Goal: Information Seeking & Learning: Check status

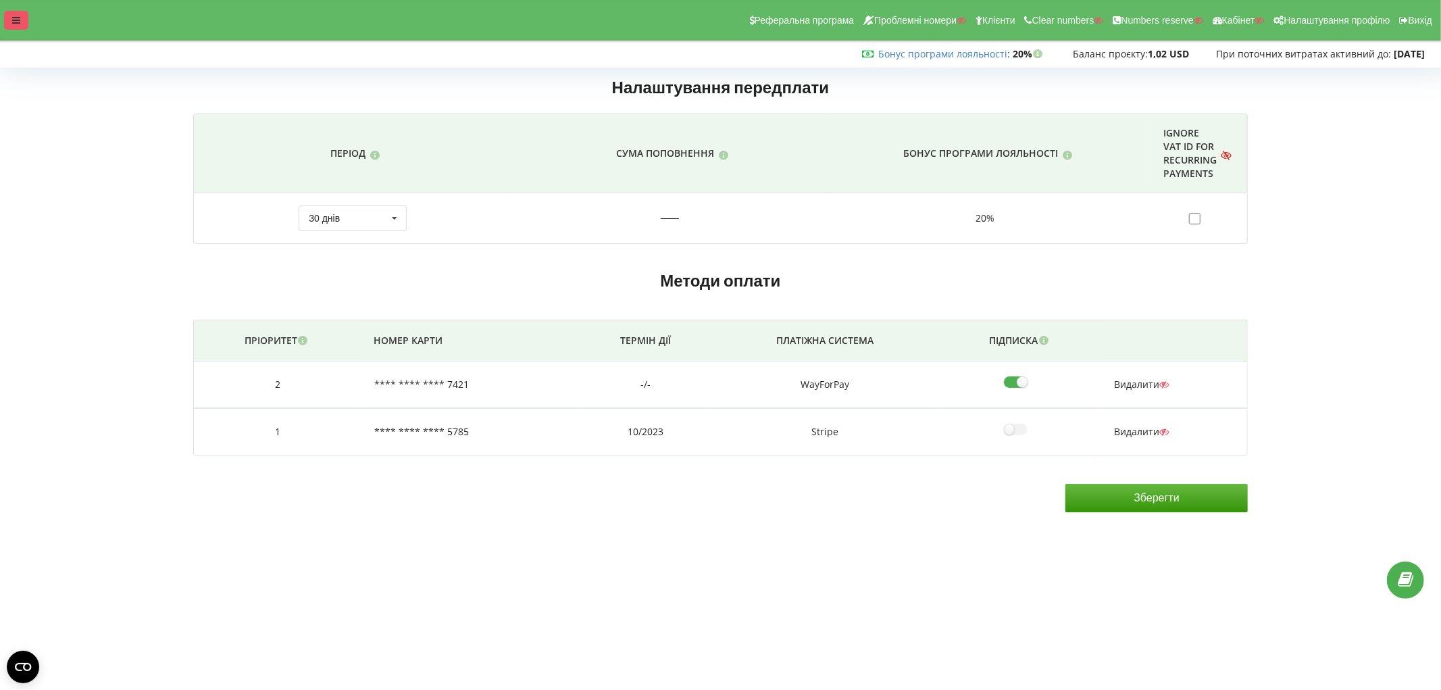
click at [25, 16] on div at bounding box center [16, 20] width 24 height 19
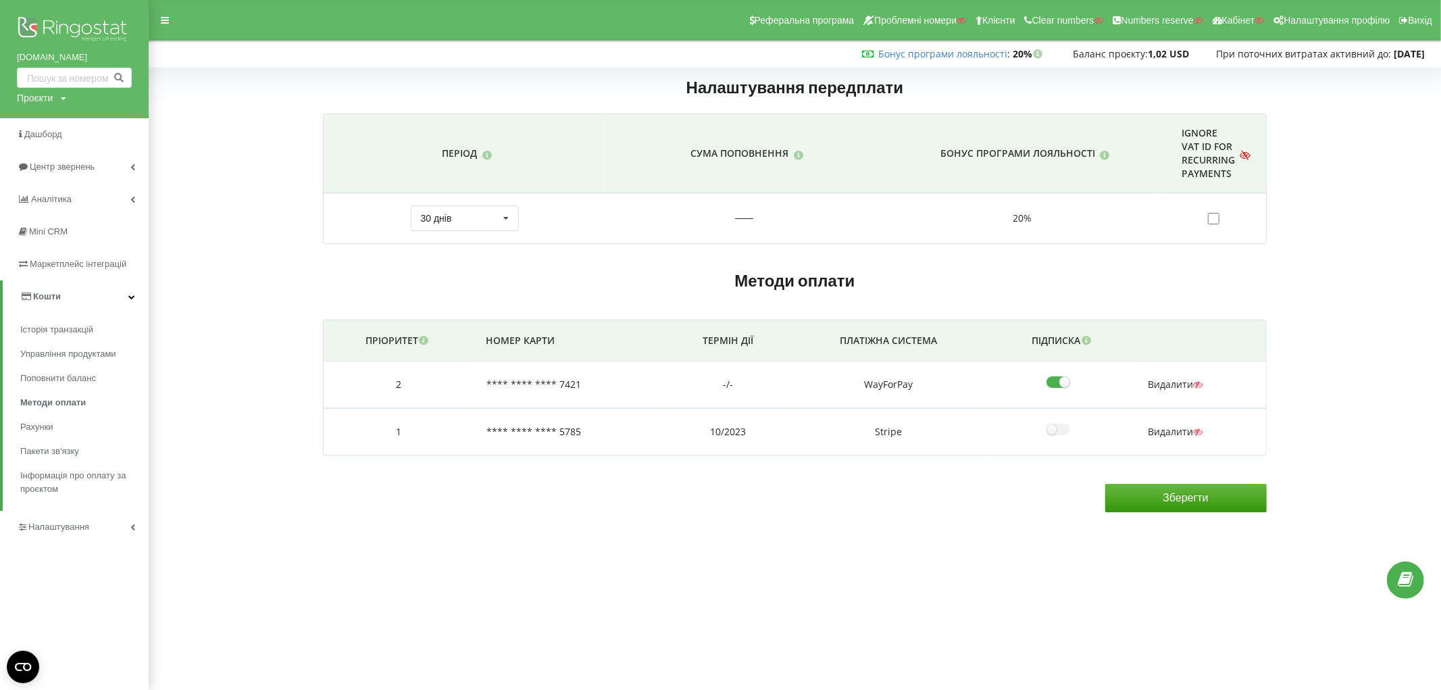
click at [427, 339] on icon at bounding box center [423, 338] width 11 height 9
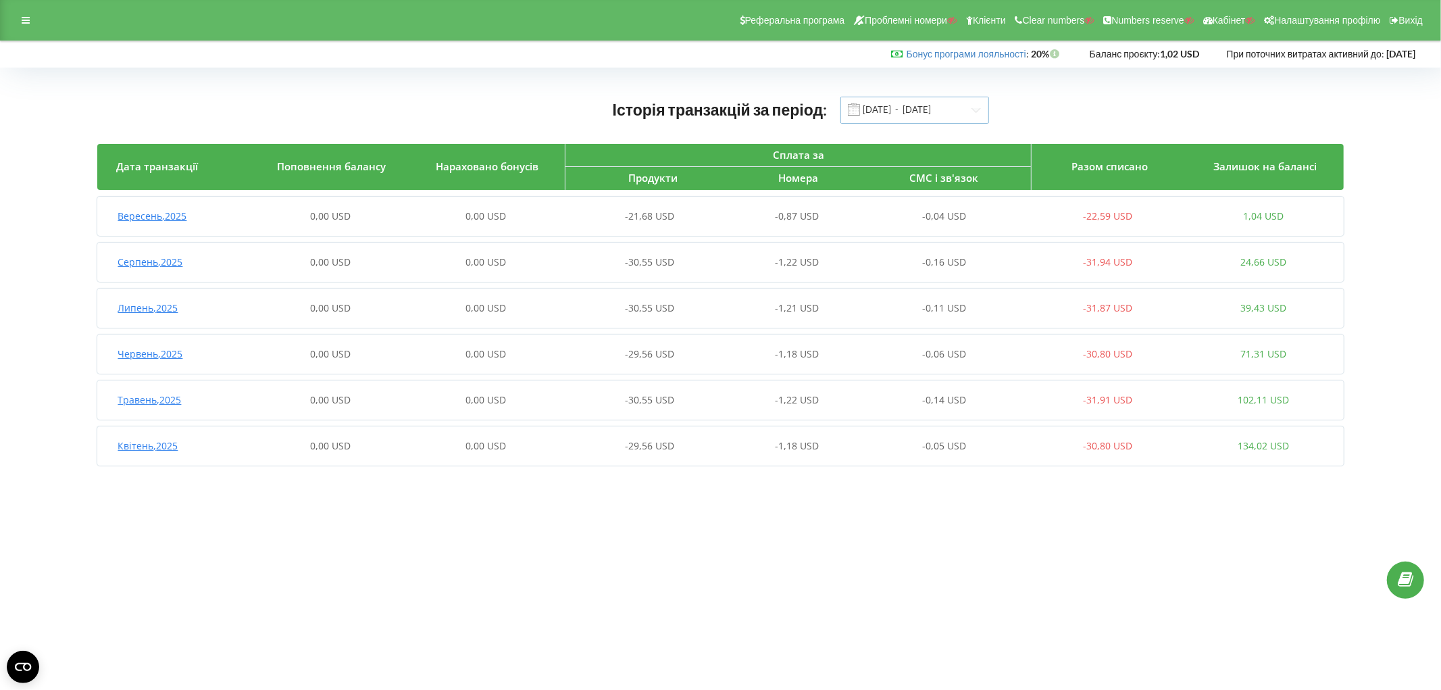
click at [943, 106] on input "[DATE] - [DATE]" at bounding box center [915, 110] width 149 height 27
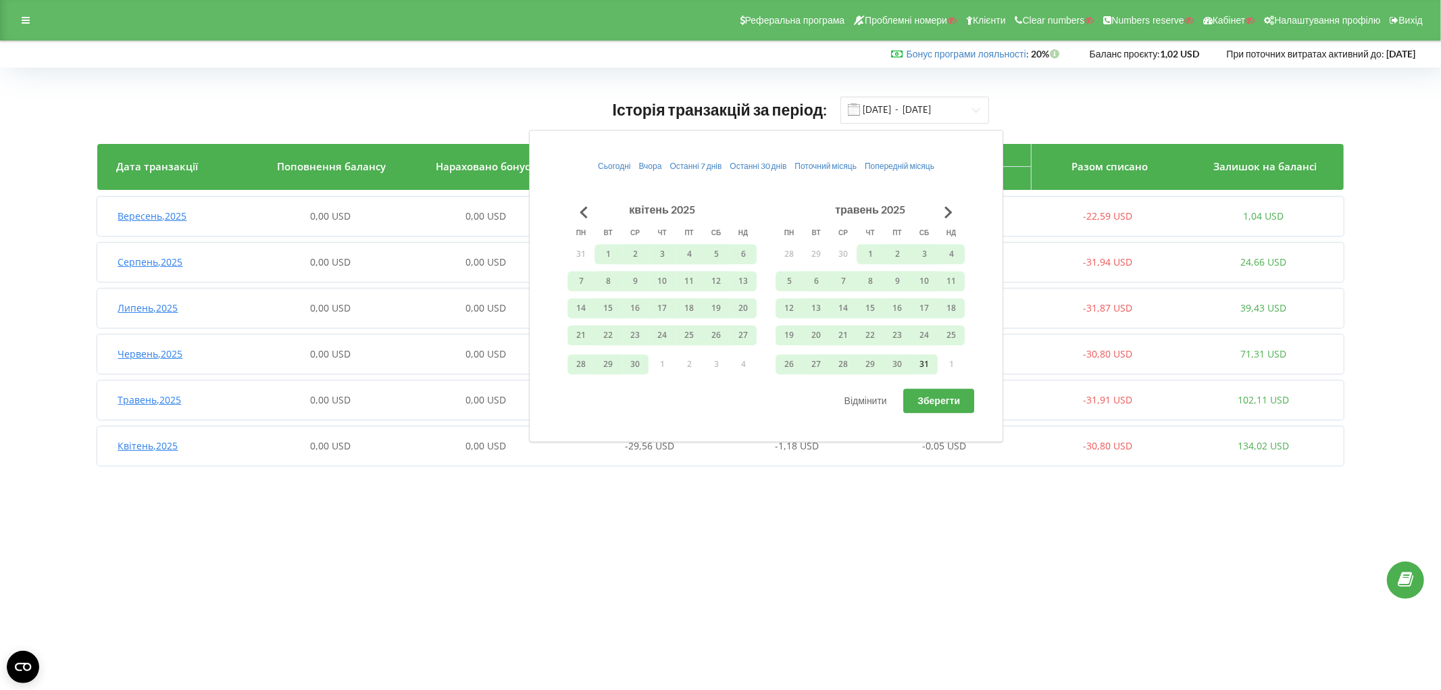
click at [922, 359] on button "31" at bounding box center [924, 364] width 27 height 20
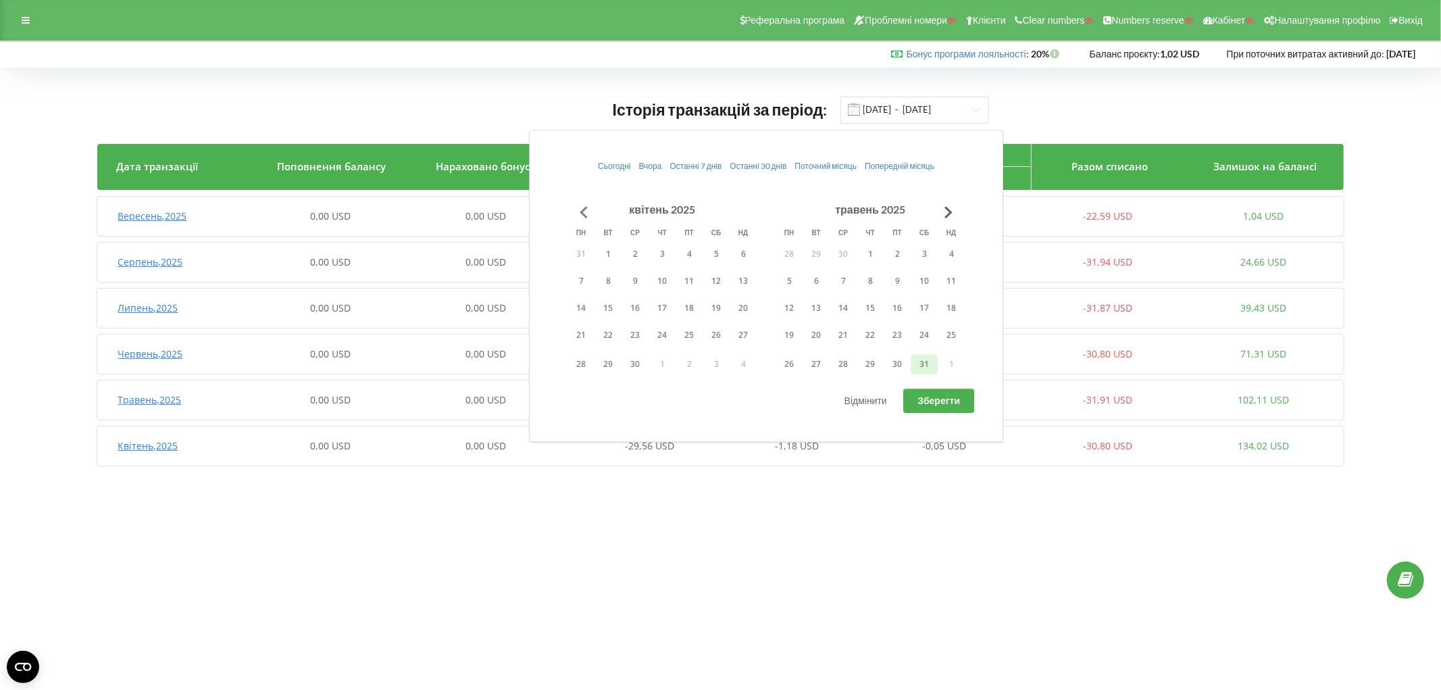
click at [584, 213] on button "Go to previous month" at bounding box center [583, 212] width 27 height 27
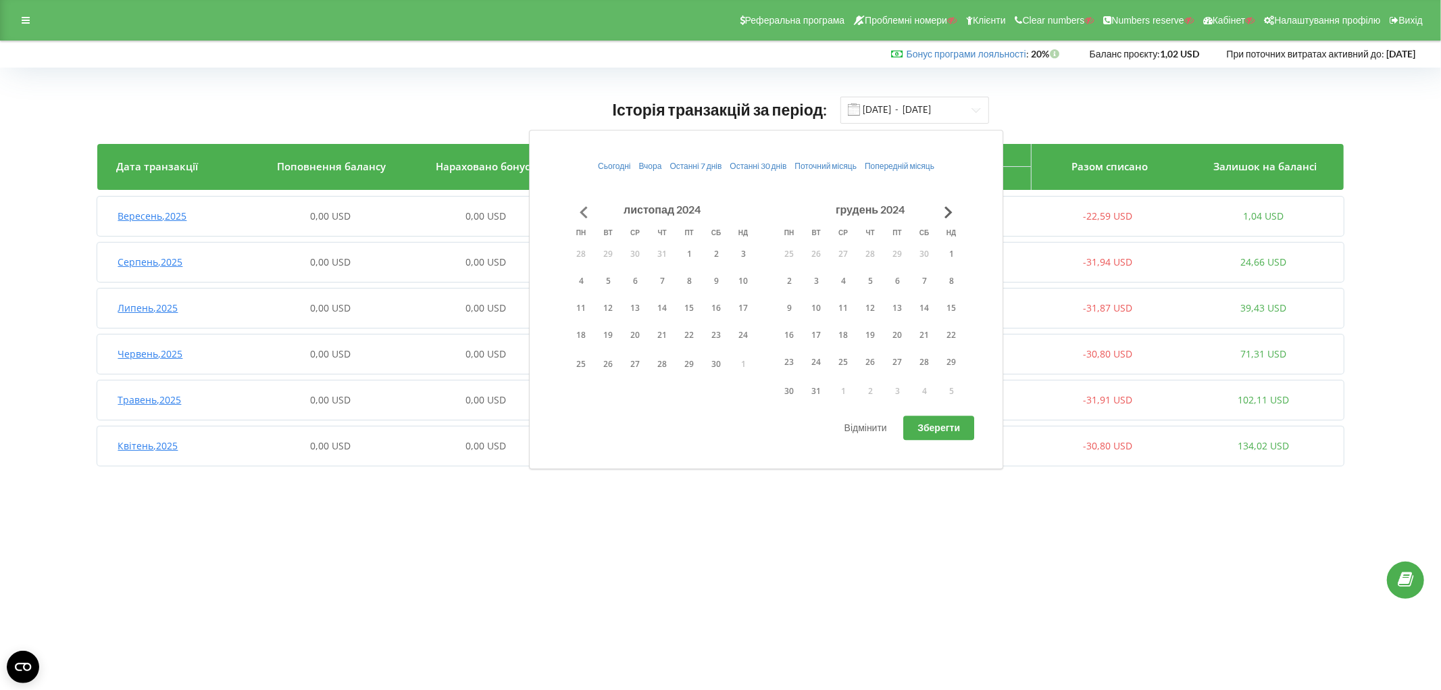
click at [584, 213] on button "Go to previous month" at bounding box center [583, 212] width 27 height 27
drag, startPoint x: 584, startPoint y: 213, endPoint x: 769, endPoint y: 322, distance: 214.7
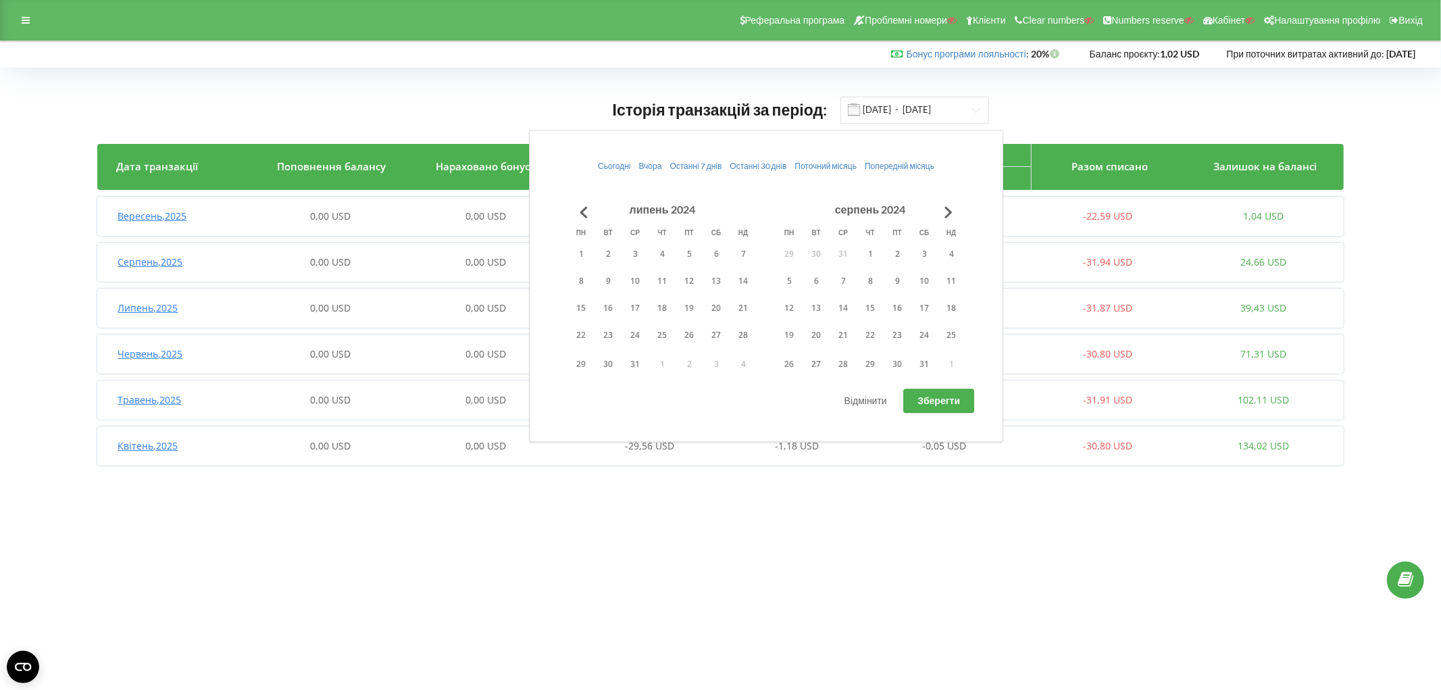
click at [586, 216] on button "Go to previous month" at bounding box center [583, 212] width 27 height 27
click at [583, 208] on button "Go to previous month" at bounding box center [583, 212] width 27 height 27
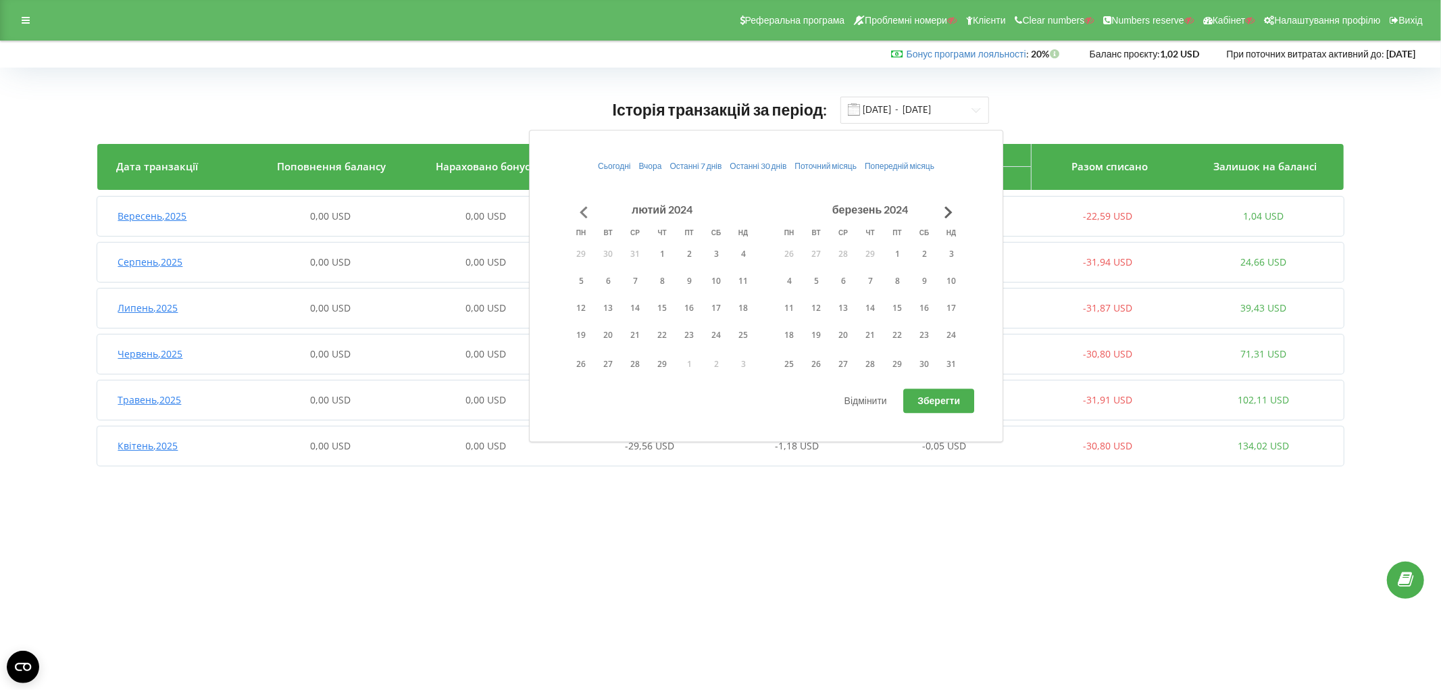
click at [583, 208] on button "Go to previous month" at bounding box center [583, 212] width 27 height 27
drag, startPoint x: 583, startPoint y: 253, endPoint x: 930, endPoint y: 393, distance: 374.4
click at [586, 253] on button "1" at bounding box center [581, 254] width 27 height 20
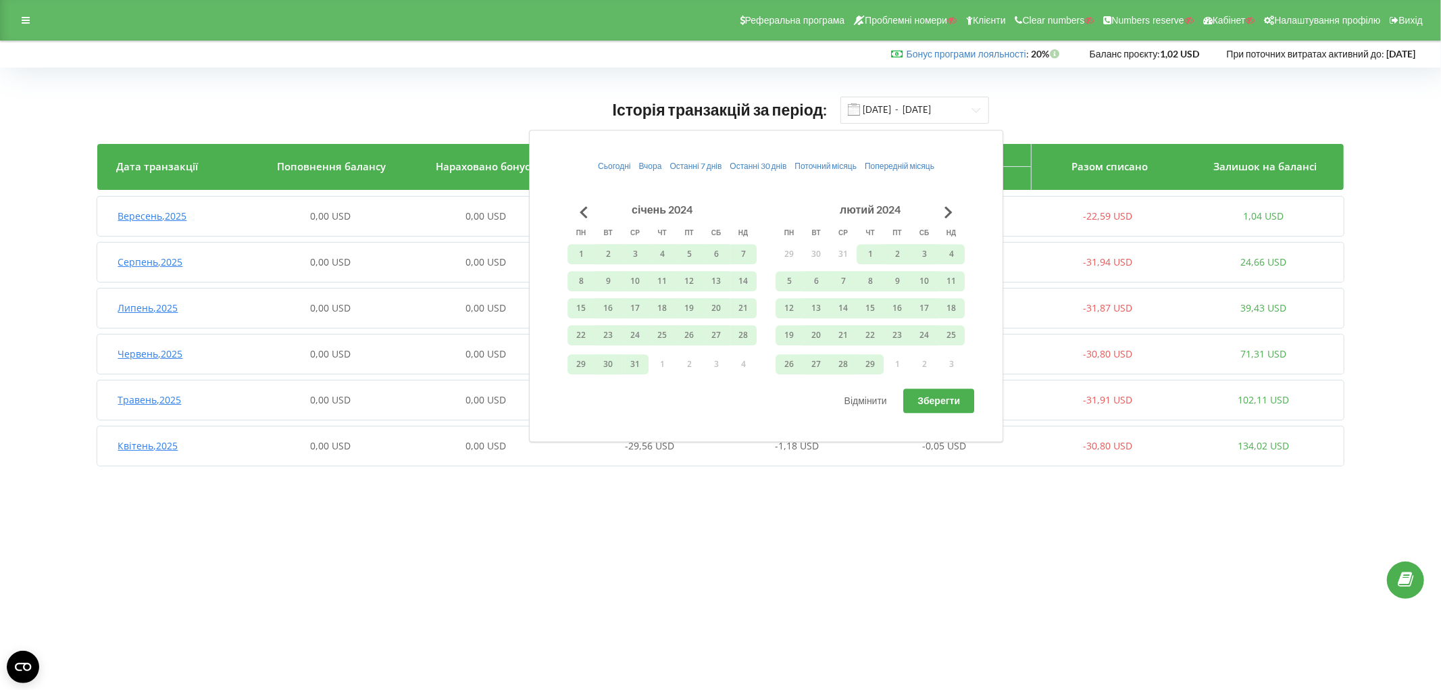
click at [942, 410] on button "Зберегти" at bounding box center [938, 401] width 71 height 24
type input "01.01.2024 - 31.05.2025"
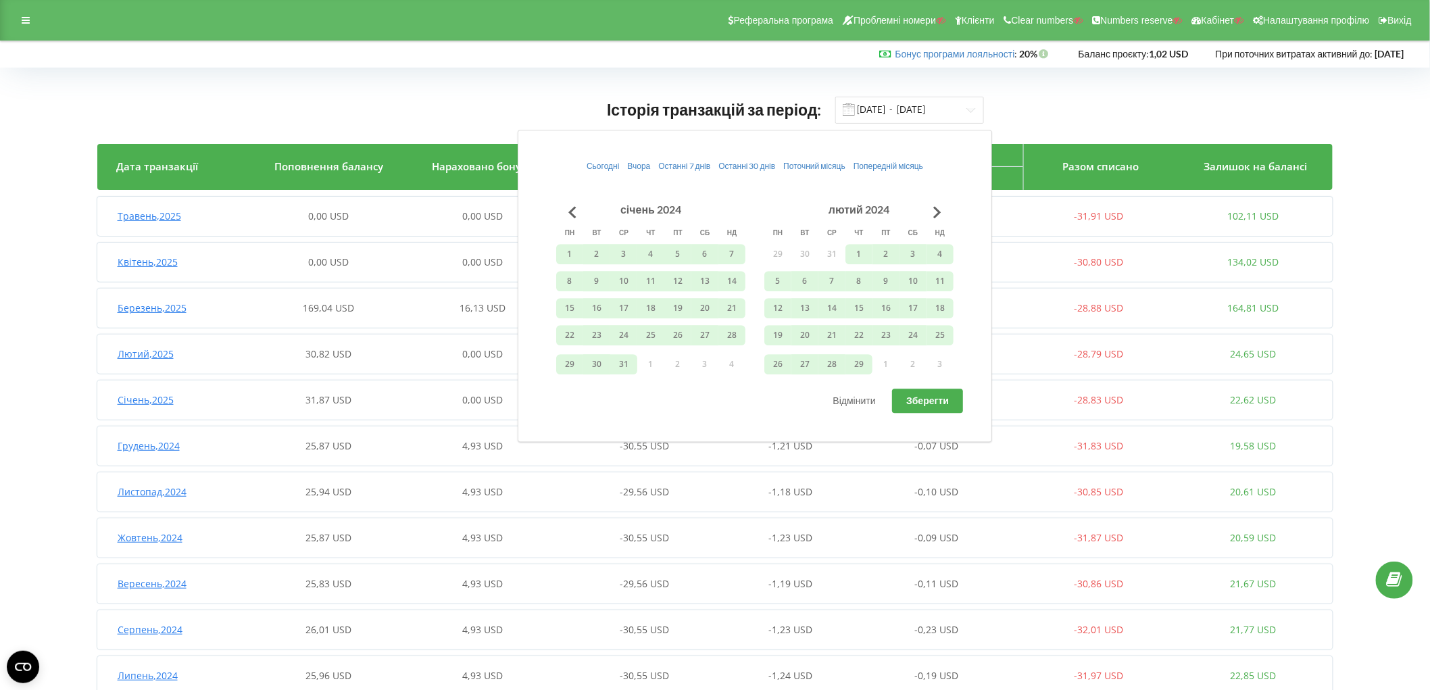
click at [586, 64] on div "Бонус програми лояльності : Бонус : 20% Баланс проєкту:" at bounding box center [711, 54] width 1423 height 27
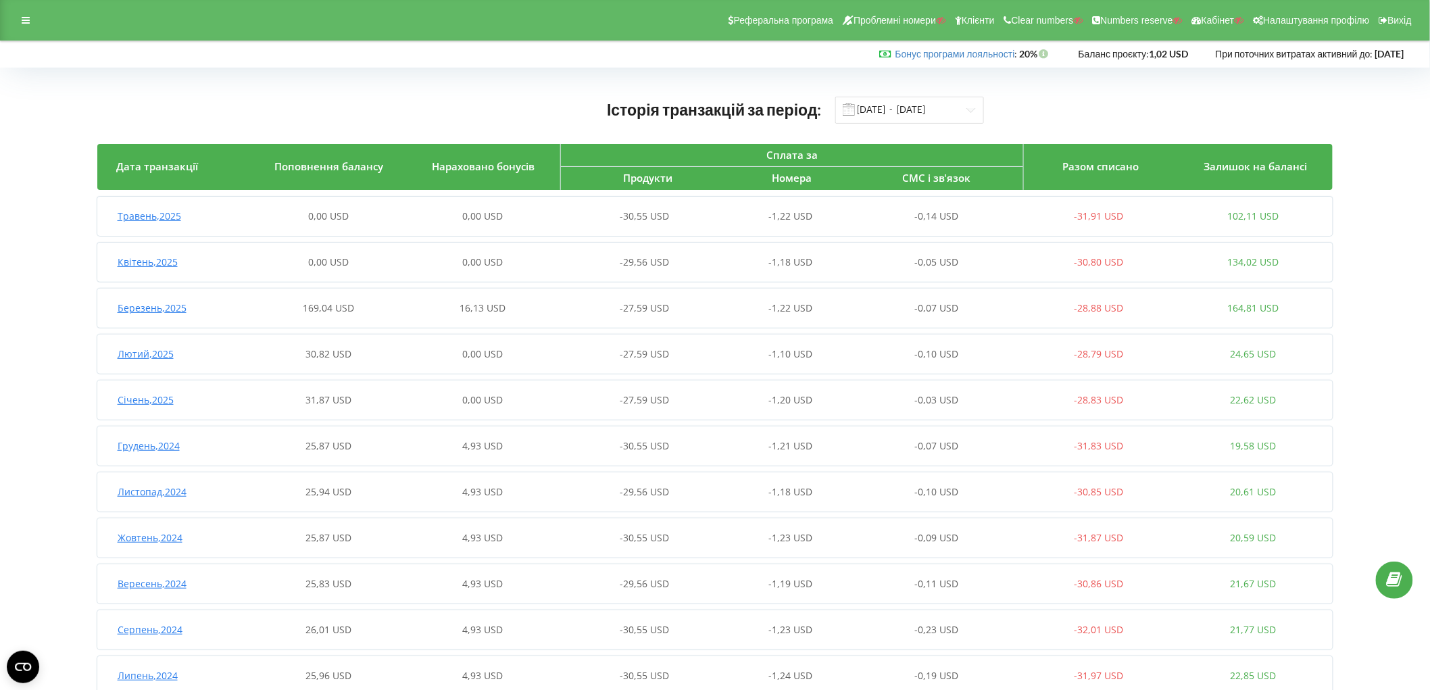
click at [436, 311] on div "16,13 USD" at bounding box center [482, 308] width 154 height 14
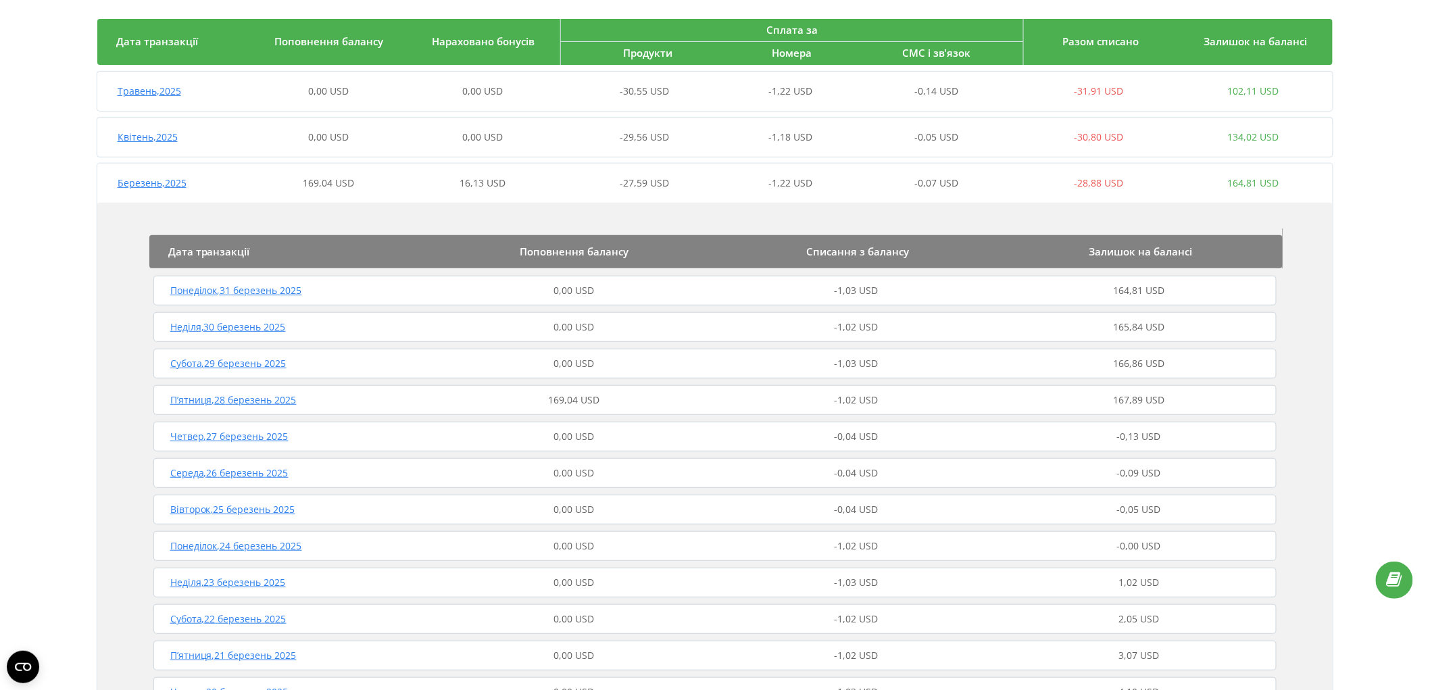
scroll to position [300, 0]
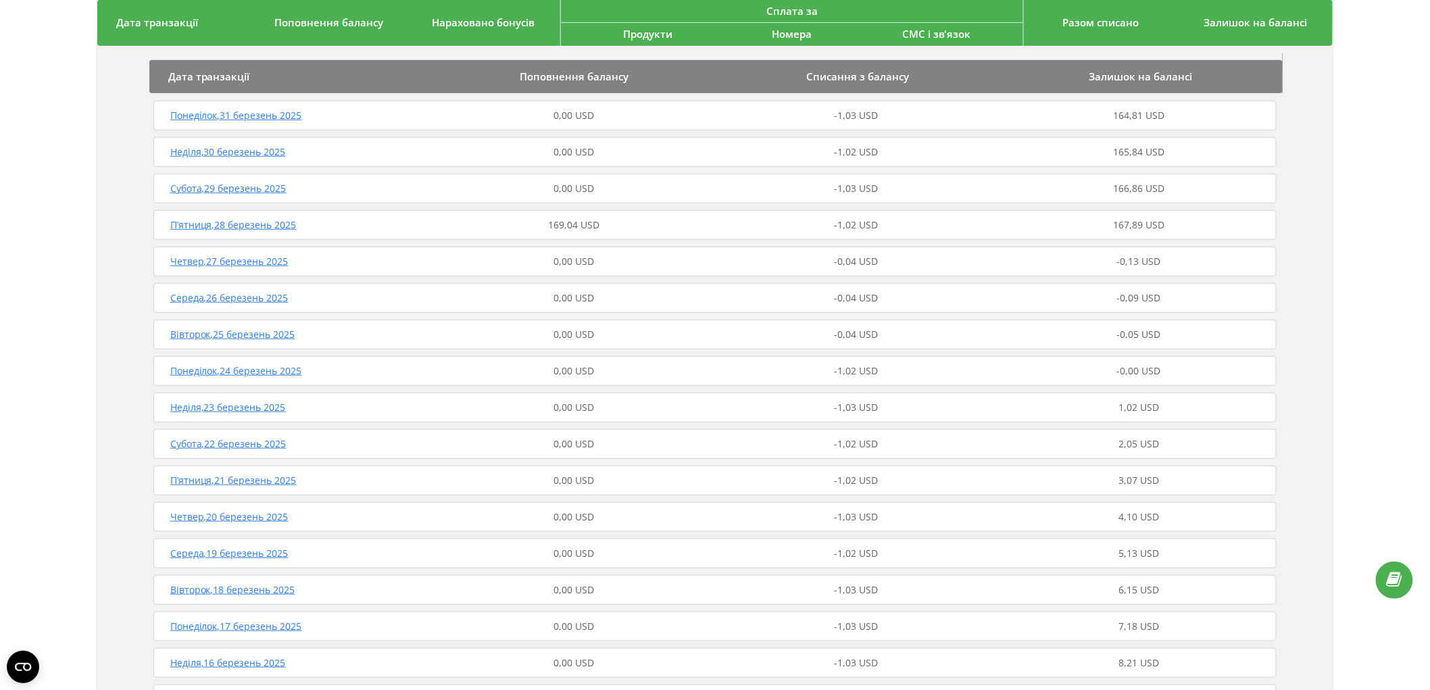
click at [485, 224] on div "169,04 USD" at bounding box center [573, 225] width 282 height 14
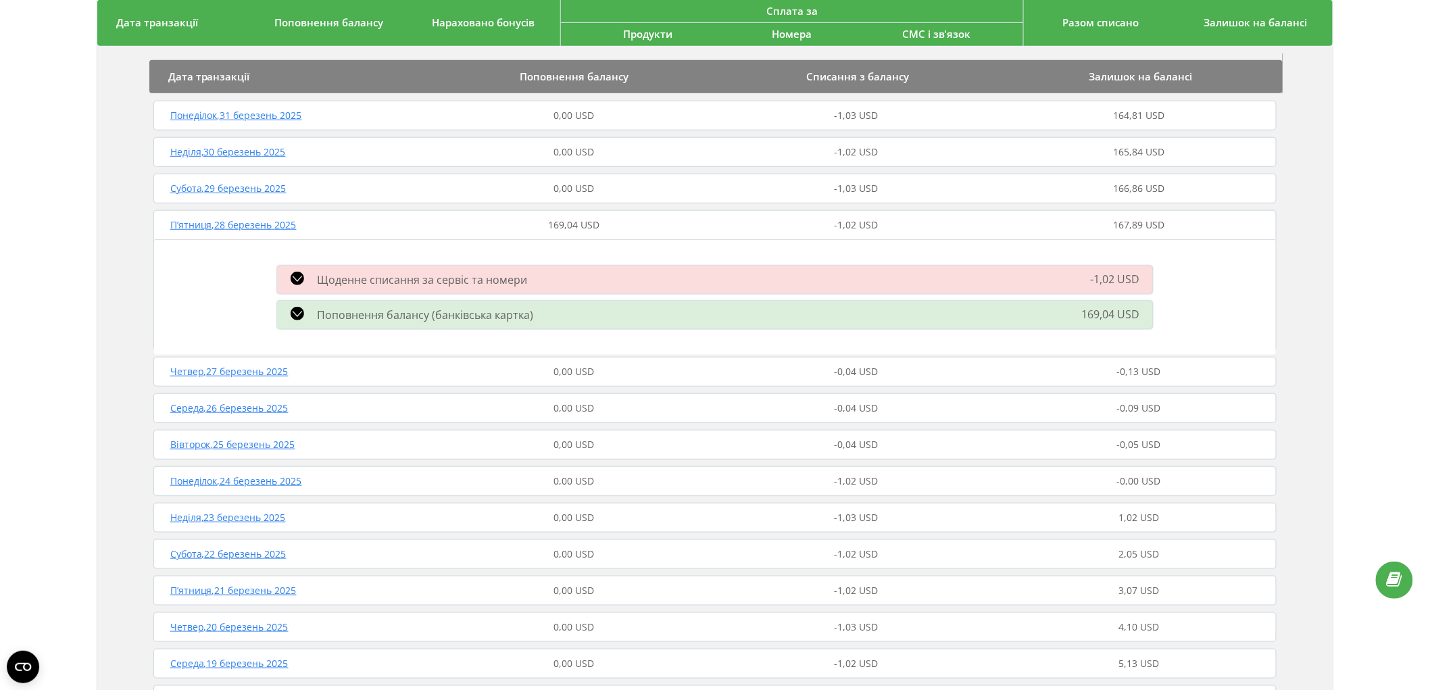
drag, startPoint x: 166, startPoint y: 226, endPoint x: 159, endPoint y: 228, distance: 7.1
click at [159, 228] on div "П’ятниця , 28 березень 2025" at bounding box center [291, 225] width 282 height 14
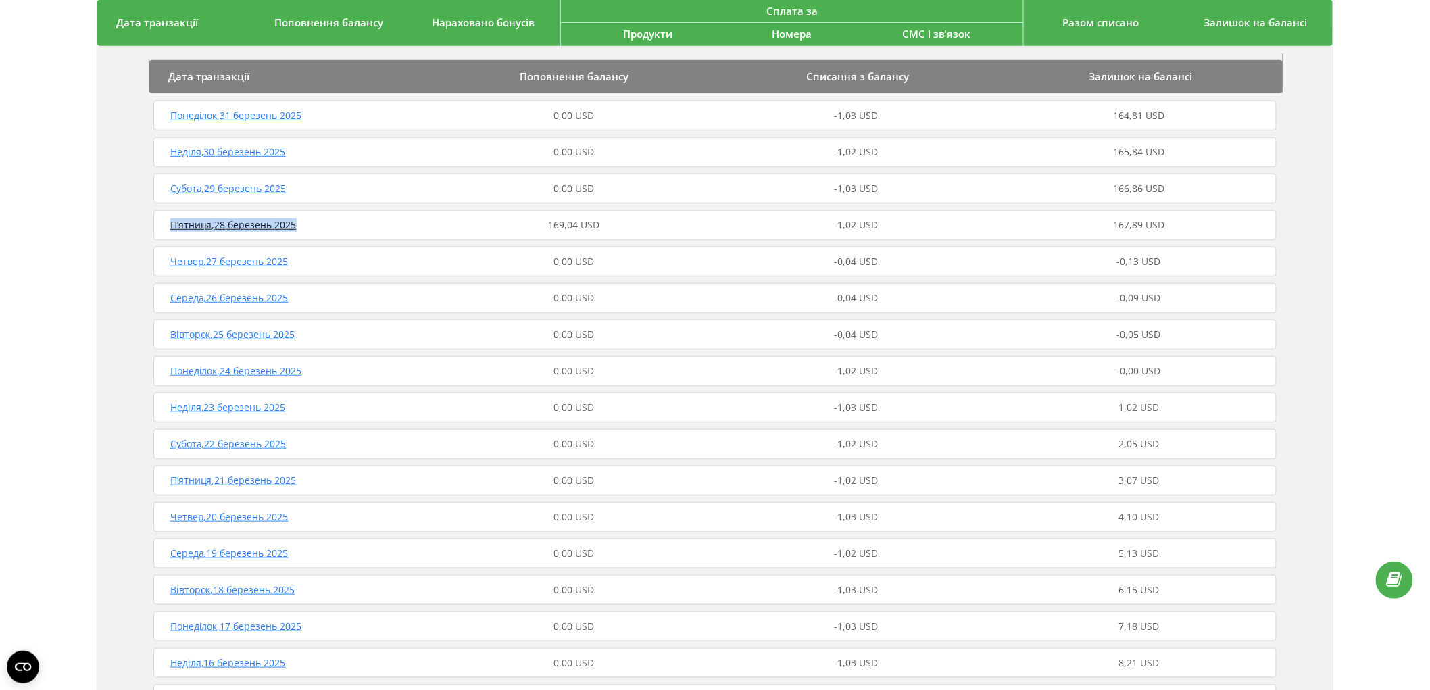
copy span "П’ятниця , 28 березень 2025"
drag, startPoint x: 328, startPoint y: 228, endPoint x: 157, endPoint y: 226, distance: 171.6
click at [157, 226] on div "П’ятниця , 28 березень 2025" at bounding box center [291, 225] width 282 height 14
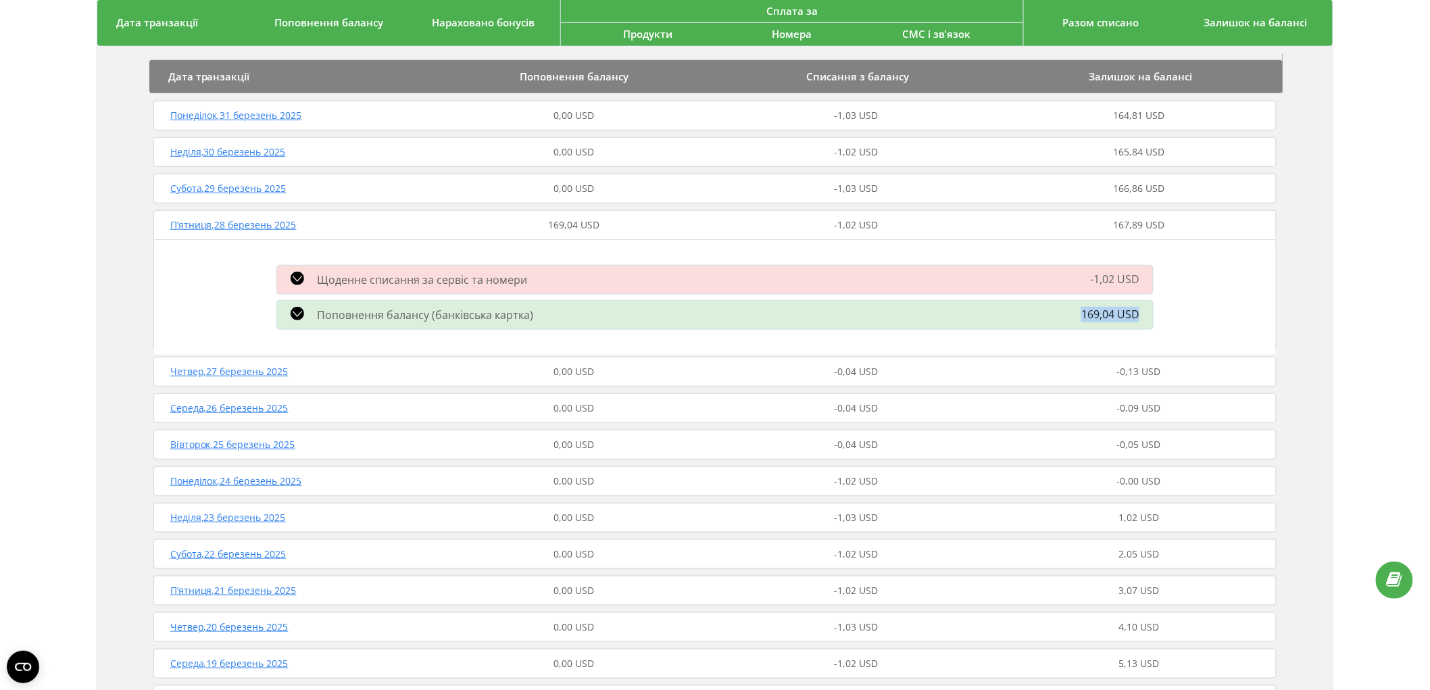
drag, startPoint x: 1146, startPoint y: 312, endPoint x: 1153, endPoint y: 312, distance: 7.4
click at [1153, 312] on div "169,04 USD" at bounding box center [1021, 315] width 279 height 16
copy span "169,04 USD"
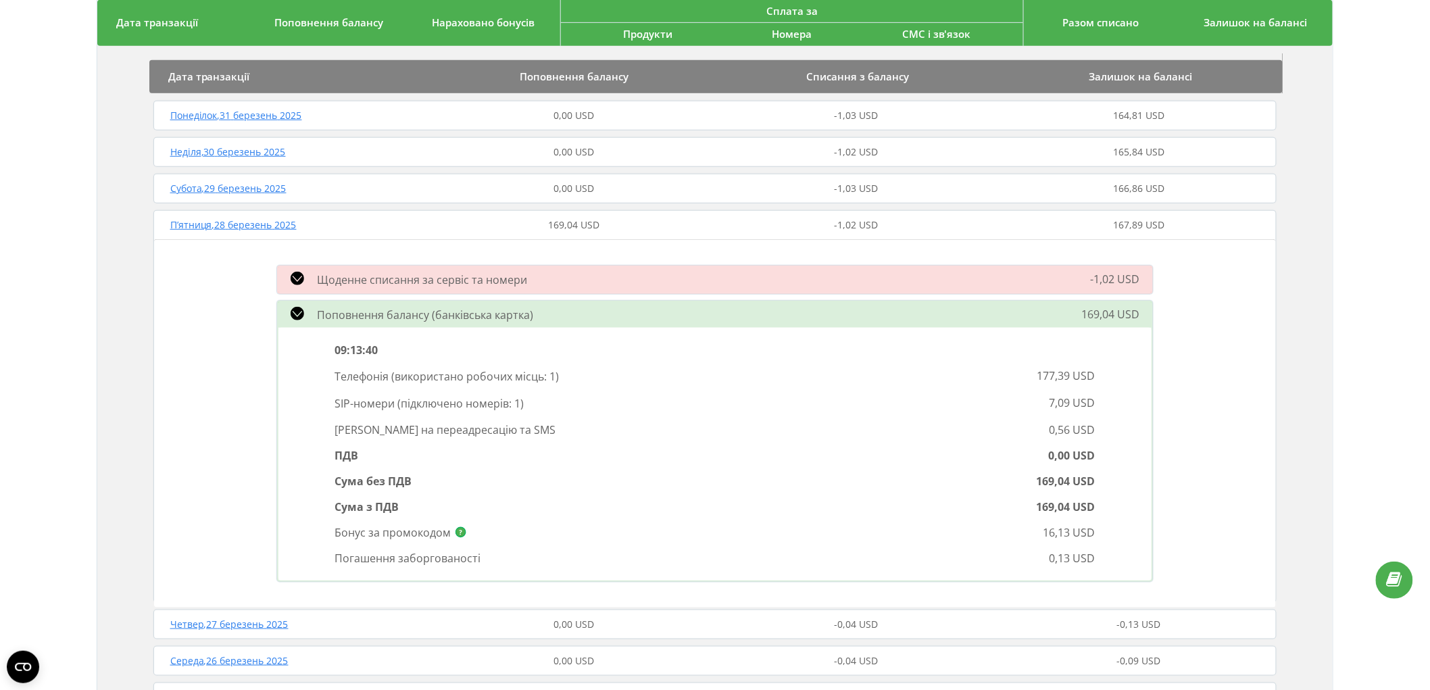
click at [370, 230] on div "П’ятниця , 28 березень 2025" at bounding box center [291, 225] width 282 height 14
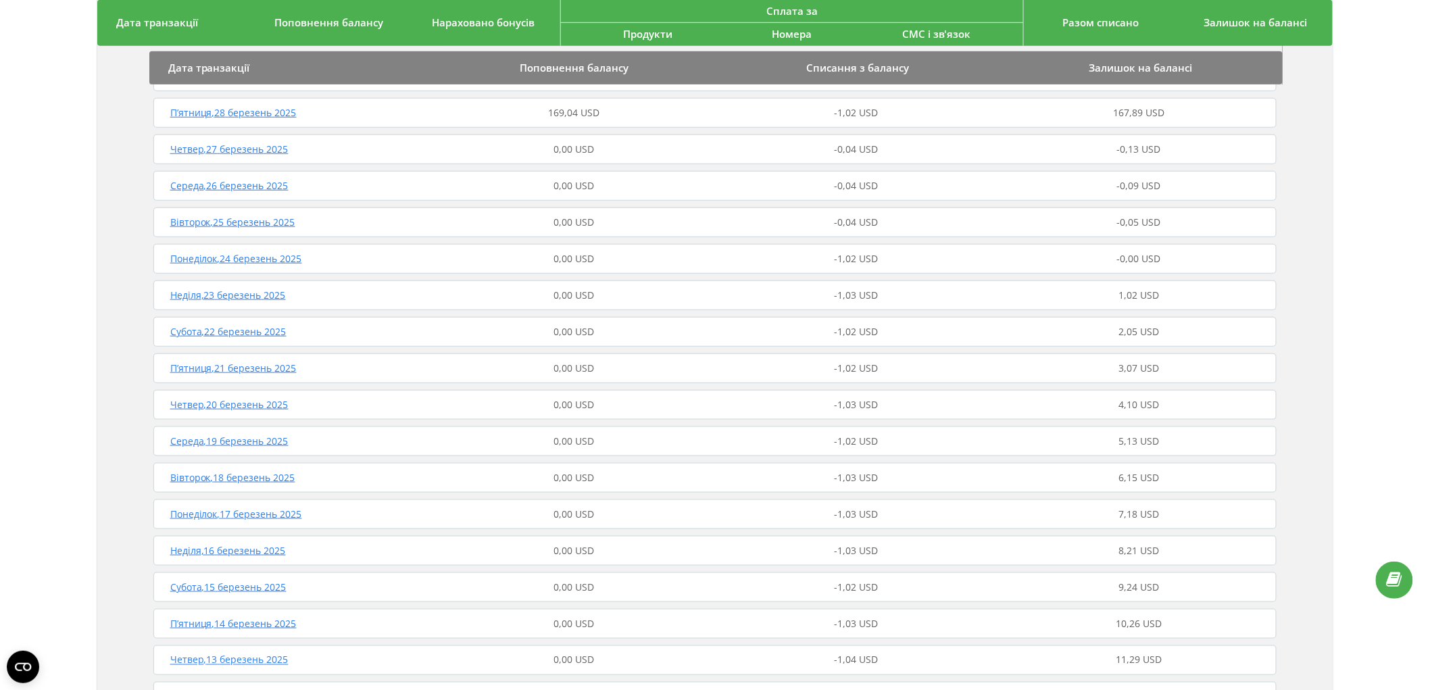
scroll to position [75, 0]
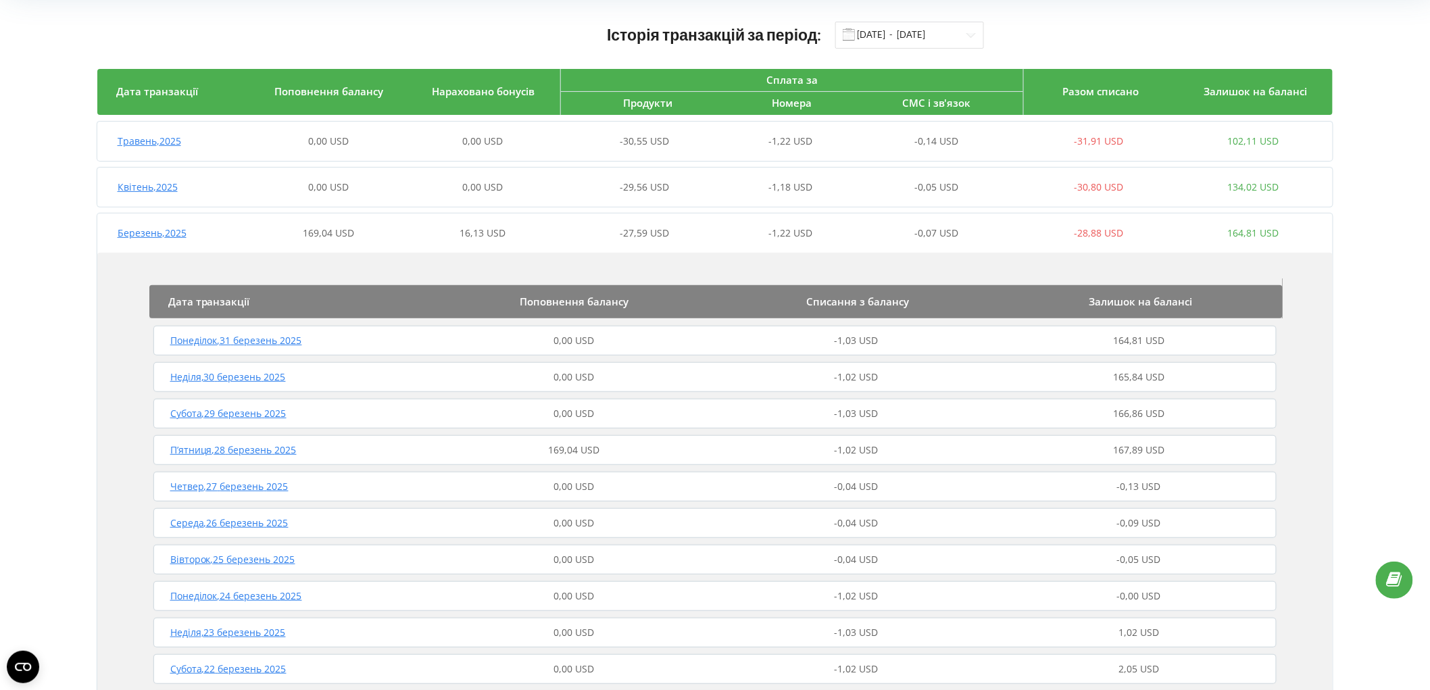
click at [468, 231] on span "16,13 USD" at bounding box center [482, 232] width 46 height 13
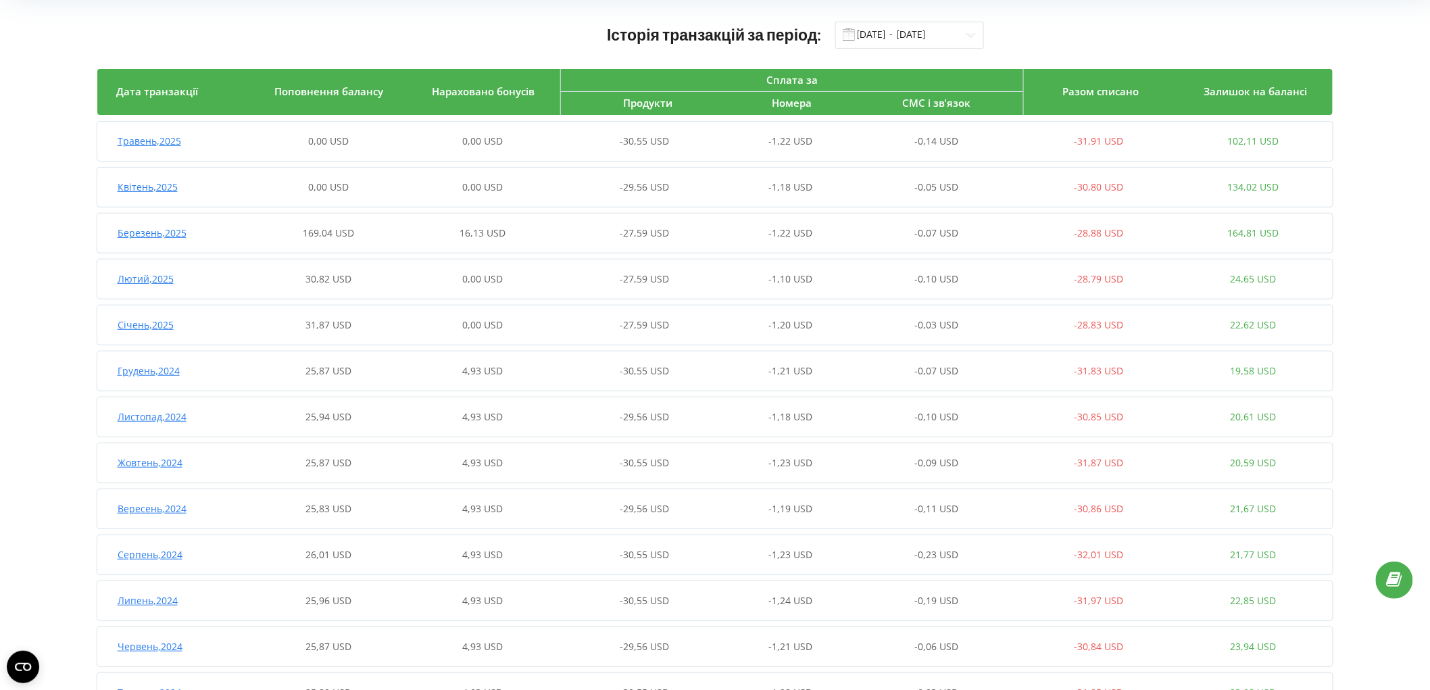
click at [476, 238] on span "16,13 USD" at bounding box center [482, 232] width 46 height 13
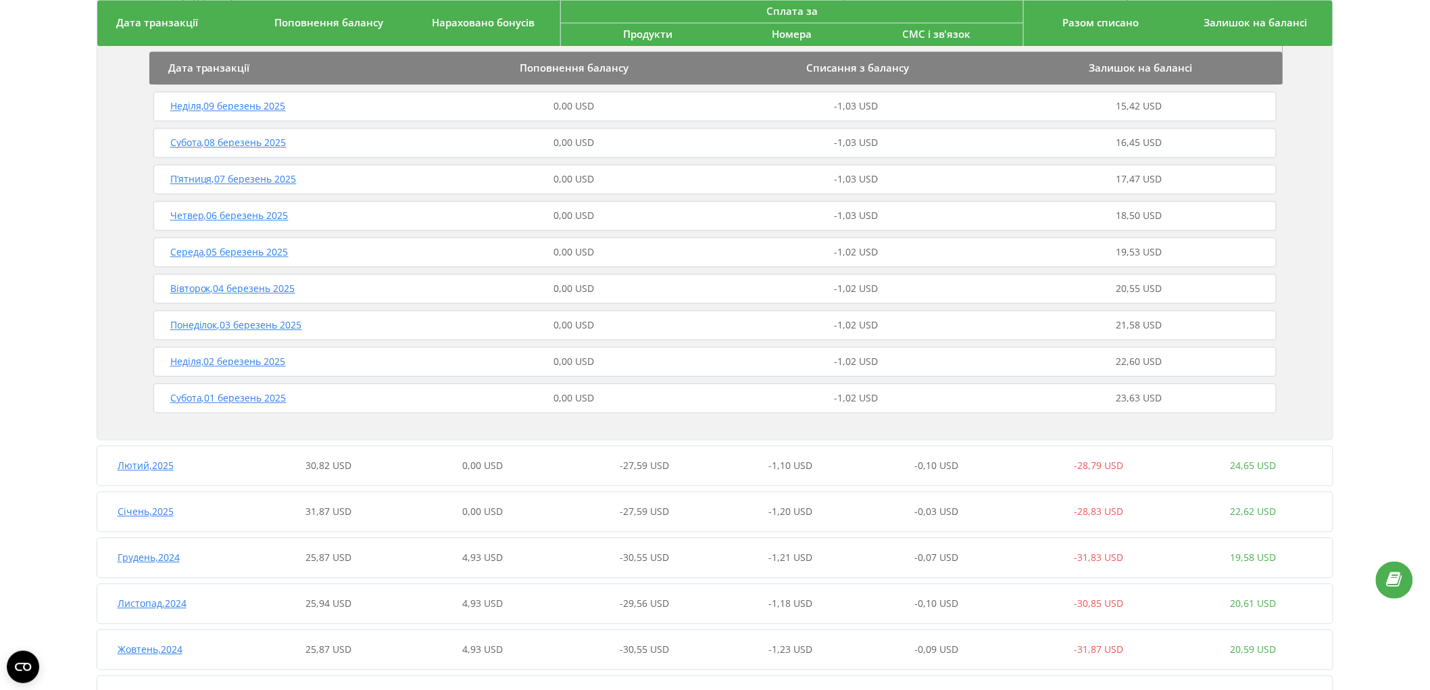
scroll to position [1126, 0]
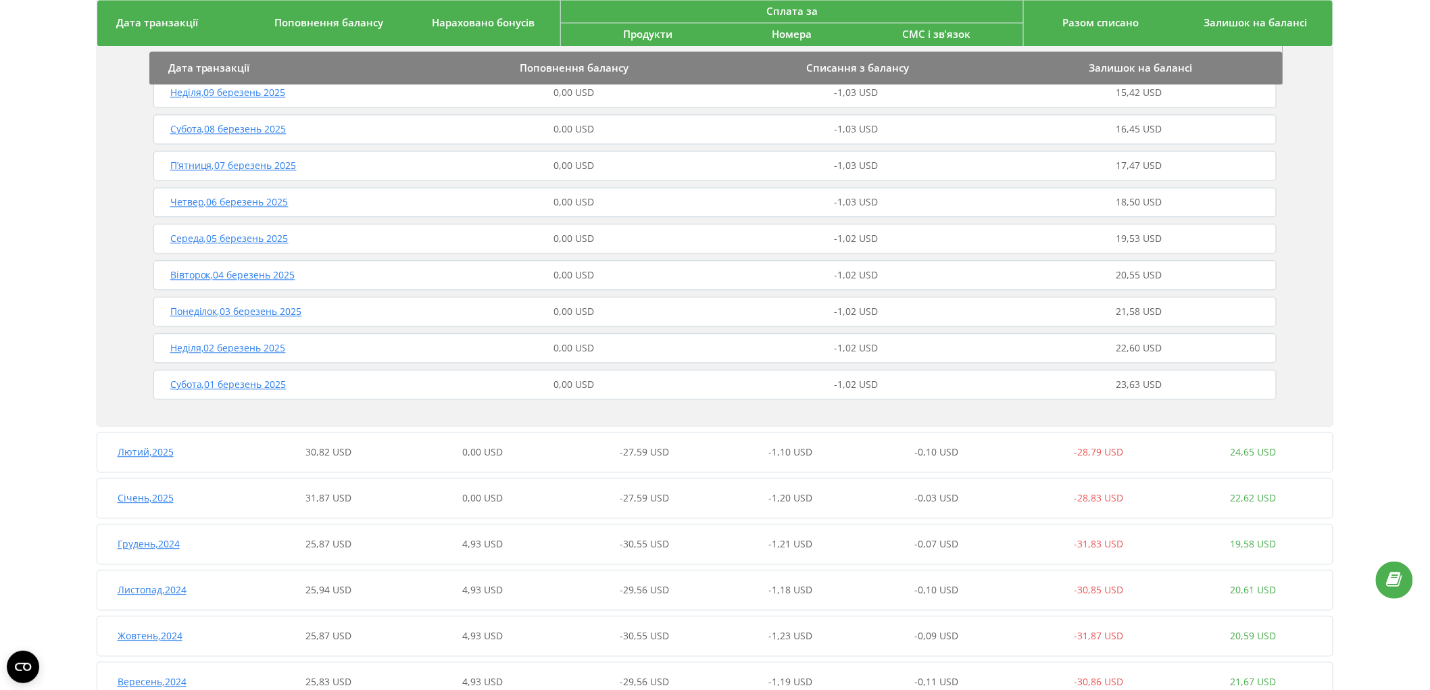
click at [465, 436] on div "Лютий , 2025 30,82 USD 0,00 USD -27,59 USD -1,10 USD -0,10 USD -28,79 USD 24,65…" at bounding box center [713, 452] width 1233 height 32
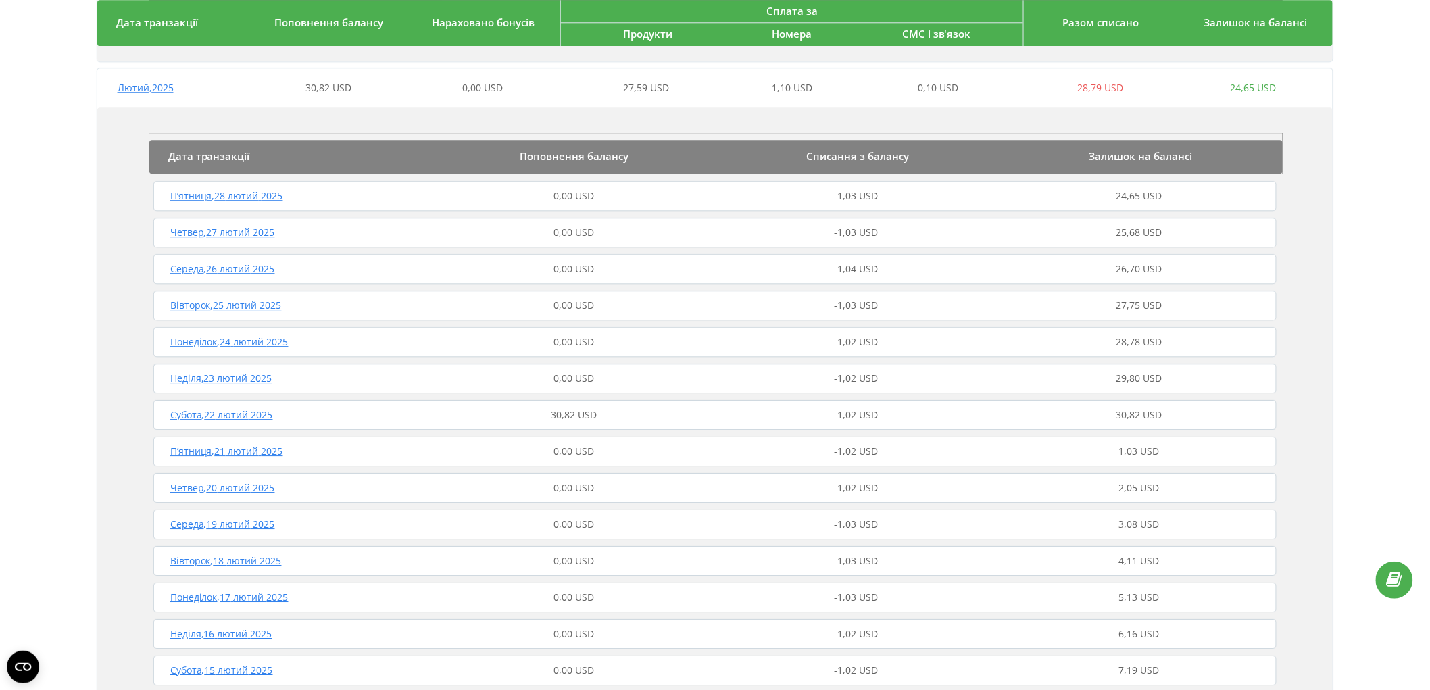
scroll to position [1501, 0]
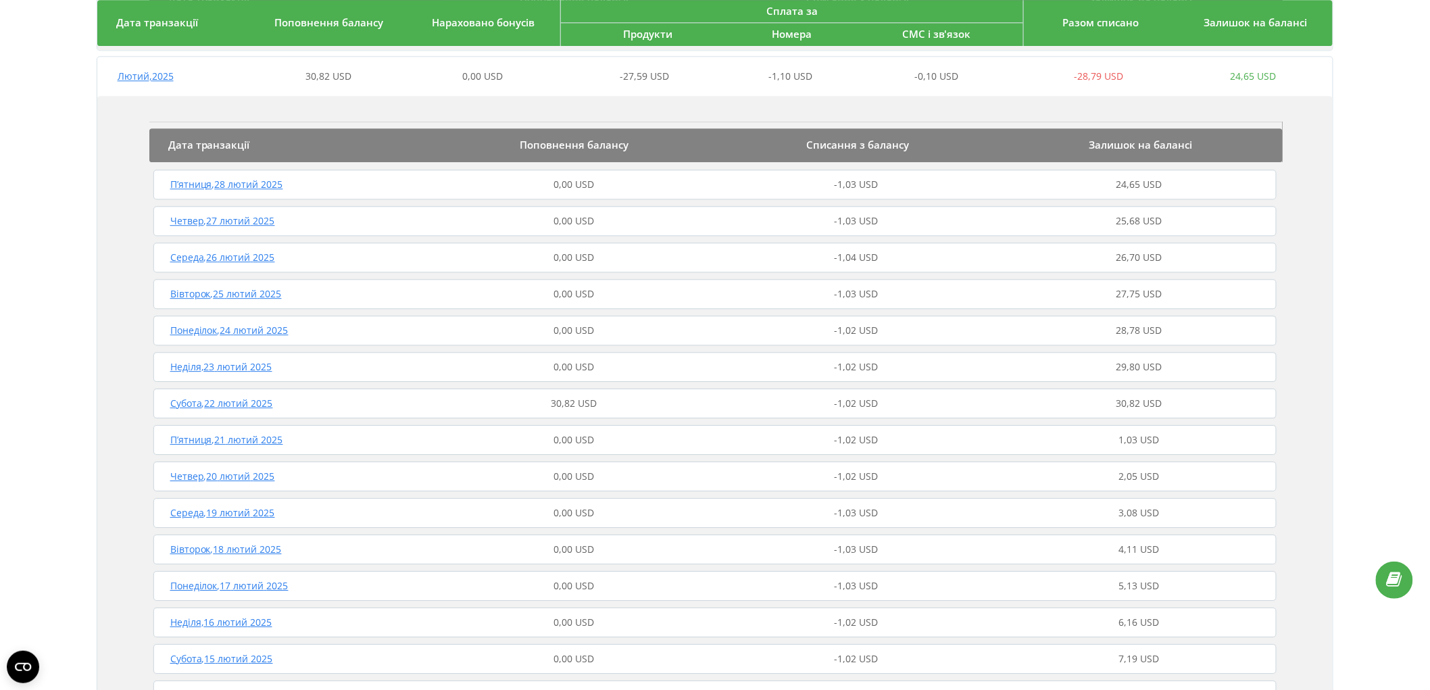
click at [500, 393] on div "Субота , 22 лютий 2025 30,82 USD -1,02 USD 30,82 USD" at bounding box center [715, 403] width 1130 height 32
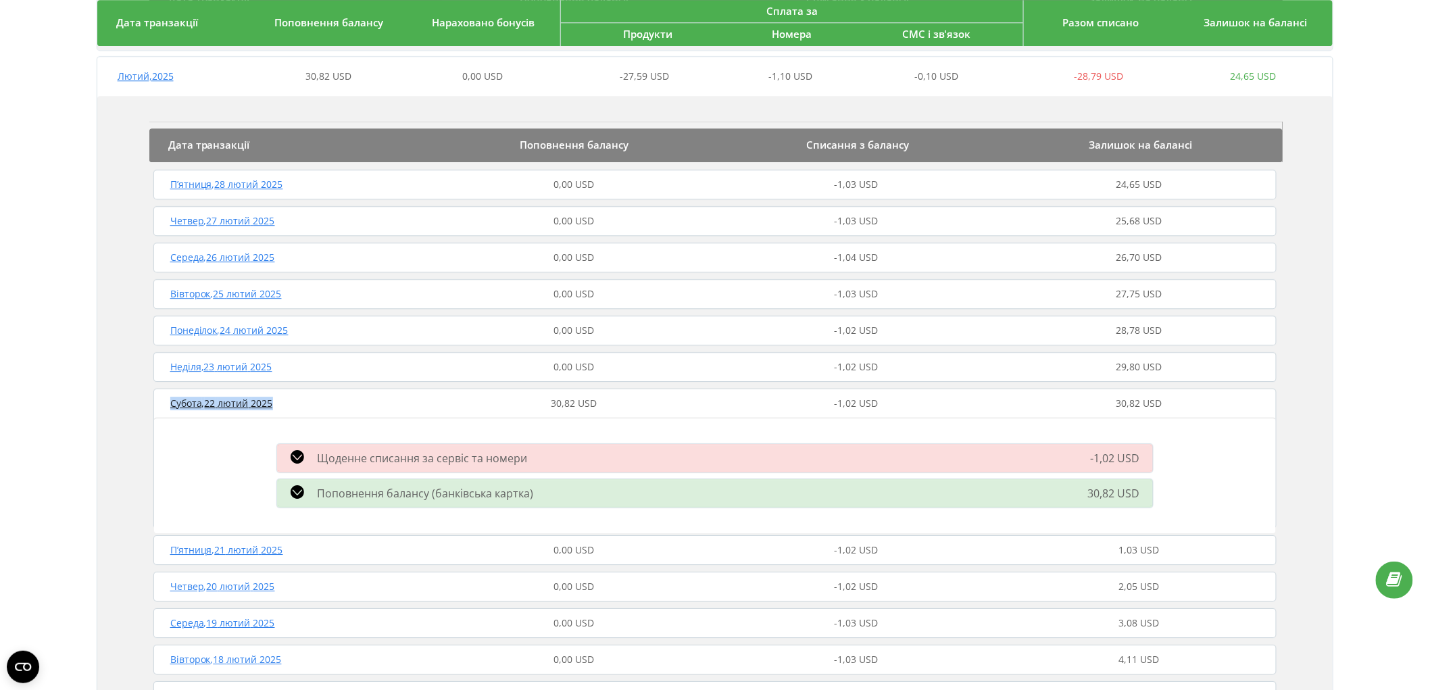
drag, startPoint x: 293, startPoint y: 405, endPoint x: 219, endPoint y: 366, distance: 83.7
click at [160, 399] on div "Субота , 22 лютий 2025" at bounding box center [291, 404] width 282 height 14
copy span "Субота , 22 лютий 2025"
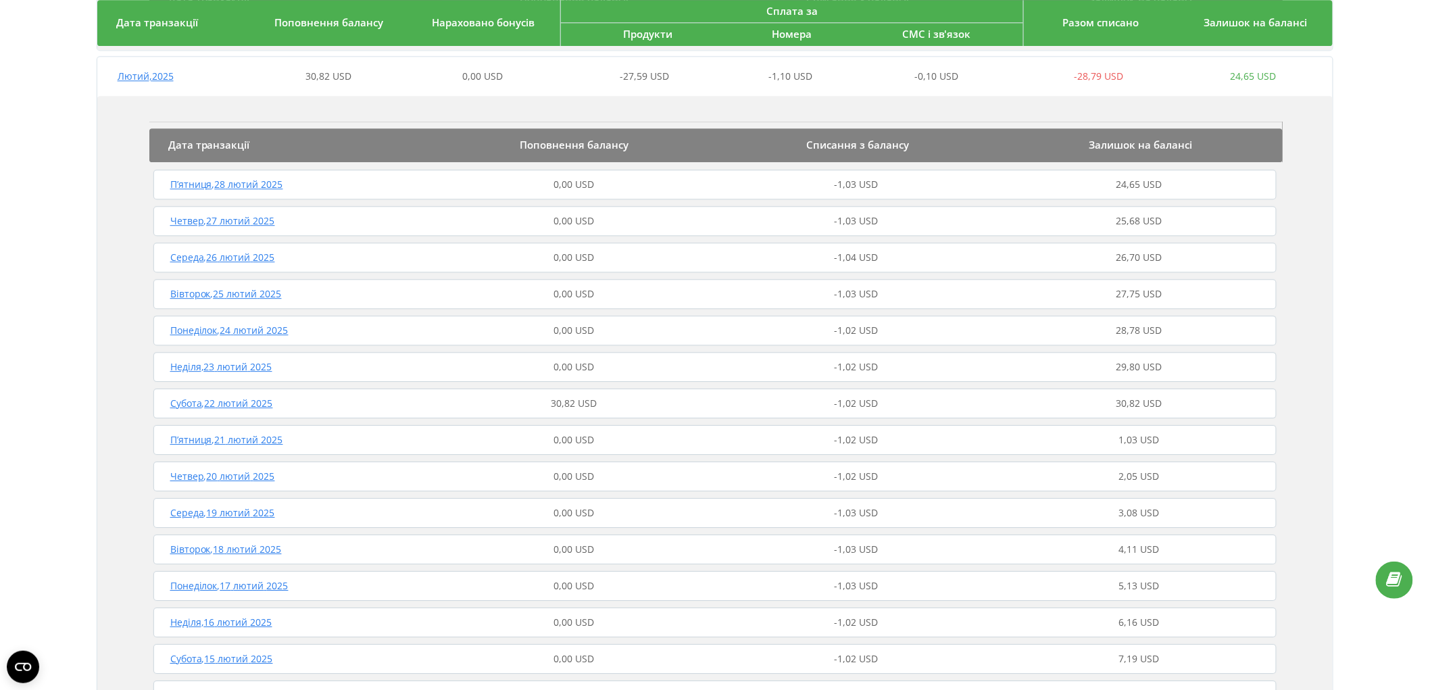
click at [471, 401] on div "30,82 USD" at bounding box center [573, 404] width 282 height 14
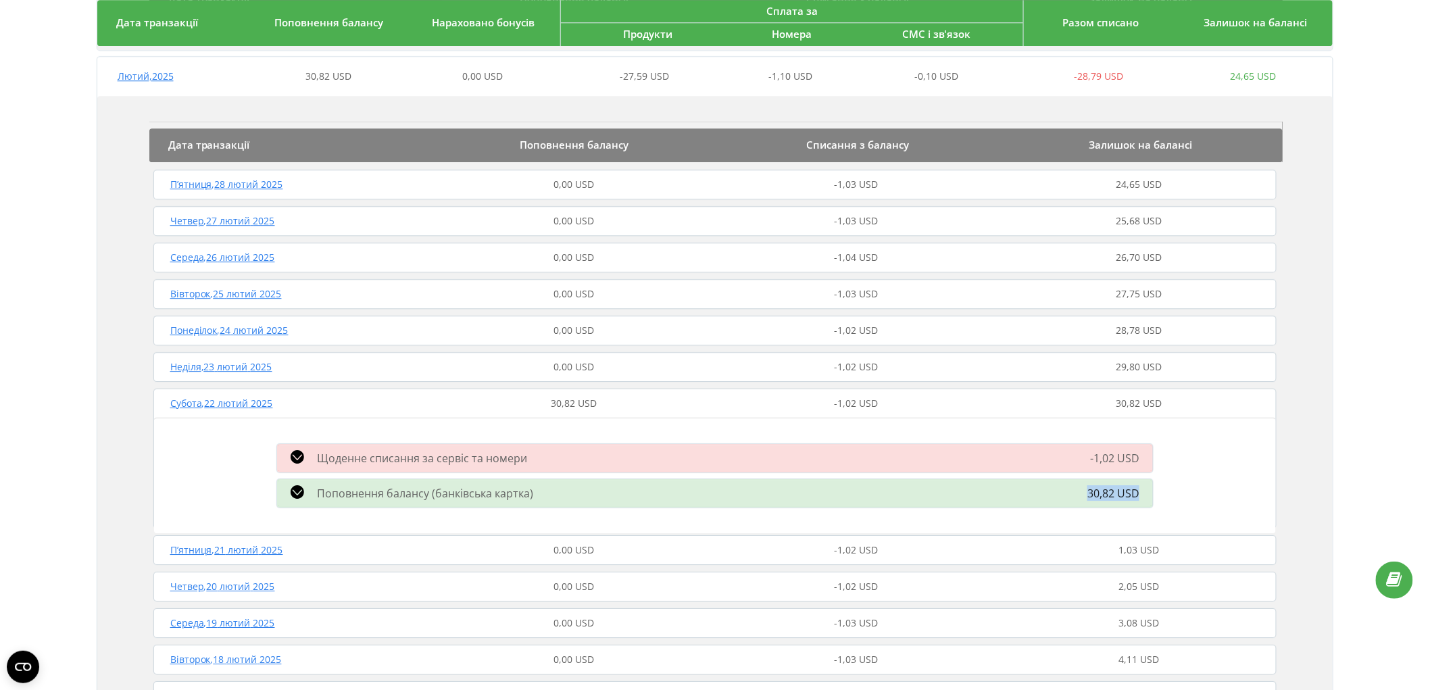
drag, startPoint x: 1061, startPoint y: 481, endPoint x: 1143, endPoint y: 486, distance: 82.6
click at [1143, 486] on div "Поповнення балансу (банківська картка) 30,82 USD" at bounding box center [715, 493] width 893 height 35
copy span "30,82 USD"
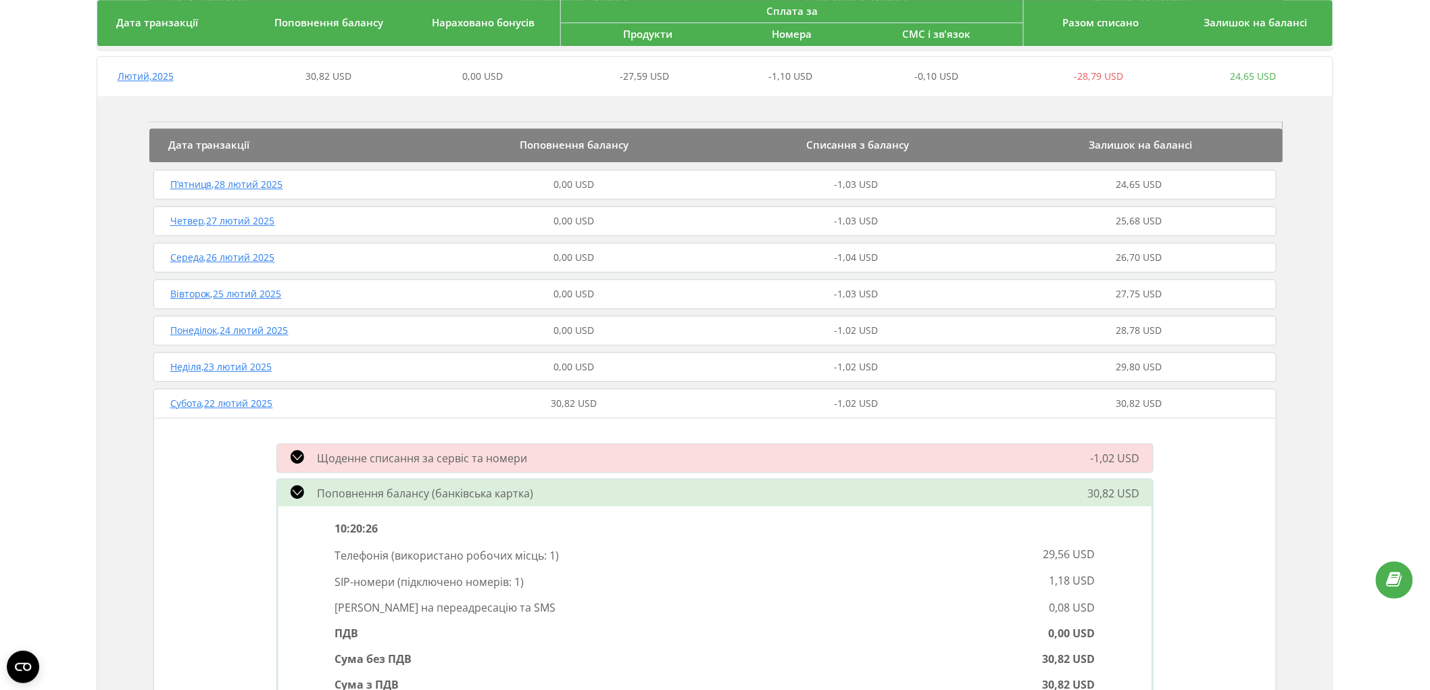
click at [322, 408] on div "Субота , 22 лютий 2025" at bounding box center [291, 404] width 282 height 14
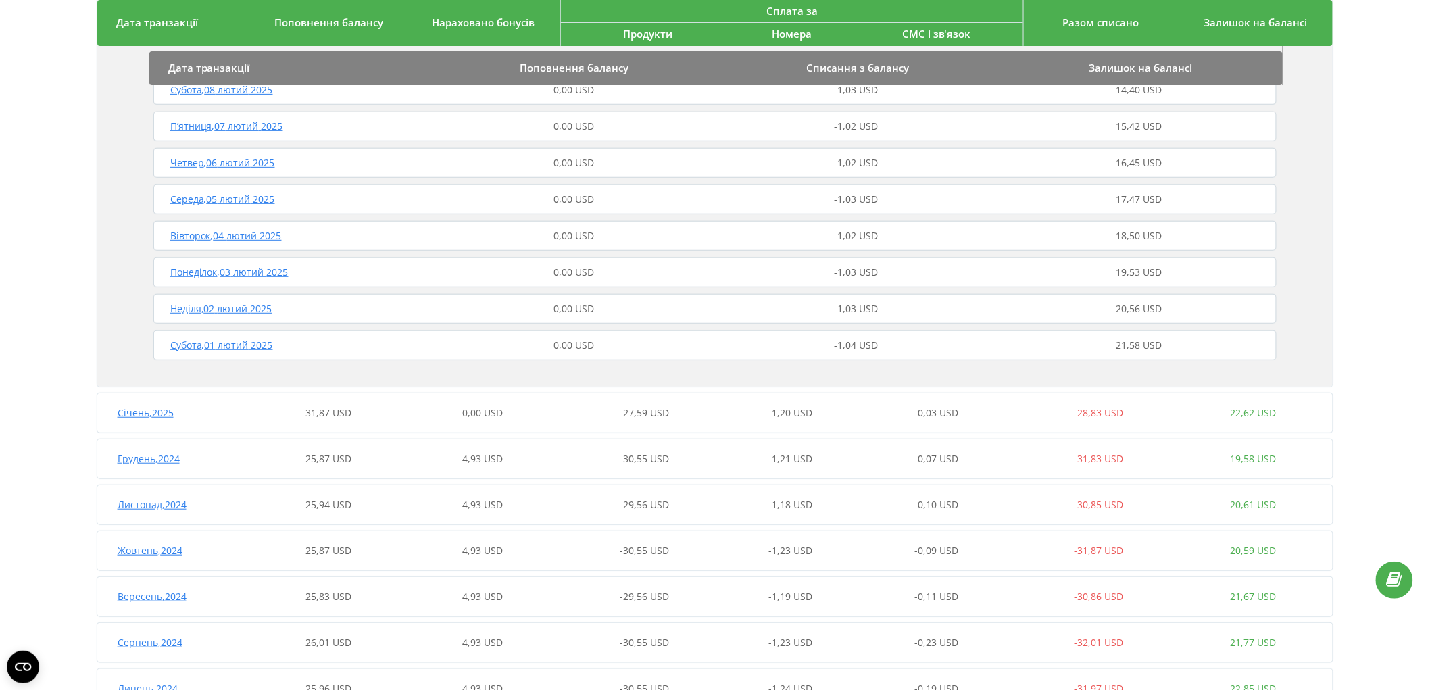
scroll to position [2327, 0]
click at [420, 407] on div "0,00 USD" at bounding box center [482, 412] width 154 height 14
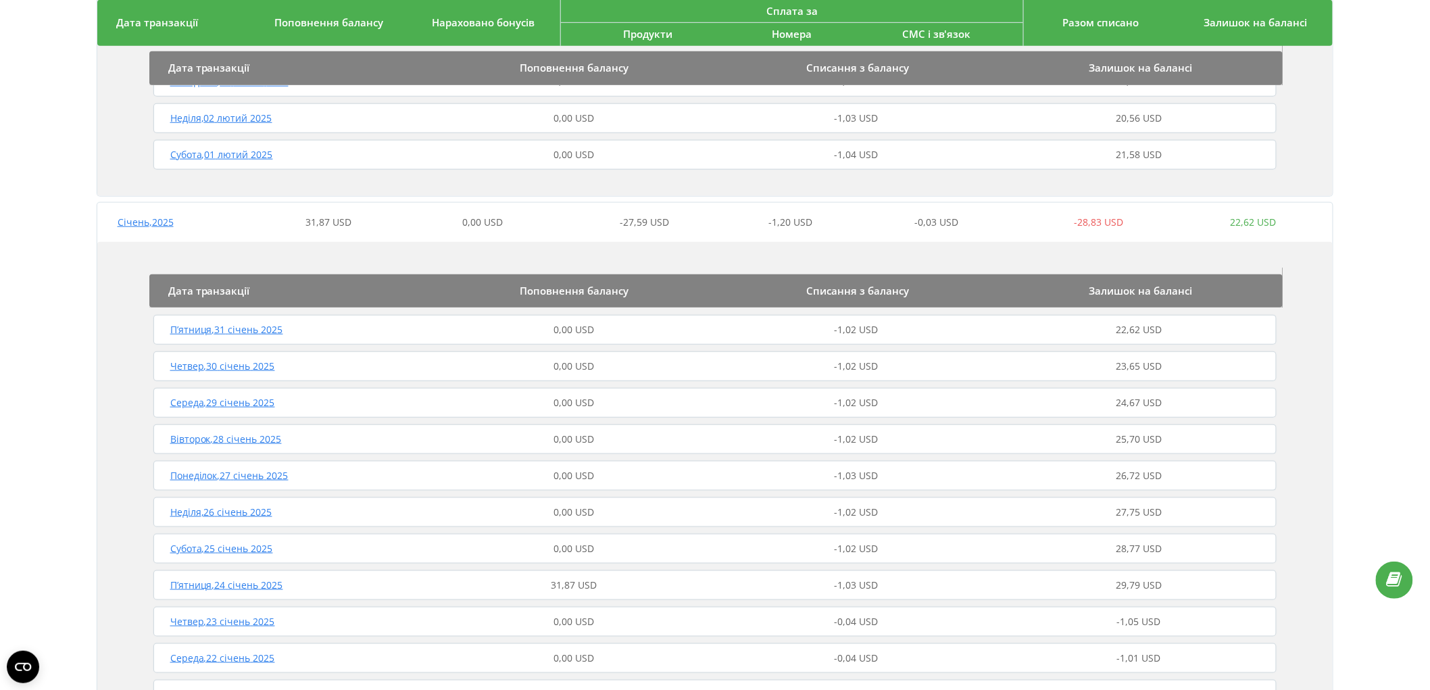
scroll to position [2627, 0]
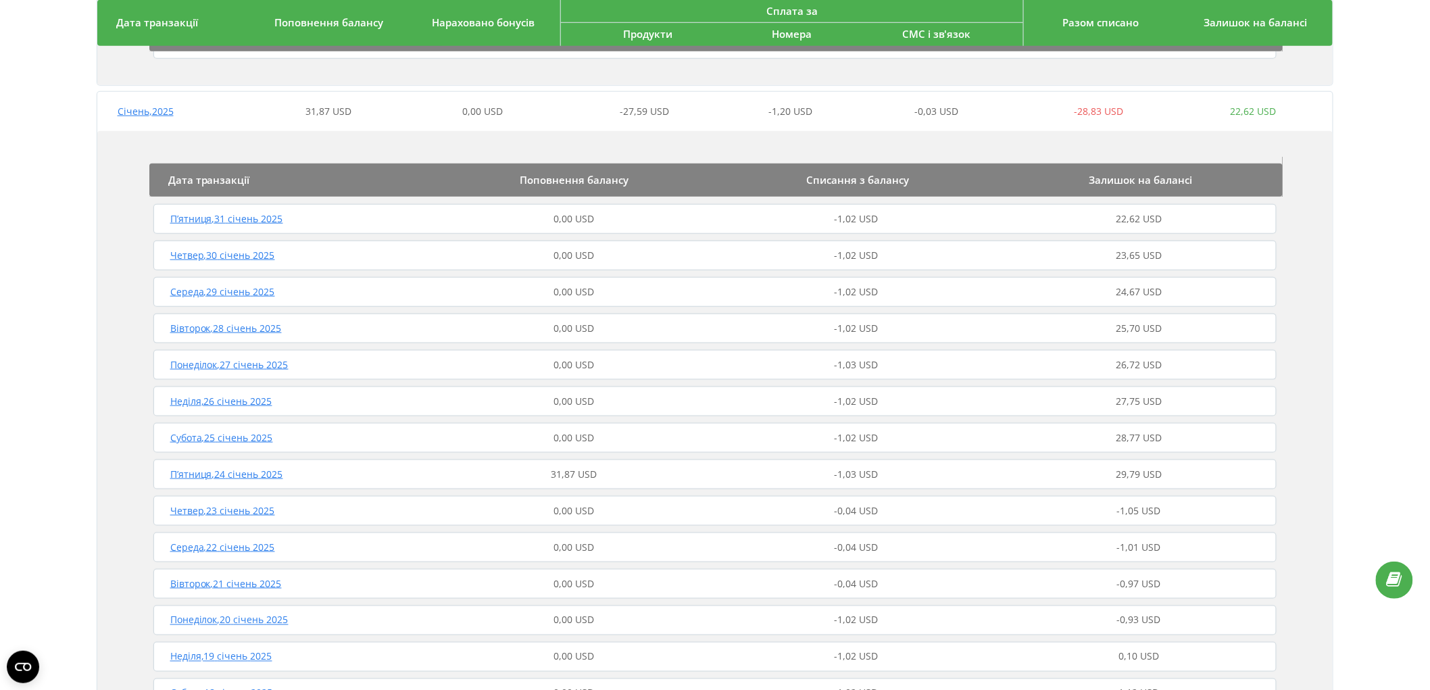
click at [349, 472] on div "П’ятниця , 24 січень 2025" at bounding box center [291, 475] width 282 height 14
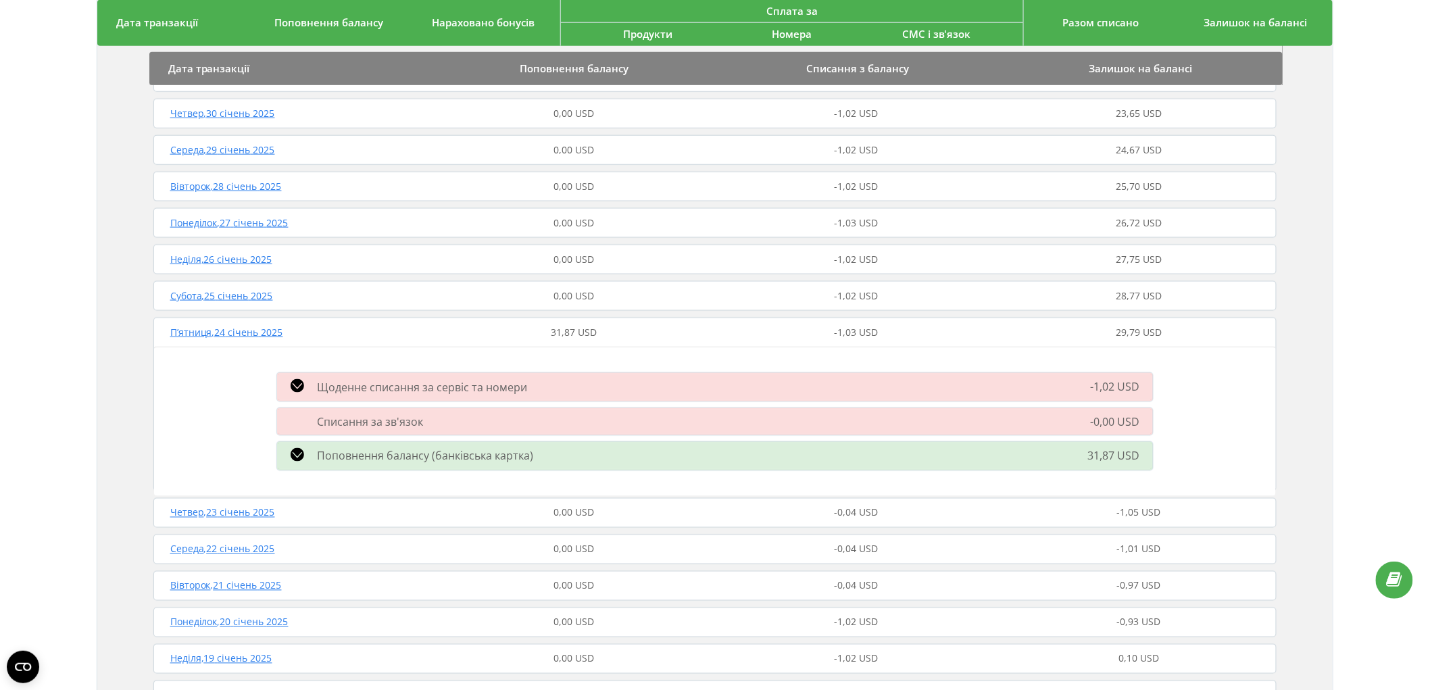
scroll to position [2778, 0]
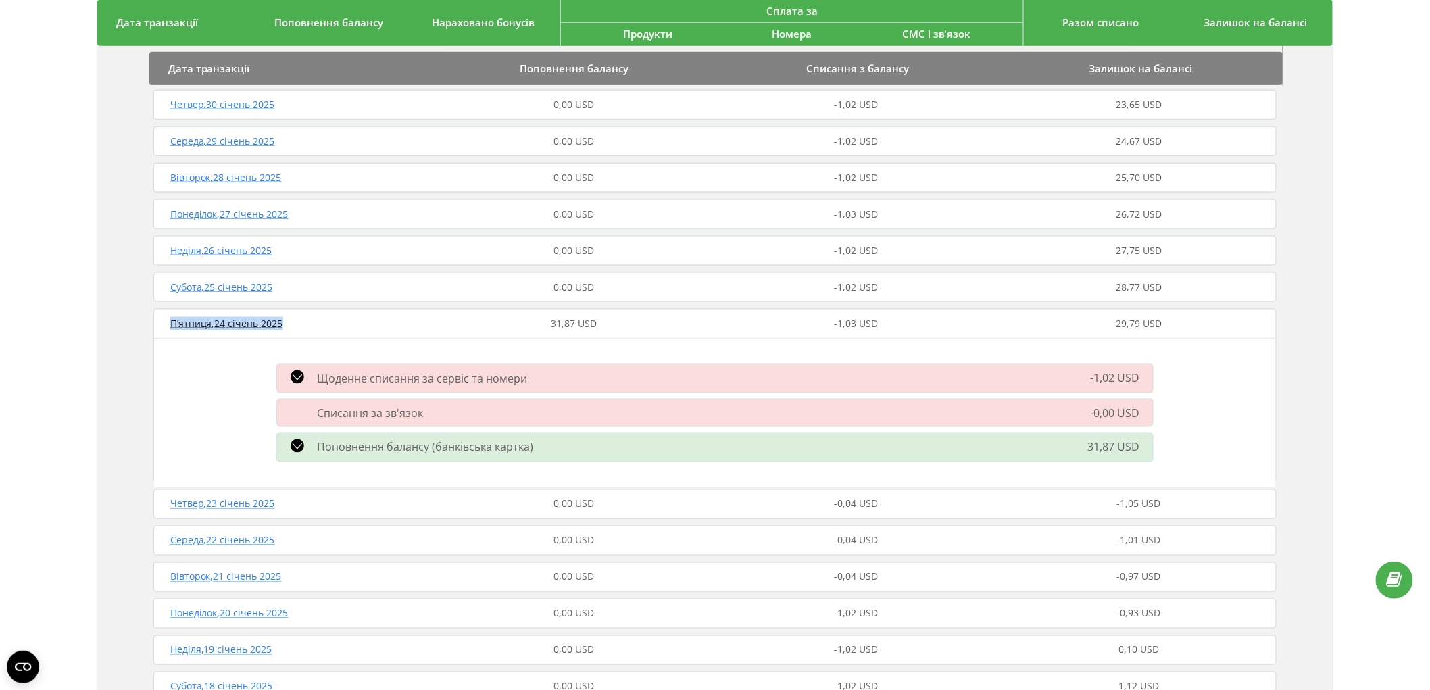
drag, startPoint x: 307, startPoint y: 325, endPoint x: 157, endPoint y: 329, distance: 150.1
click at [157, 329] on div "П’ятниця , 24 січень 2025 31,87 USD -1,03 USD 29,79 USD" at bounding box center [715, 323] width 1130 height 32
copy span "П’ятниця , 24 січень 2025"
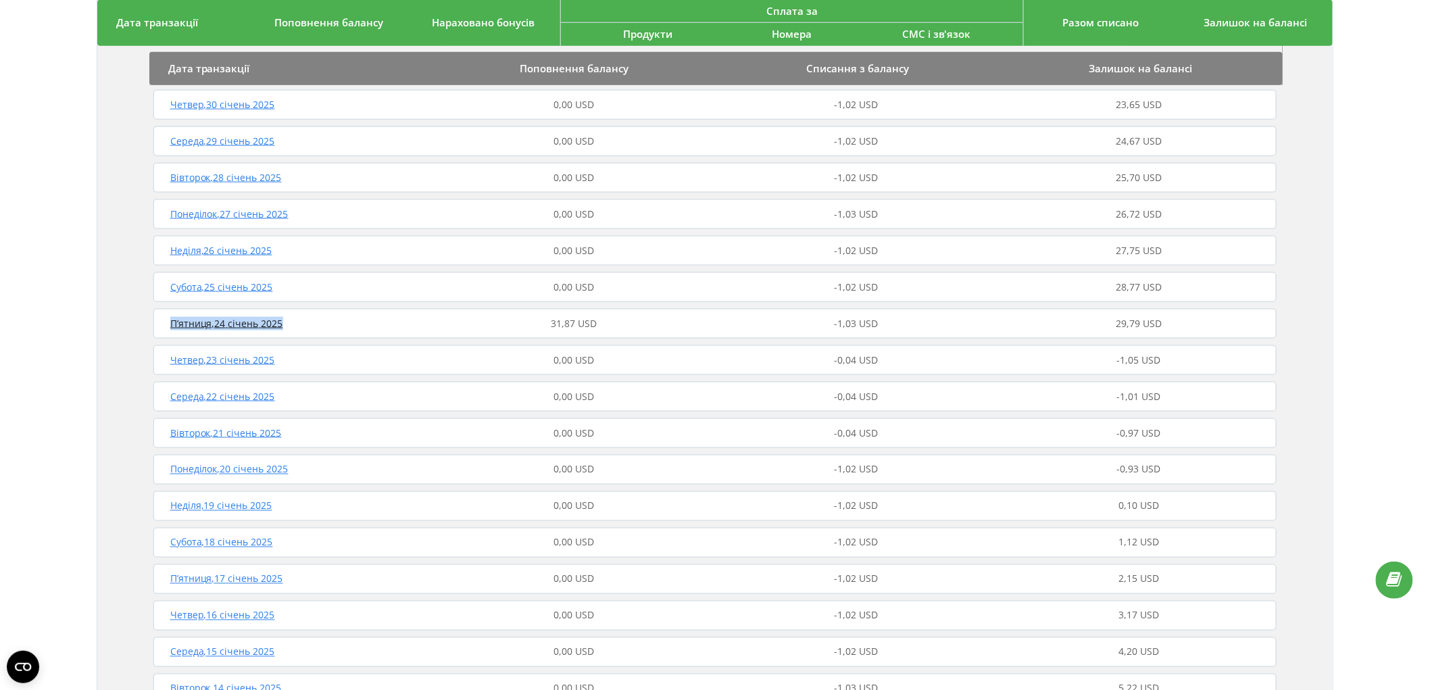
click at [332, 322] on div "П’ятниця , 24 січень 2025" at bounding box center [291, 324] width 282 height 14
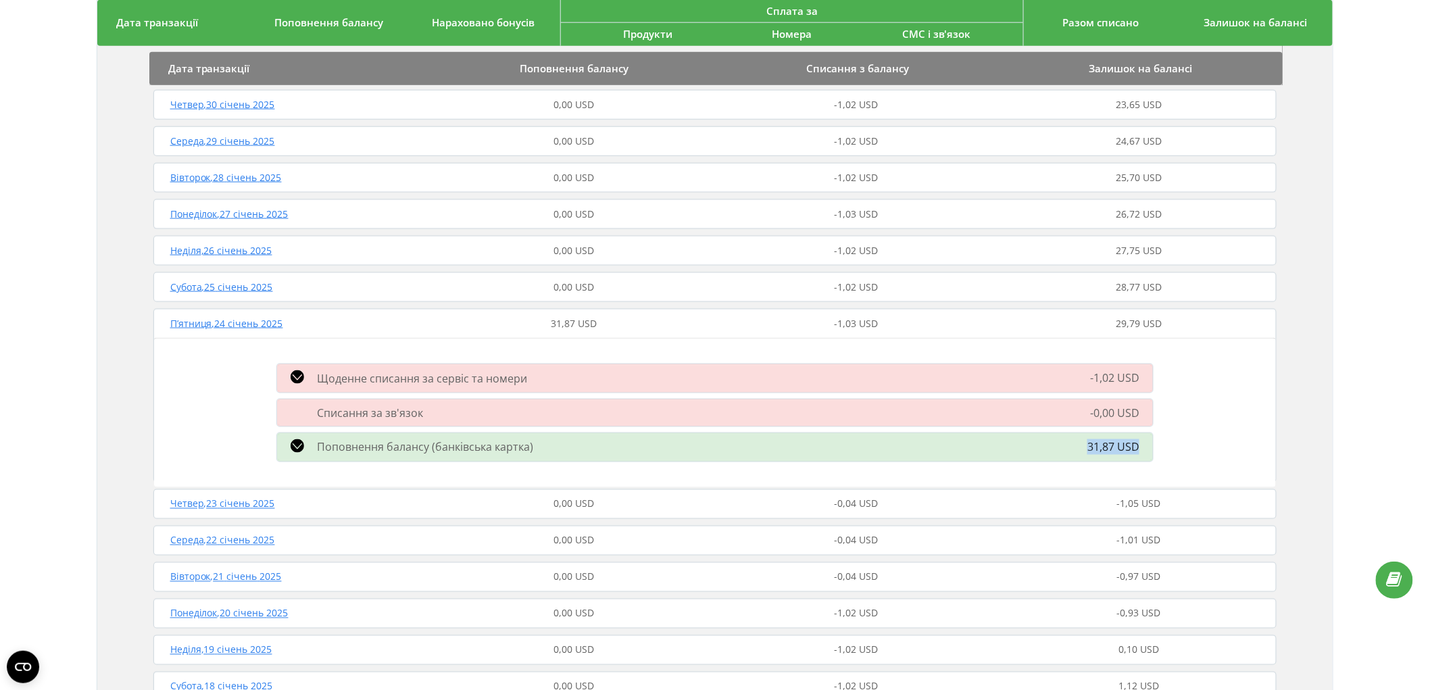
drag, startPoint x: 1066, startPoint y: 443, endPoint x: 1144, endPoint y: 441, distance: 77.7
click at [1144, 441] on div "31,87 USD" at bounding box center [1021, 447] width 279 height 16
copy span "31,87 USD"
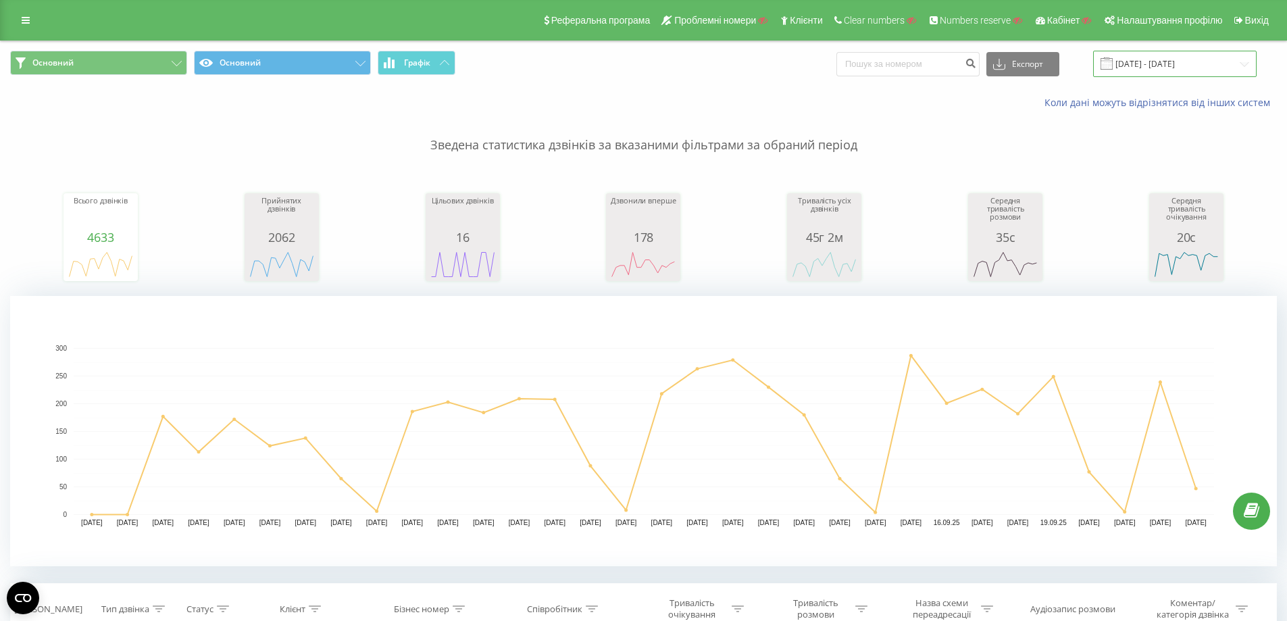
click at [1229, 69] on input "23.08.2025 - 23.09.2025" at bounding box center [1175, 64] width 164 height 26
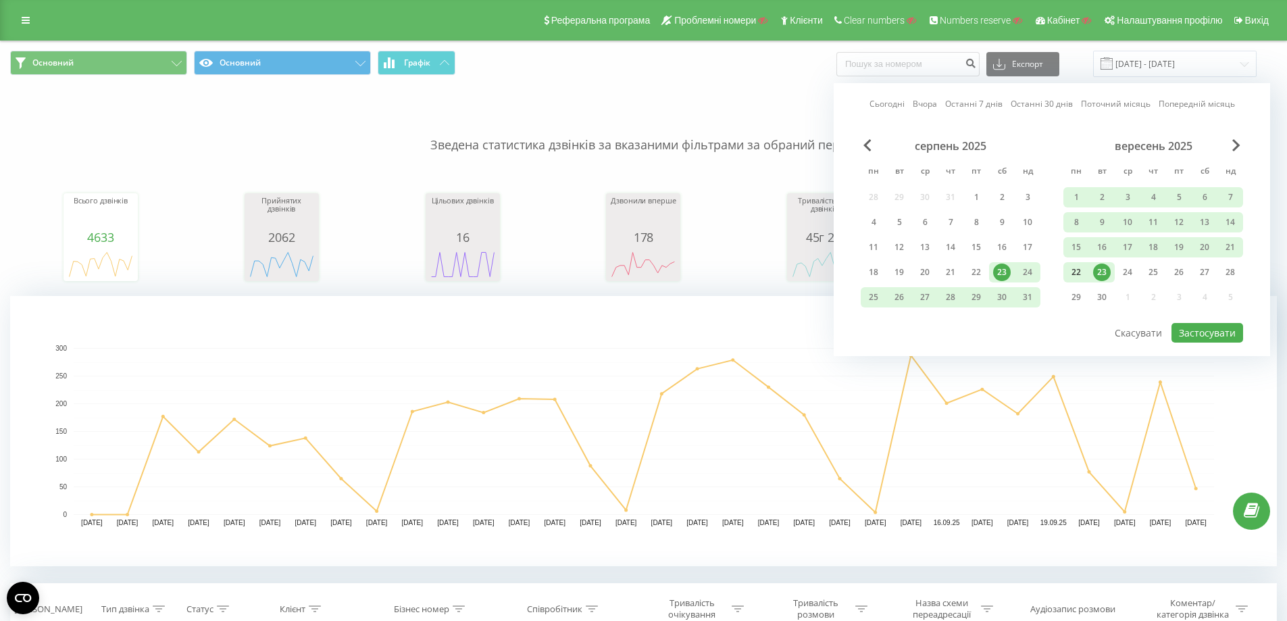
click at [1080, 265] on div "22" at bounding box center [1077, 273] width 18 height 18
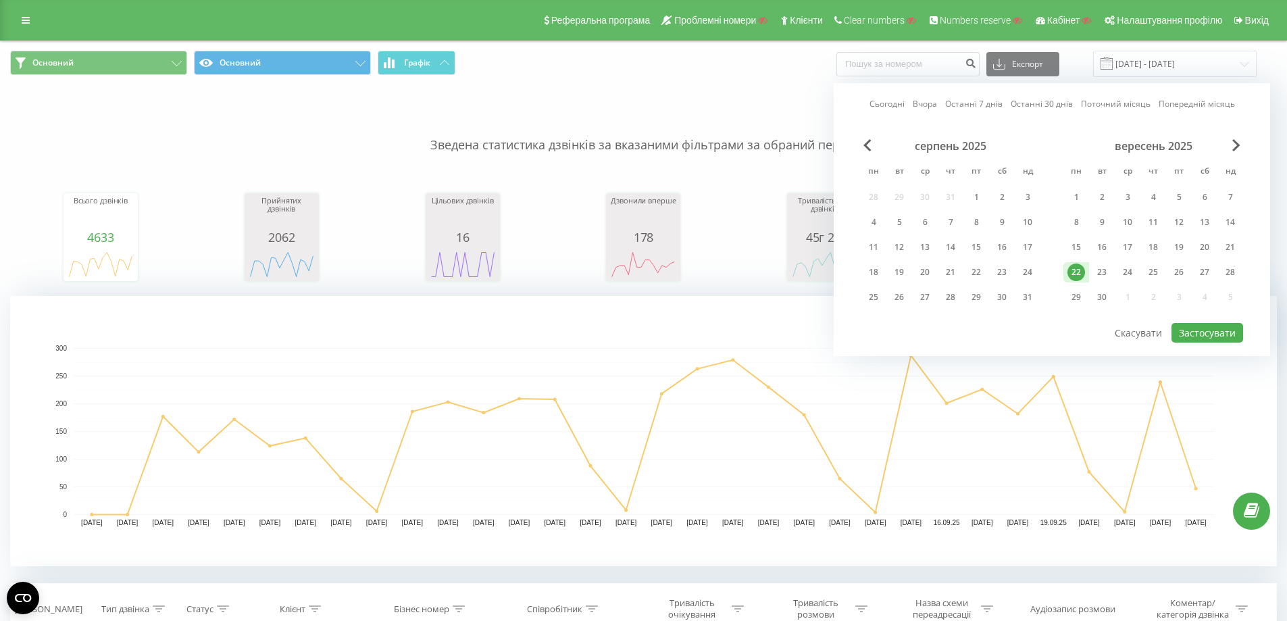
click at [1080, 265] on div "22" at bounding box center [1077, 273] width 18 height 18
drag, startPoint x: 1227, startPoint y: 326, endPoint x: 1225, endPoint y: 333, distance: 7.7
click at [1225, 333] on button "Застосувати" at bounding box center [1208, 333] width 72 height 20
type input "22.09.2025 - 22.09.2025"
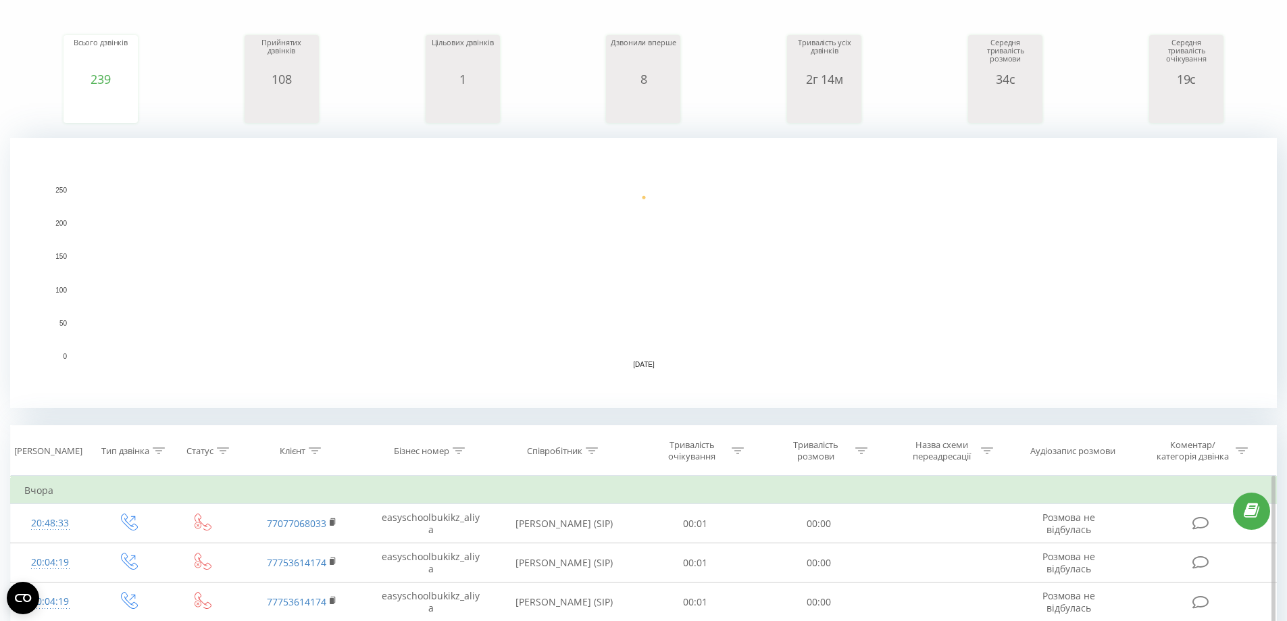
scroll to position [264, 0]
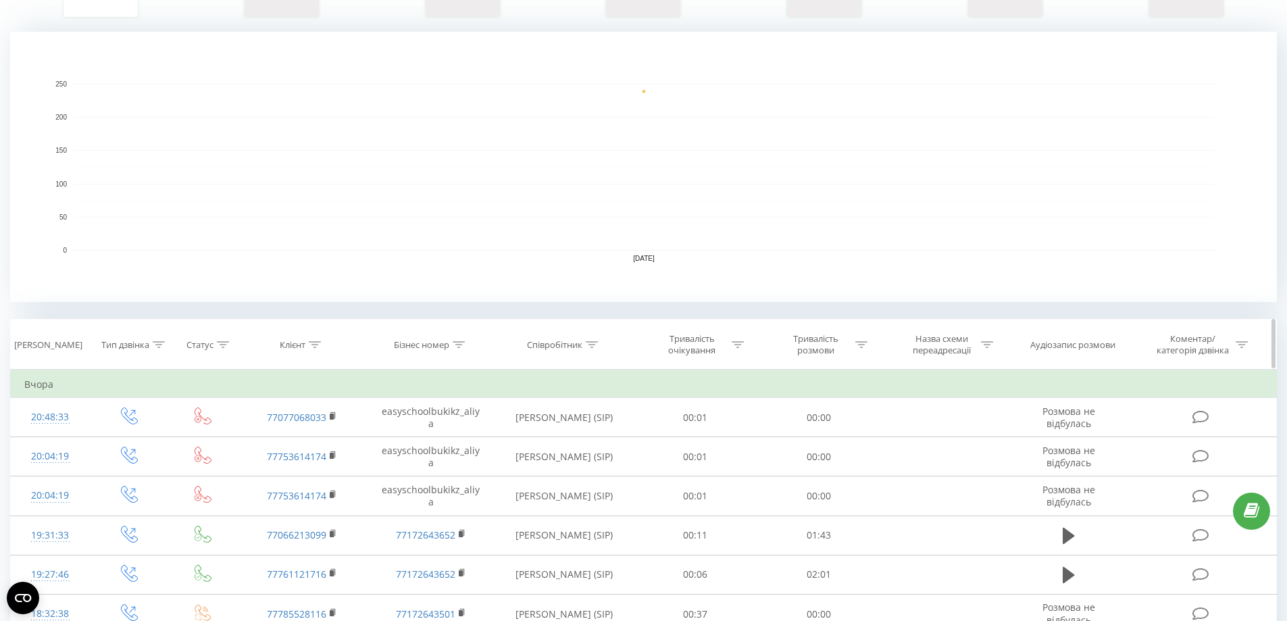
click at [154, 346] on icon at bounding box center [159, 344] width 12 height 7
click at [137, 451] on div "Введіть значення" at bounding box center [121, 442] width 99 height 20
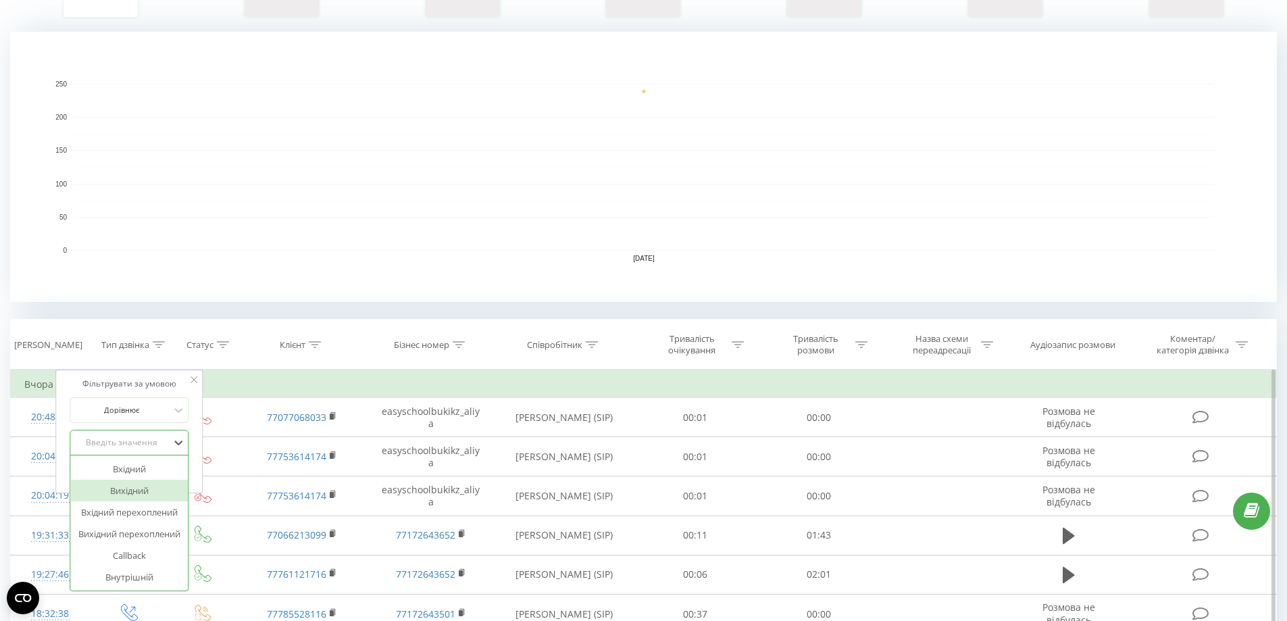
click at [140, 486] on div "Вихідний" at bounding box center [129, 491] width 118 height 22
click at [162, 459] on span "OK" at bounding box center [158, 469] width 38 height 21
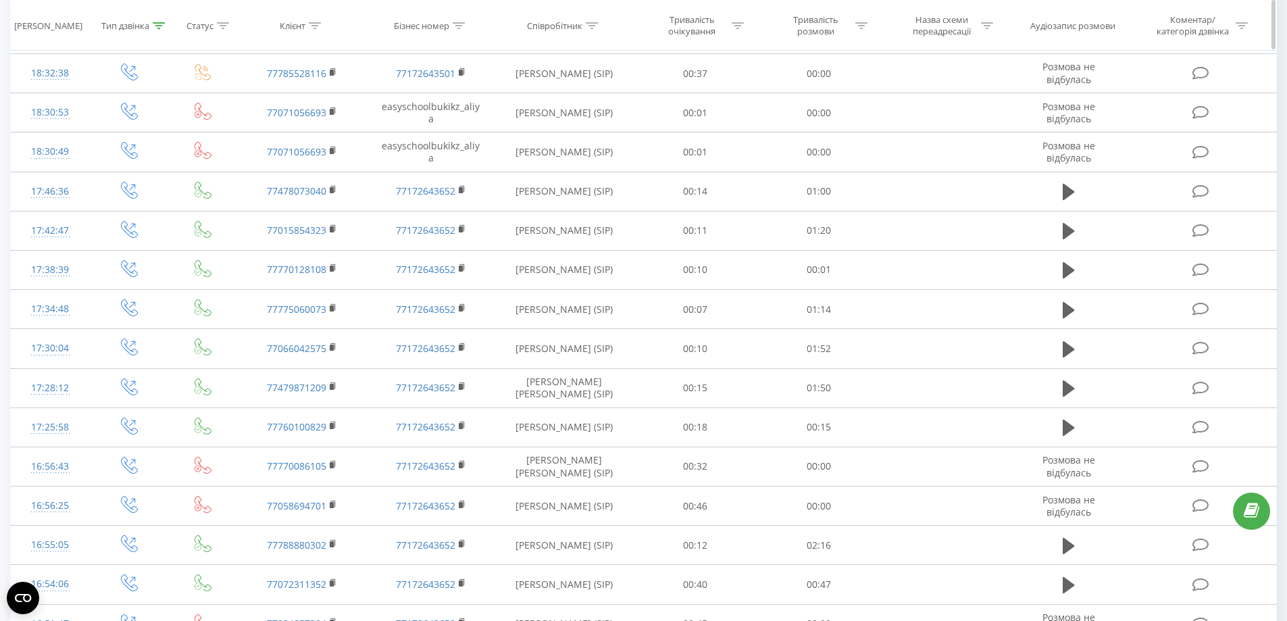
scroll to position [1075, 0]
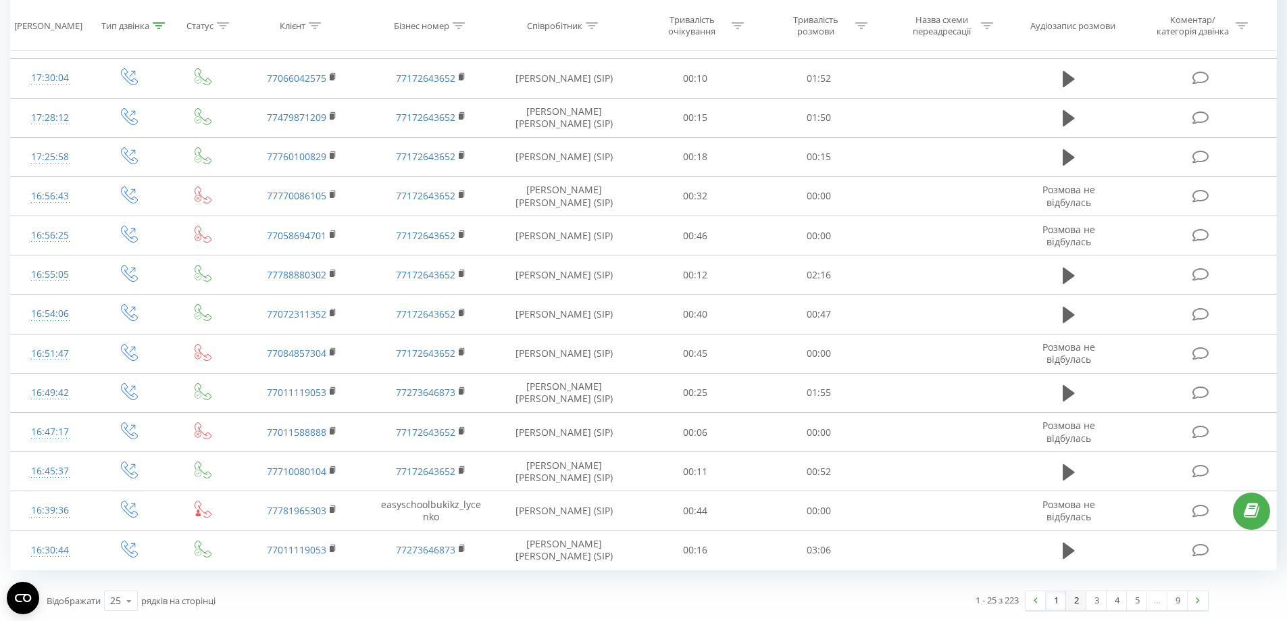
click at [1078, 602] on link "2" at bounding box center [1076, 600] width 20 height 19
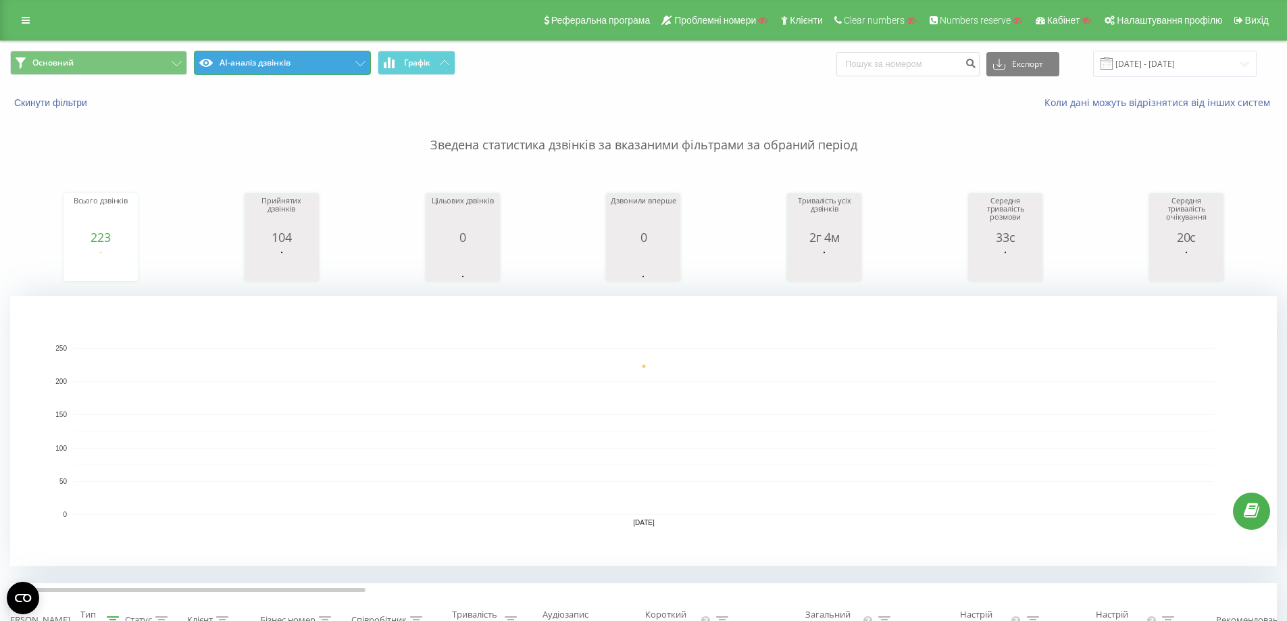
click at [301, 57] on button "AI-аналіз дзвінків" at bounding box center [282, 63] width 177 height 24
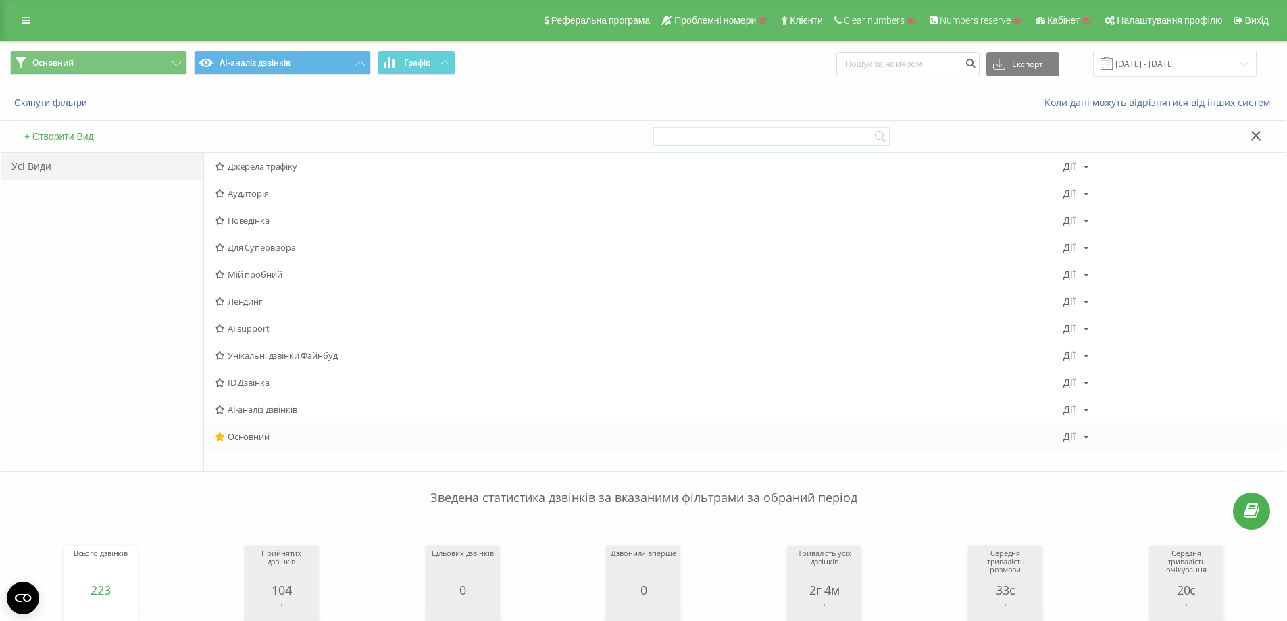
click at [266, 434] on span "Основний" at bounding box center [639, 436] width 849 height 9
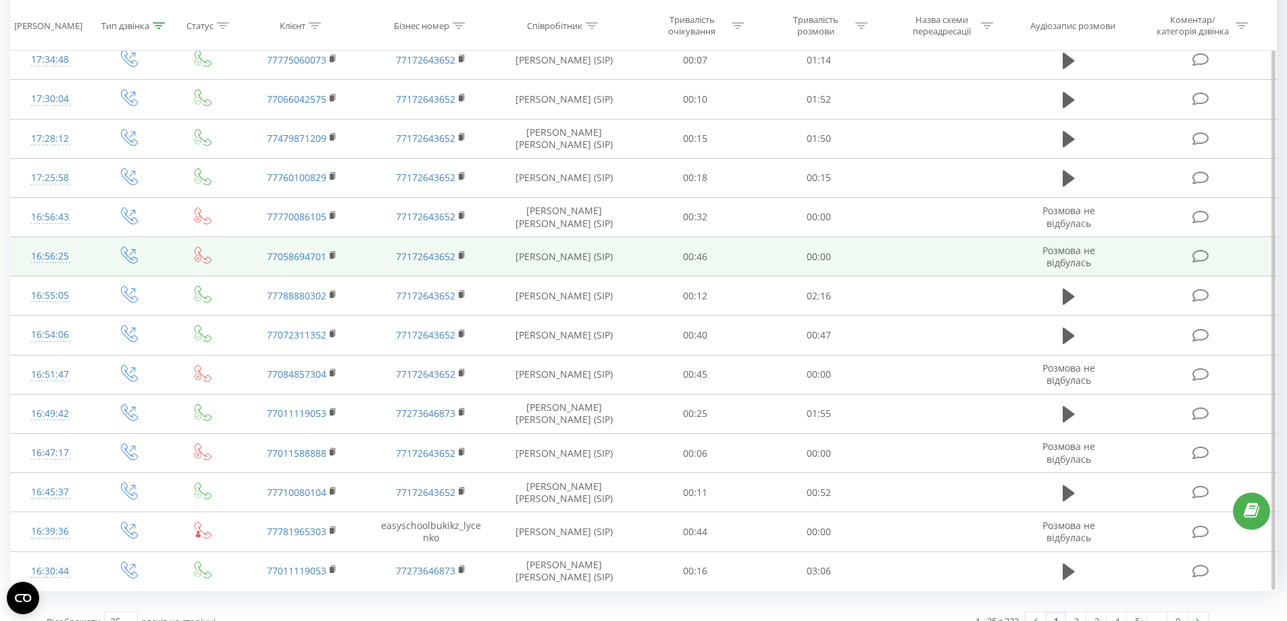
scroll to position [1075, 0]
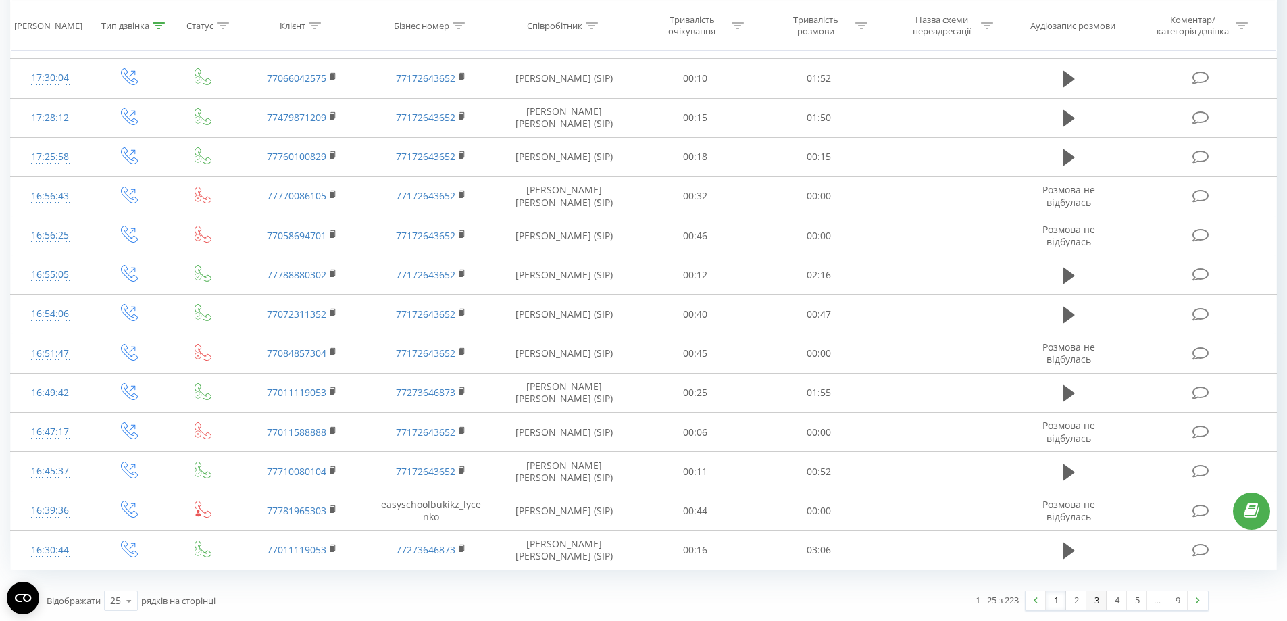
click at [1088, 604] on link "3" at bounding box center [1096, 600] width 20 height 19
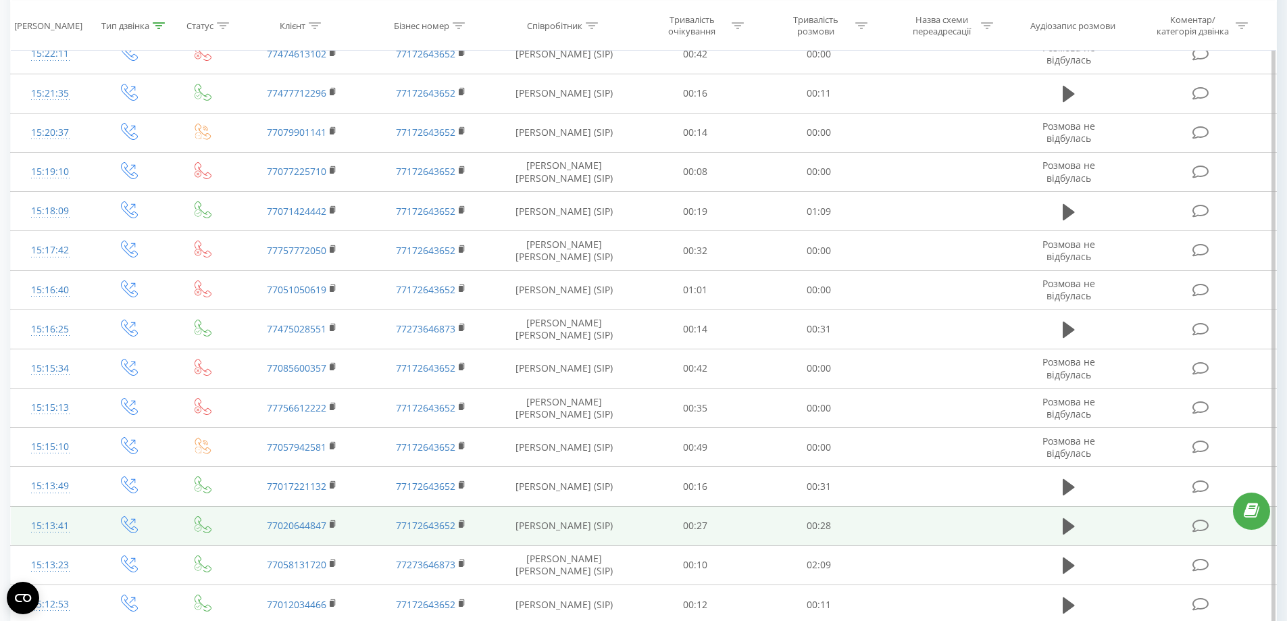
scroll to position [1075, 0]
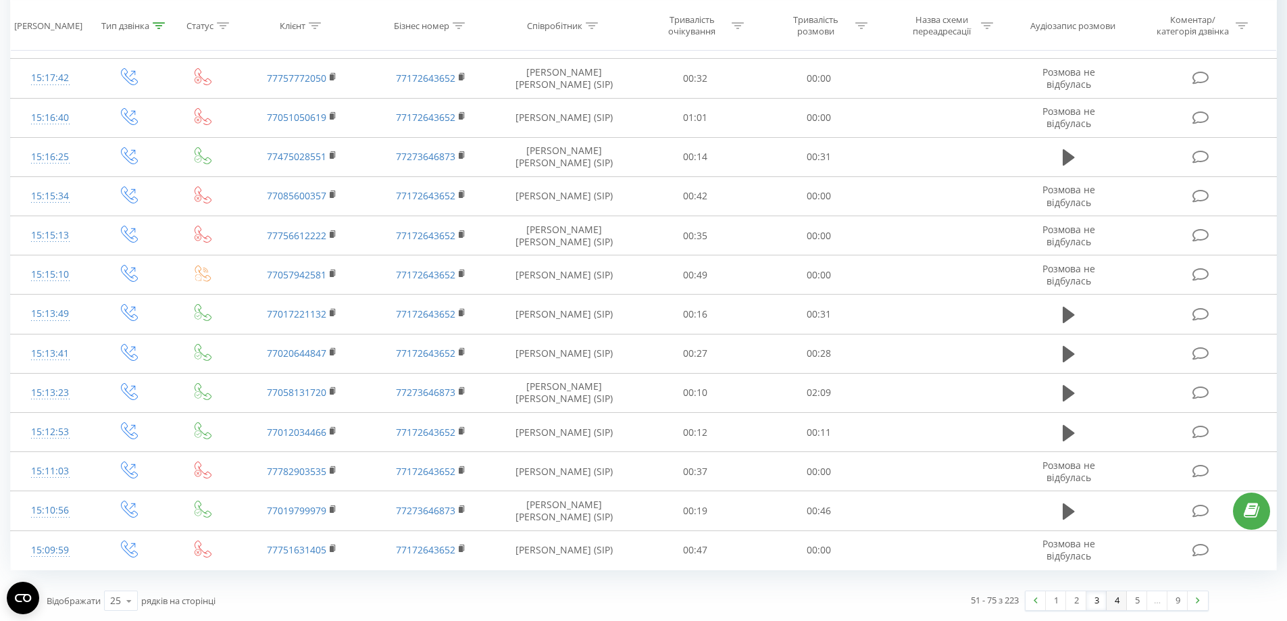
click at [1118, 598] on link "4" at bounding box center [1117, 600] width 20 height 19
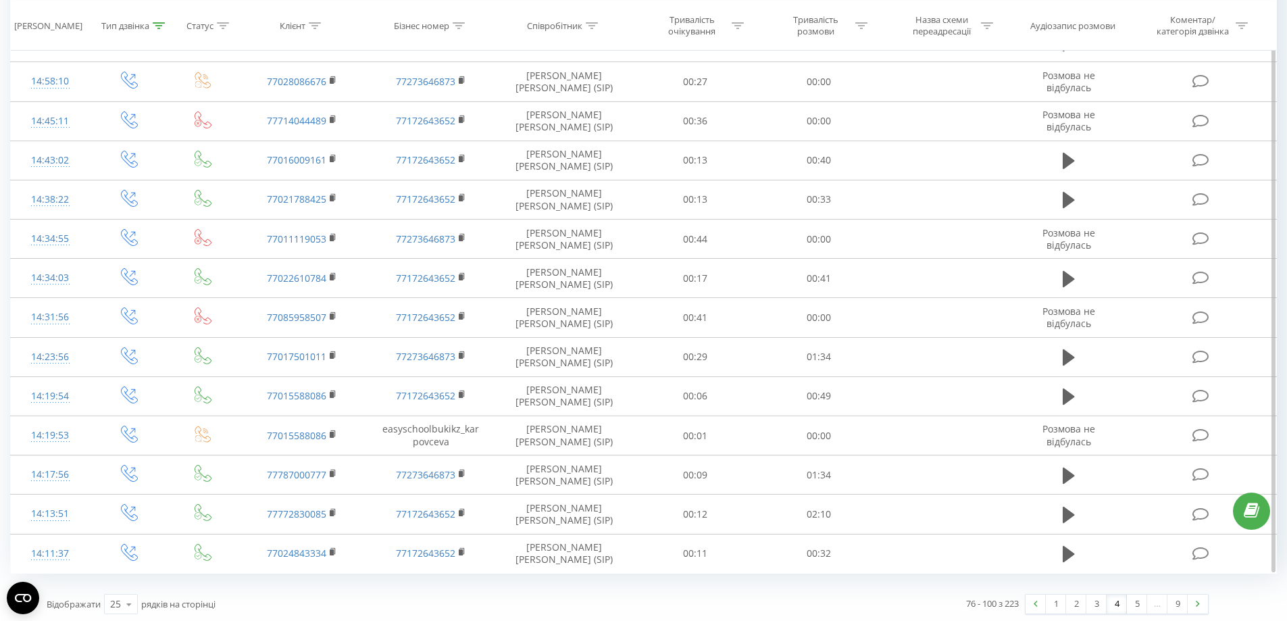
scroll to position [1075, 0]
click at [1136, 599] on link "5" at bounding box center [1137, 600] width 20 height 19
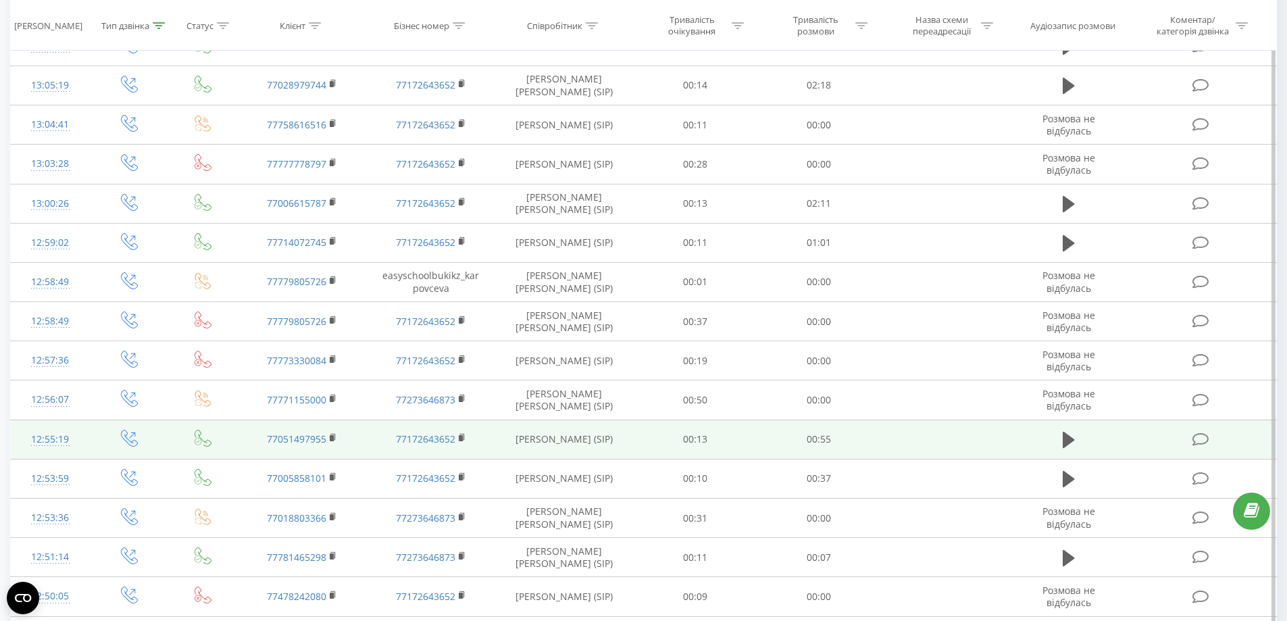
scroll to position [1075, 0]
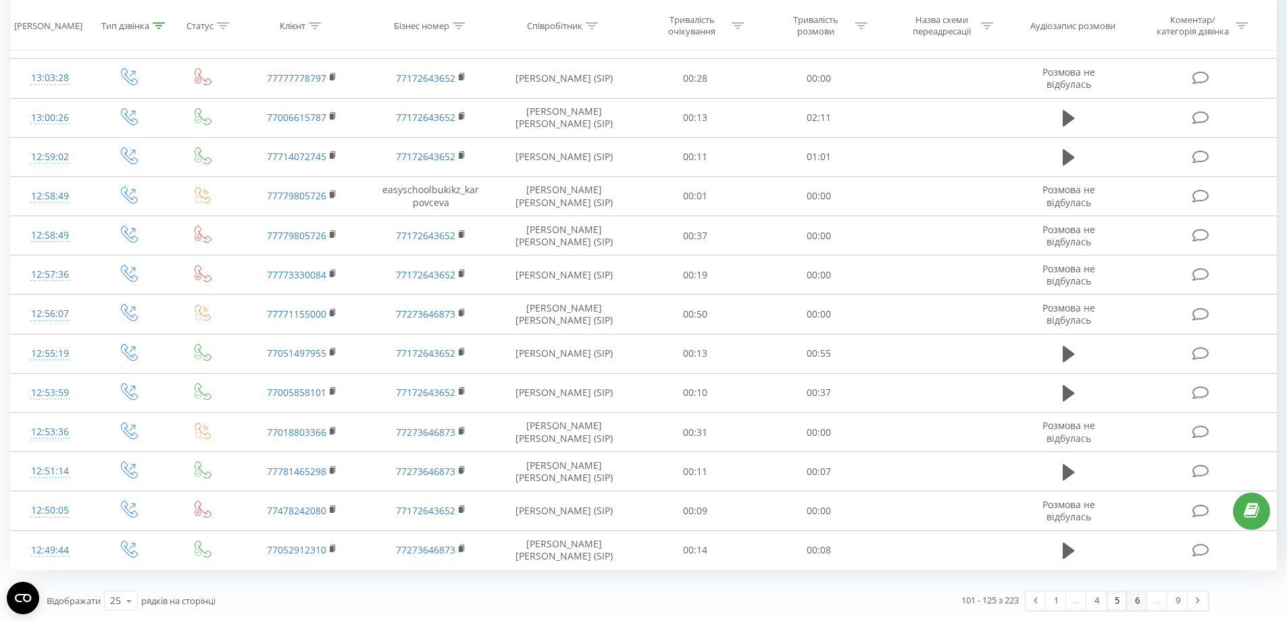
click at [1142, 601] on link "6" at bounding box center [1137, 600] width 20 height 19
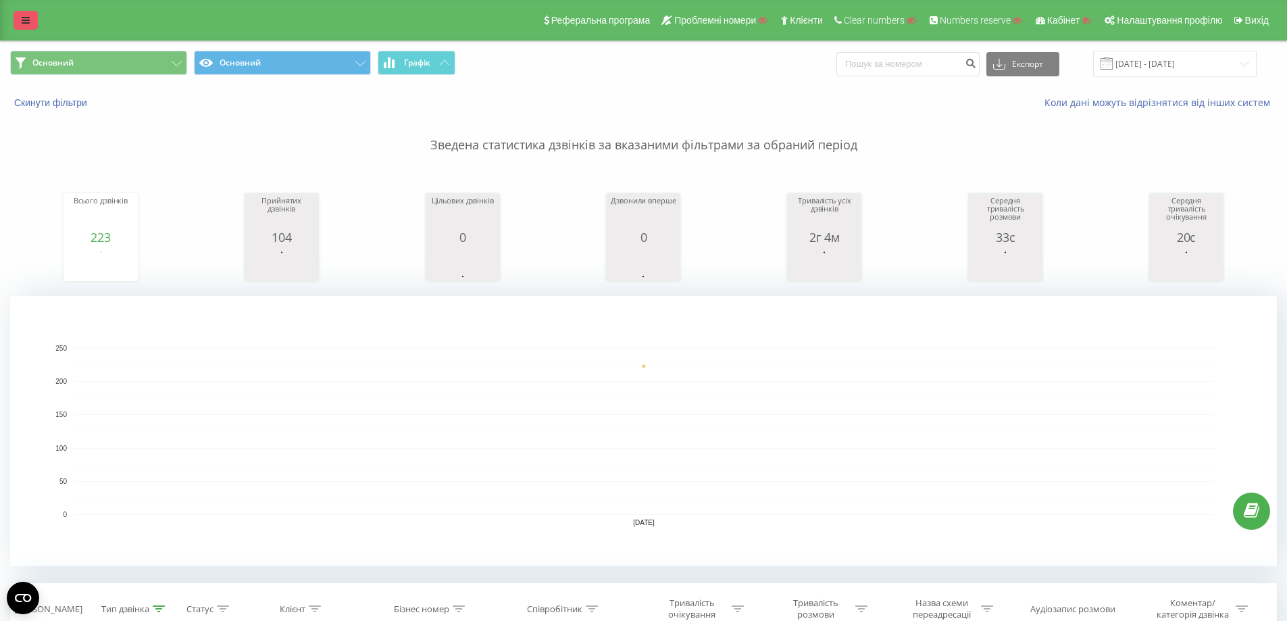
click at [22, 18] on icon at bounding box center [26, 20] width 8 height 9
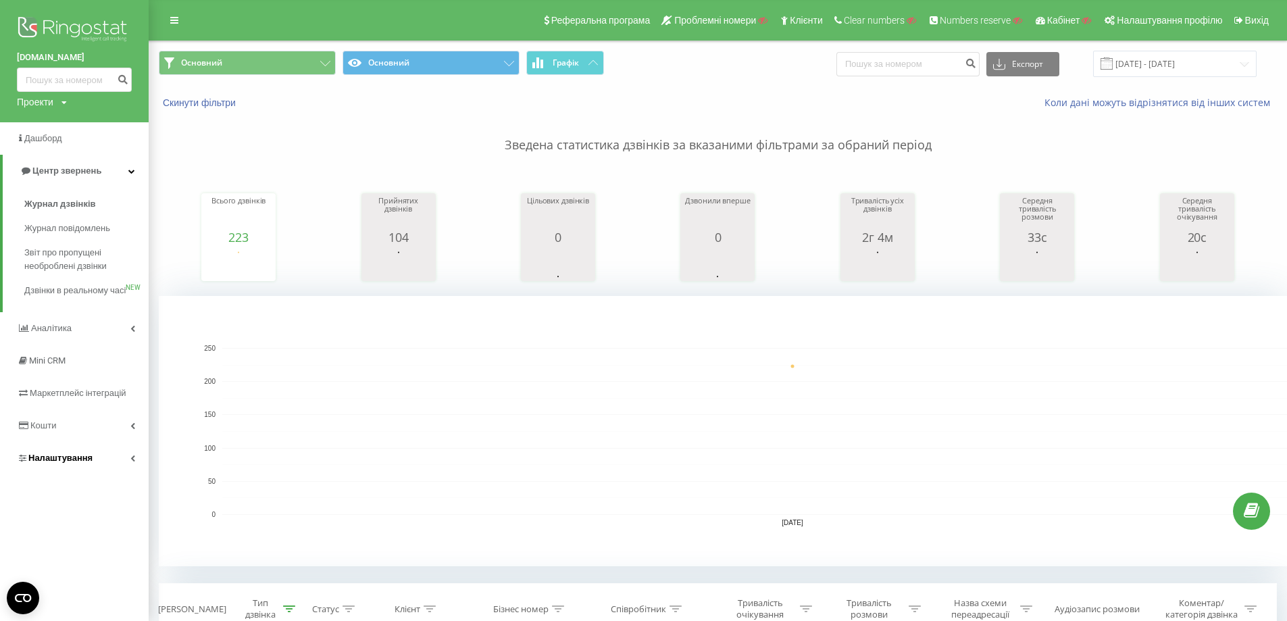
click at [70, 463] on span "Налаштування" at bounding box center [60, 458] width 64 height 10
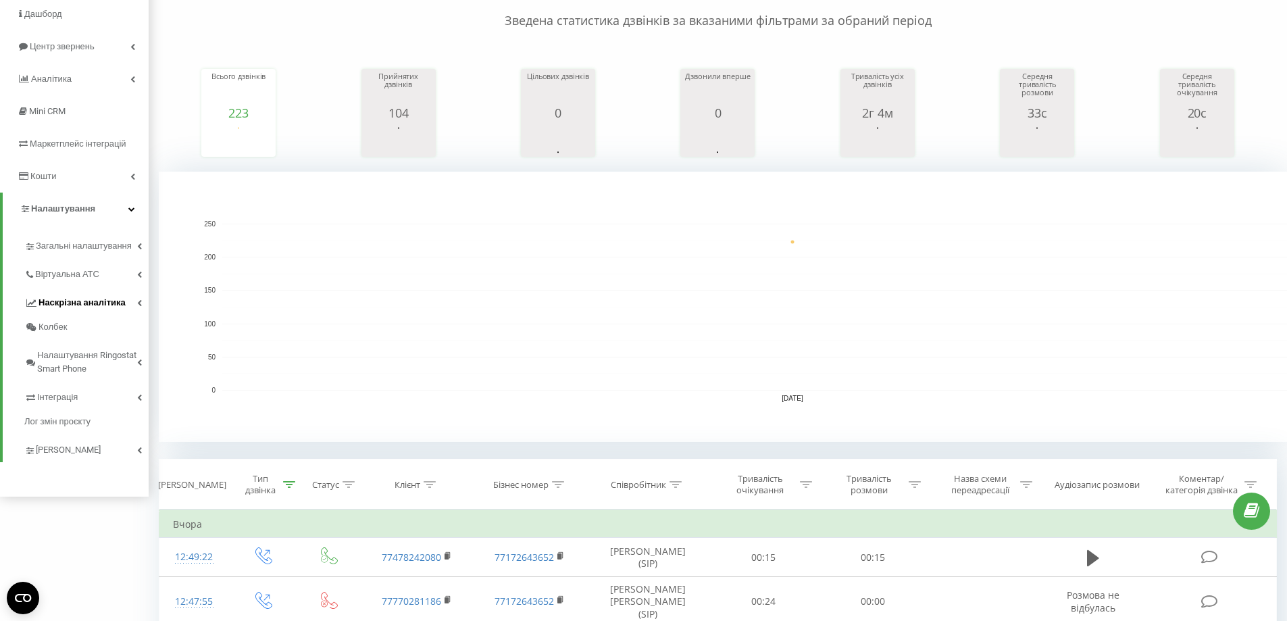
scroll to position [135, 0]
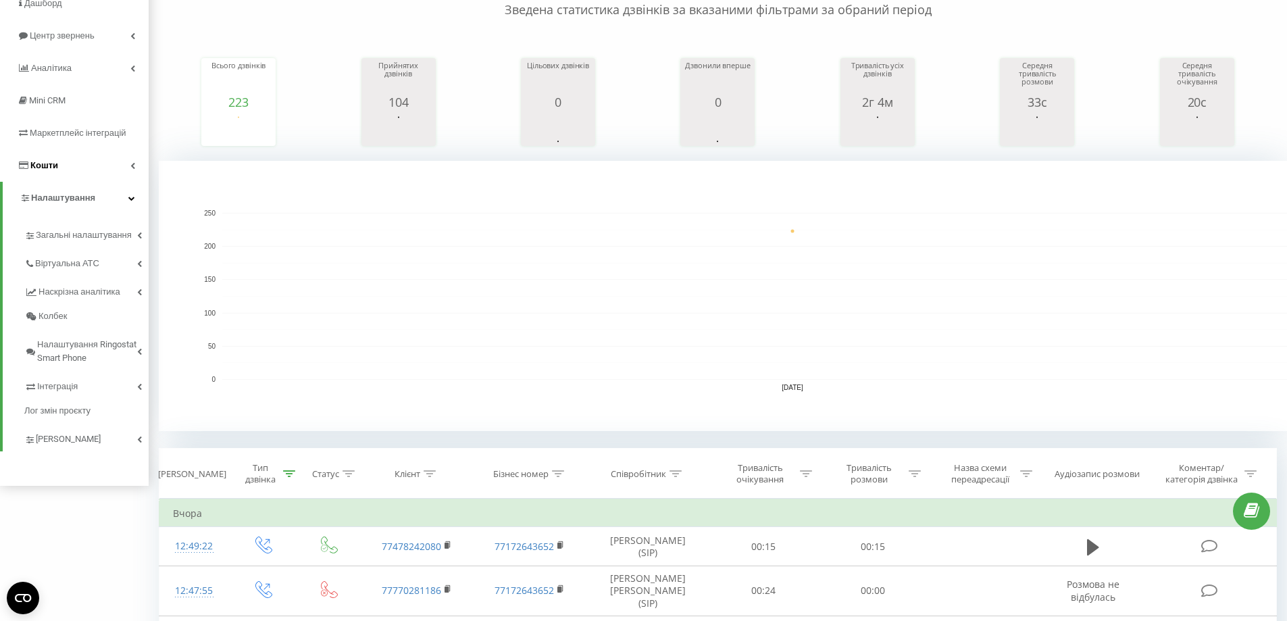
click at [51, 178] on link "Кошти" at bounding box center [74, 165] width 149 height 32
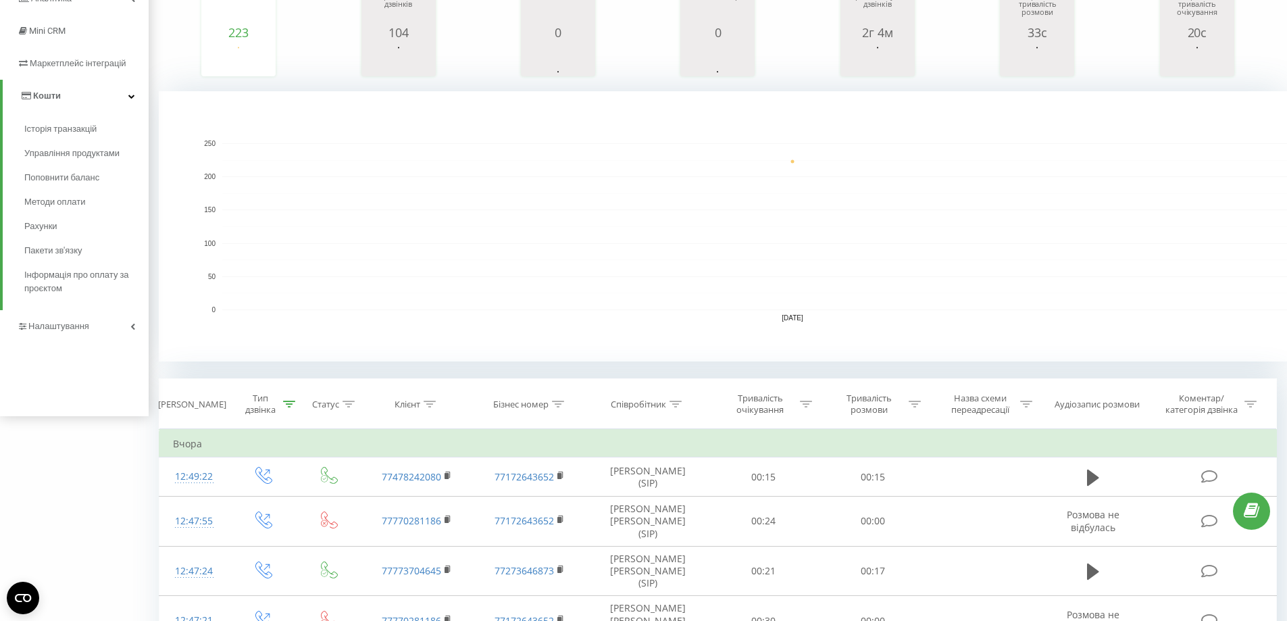
scroll to position [0, 0]
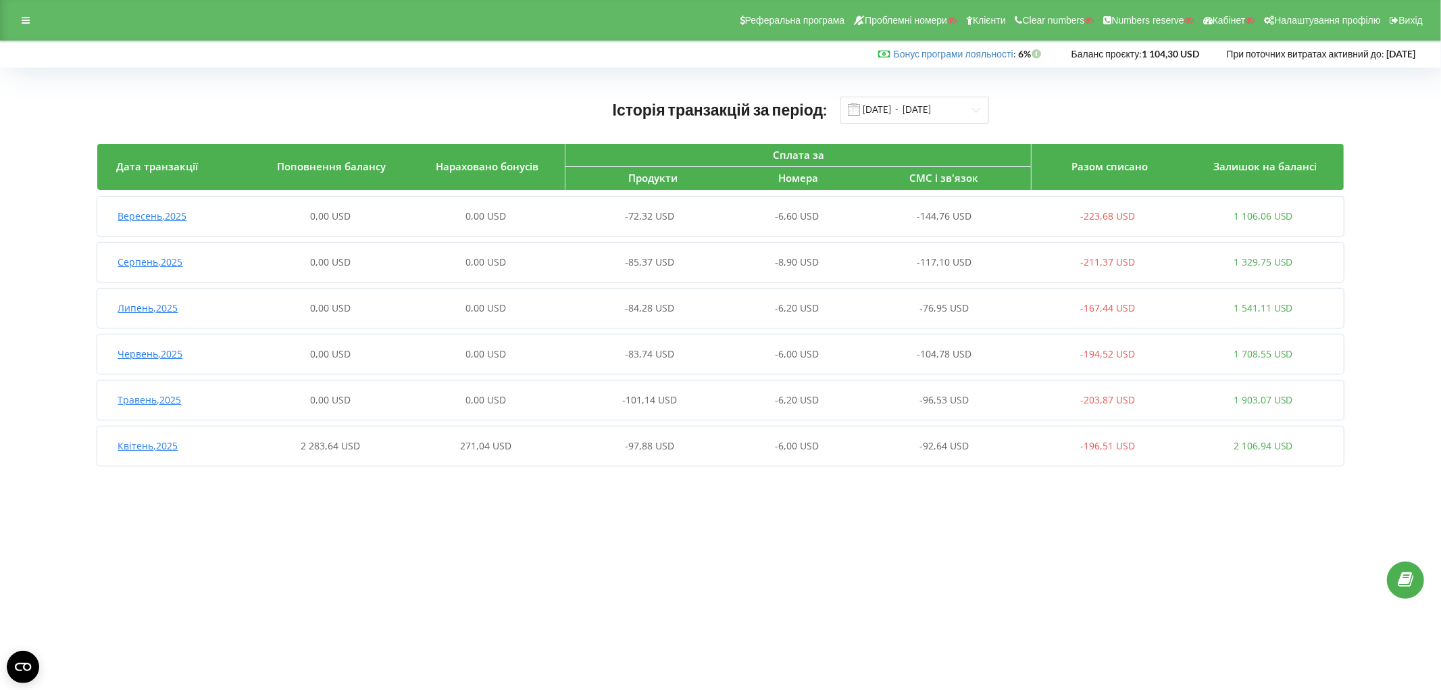
click at [463, 221] on div "0,00 USD" at bounding box center [486, 216] width 155 height 14
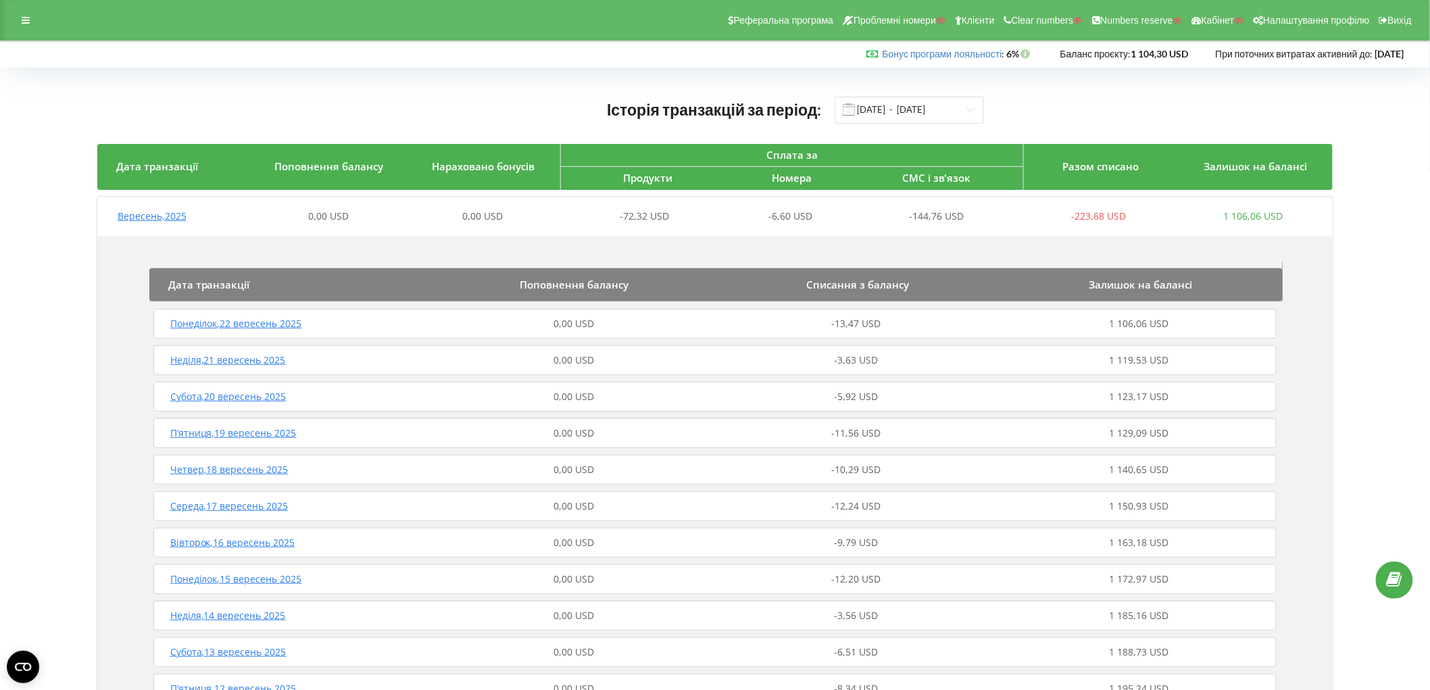
click at [544, 361] on div "0,00 USD" at bounding box center [573, 360] width 282 height 14
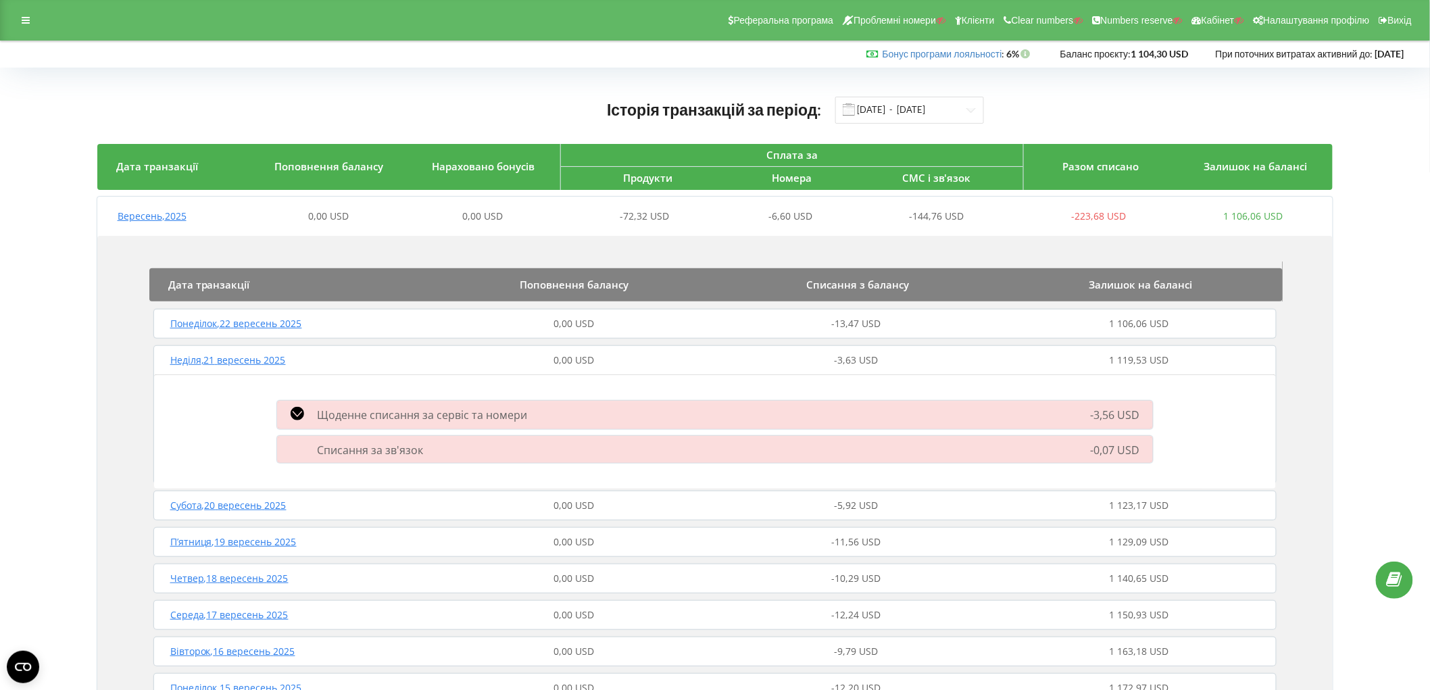
click at [465, 366] on div "0,00 USD" at bounding box center [573, 360] width 282 height 14
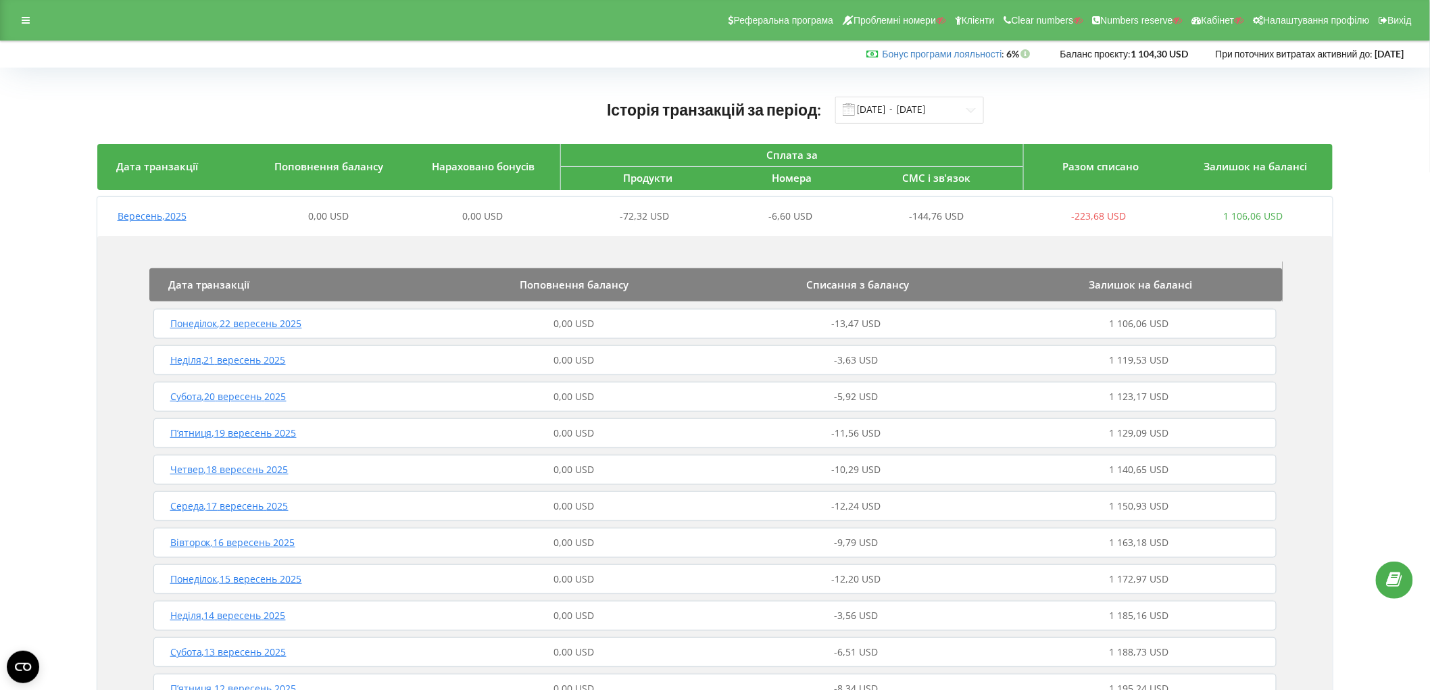
click at [583, 325] on span "0,00 USD" at bounding box center [573, 323] width 41 height 13
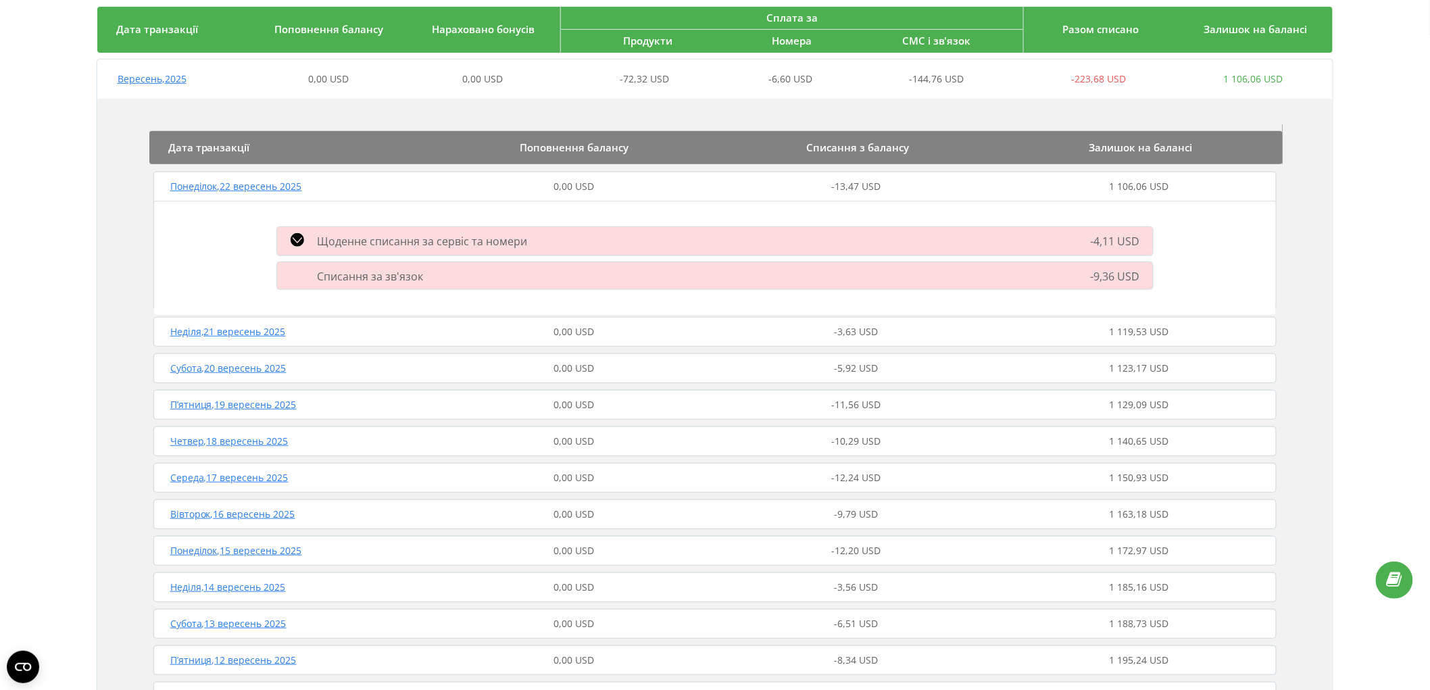
scroll to position [150, 0]
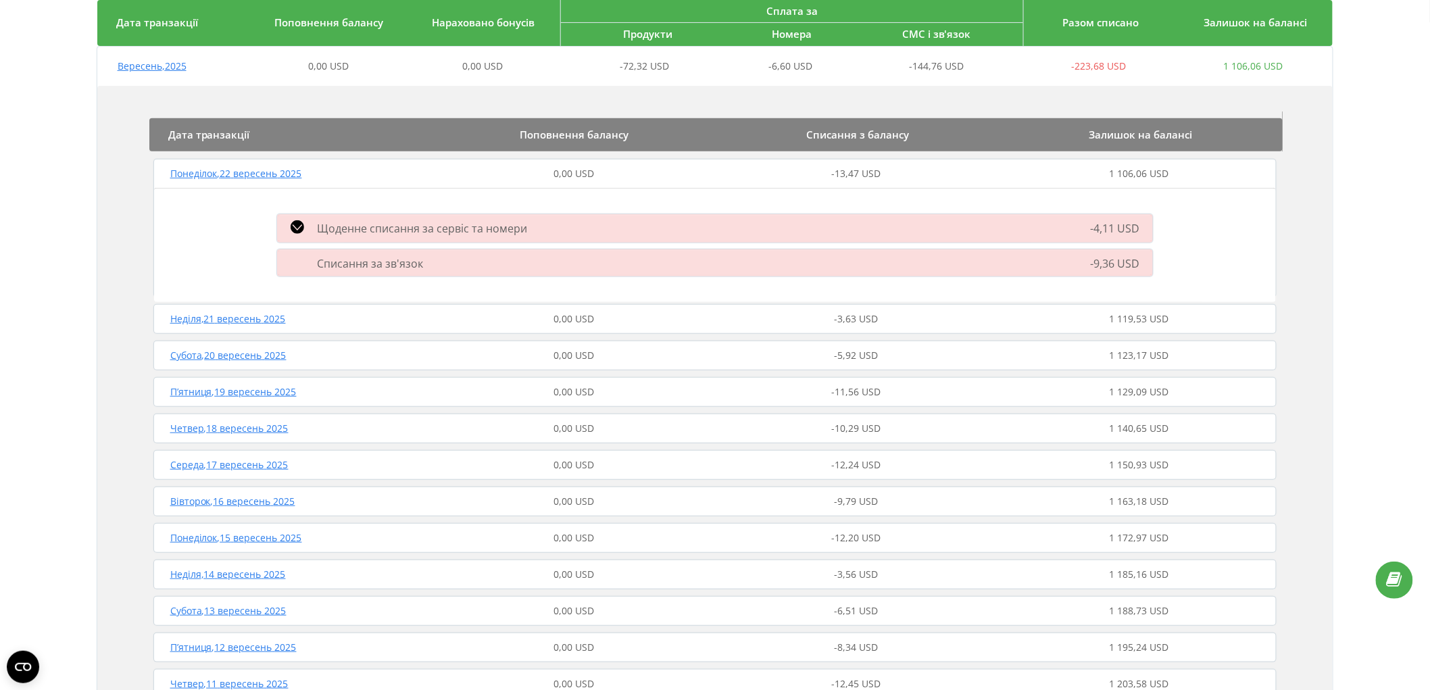
click at [489, 230] on span "Щоденне списання за сервіс та номери" at bounding box center [423, 228] width 210 height 15
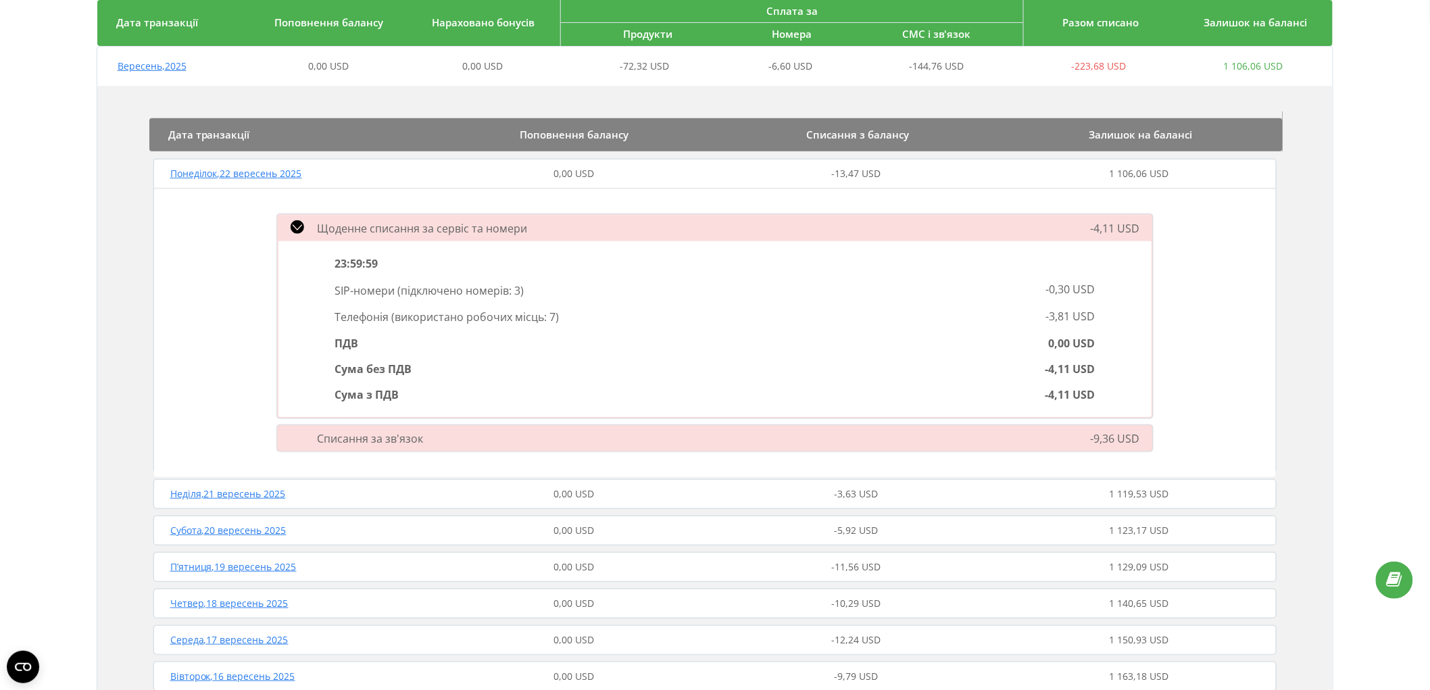
click at [489, 230] on span "Щоденне списання за сервіс та номери" at bounding box center [423, 228] width 210 height 15
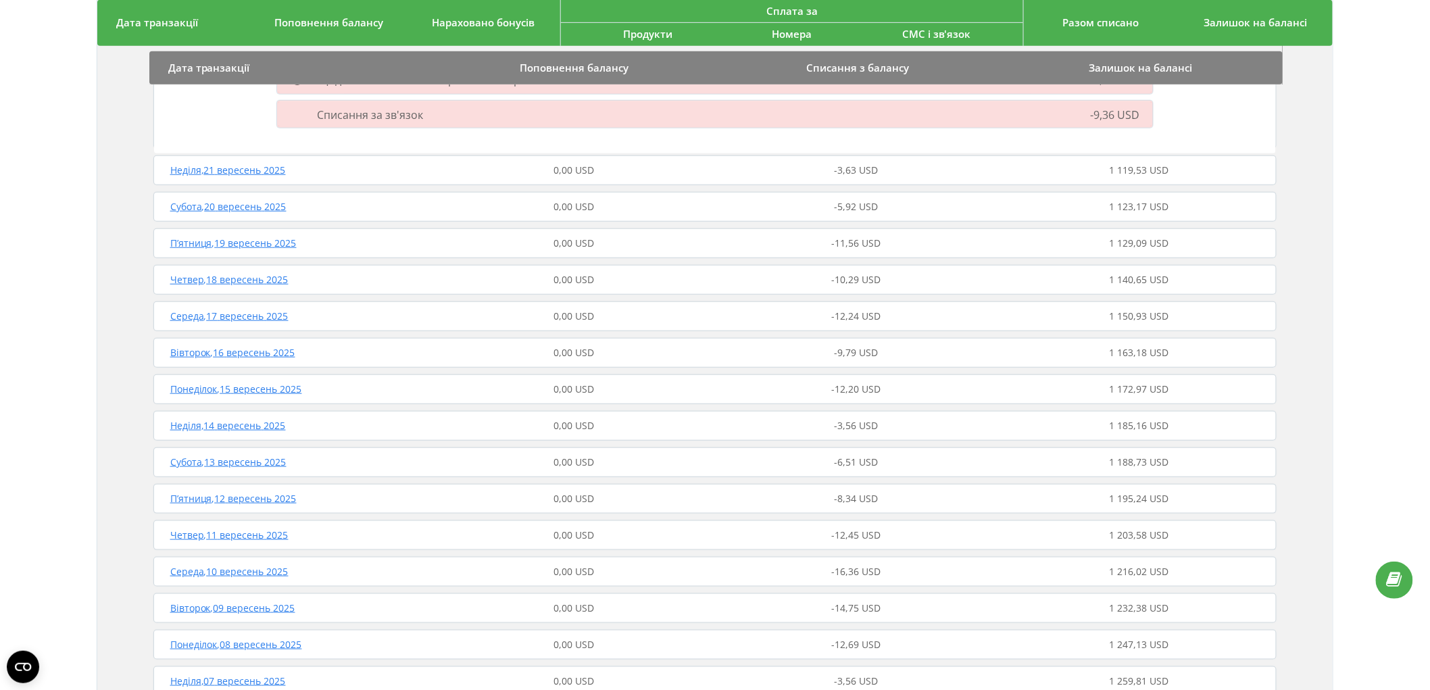
scroll to position [300, 0]
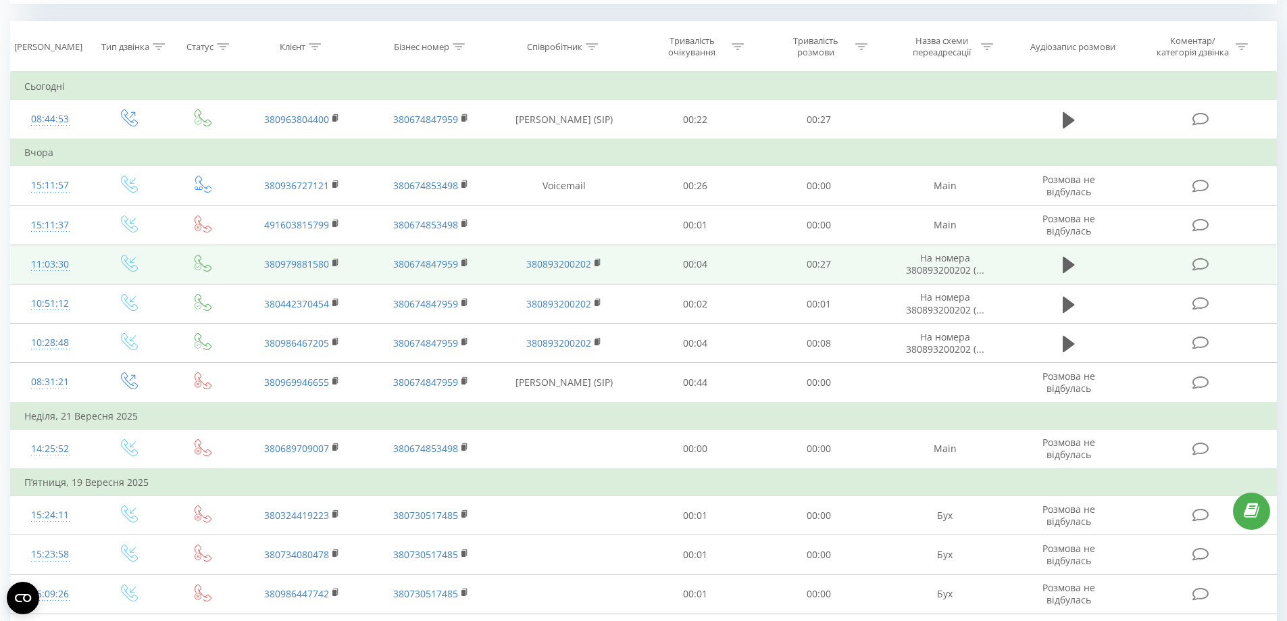
scroll to position [541, 0]
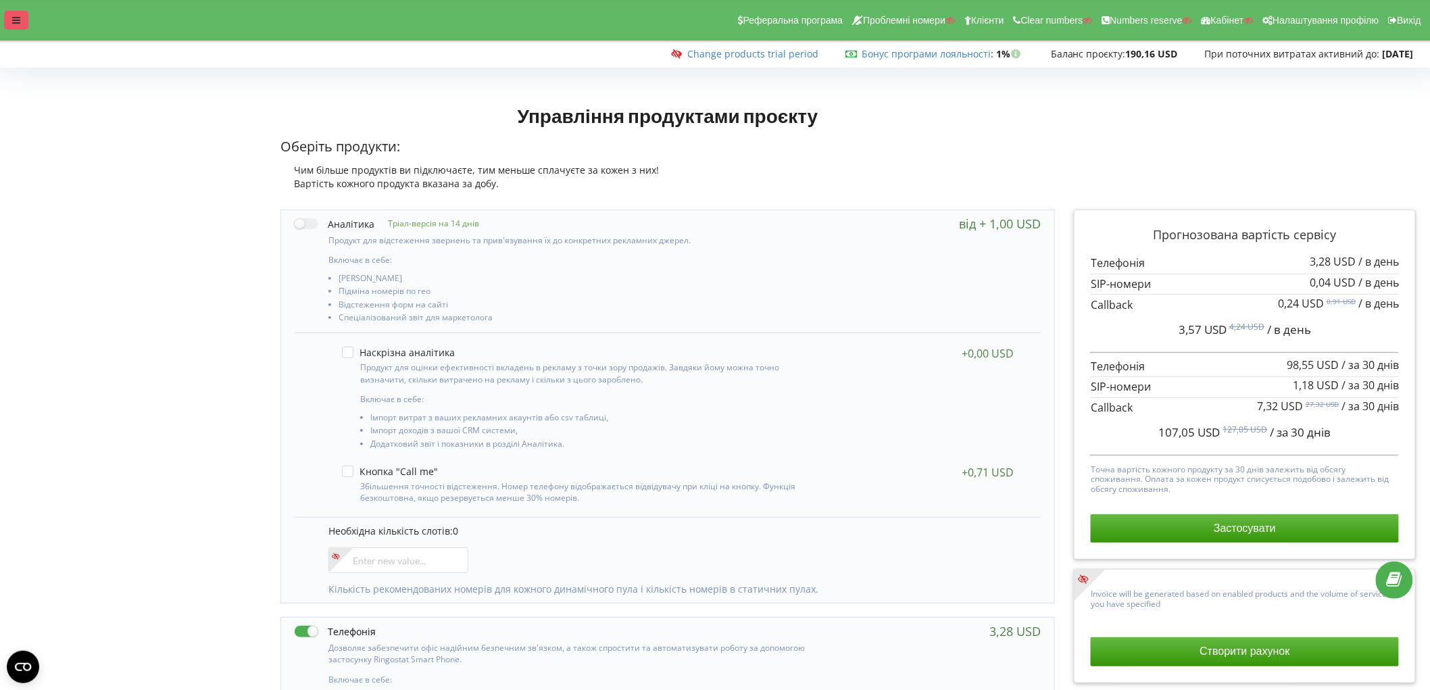
click at [16, 19] on icon at bounding box center [16, 20] width 8 height 9
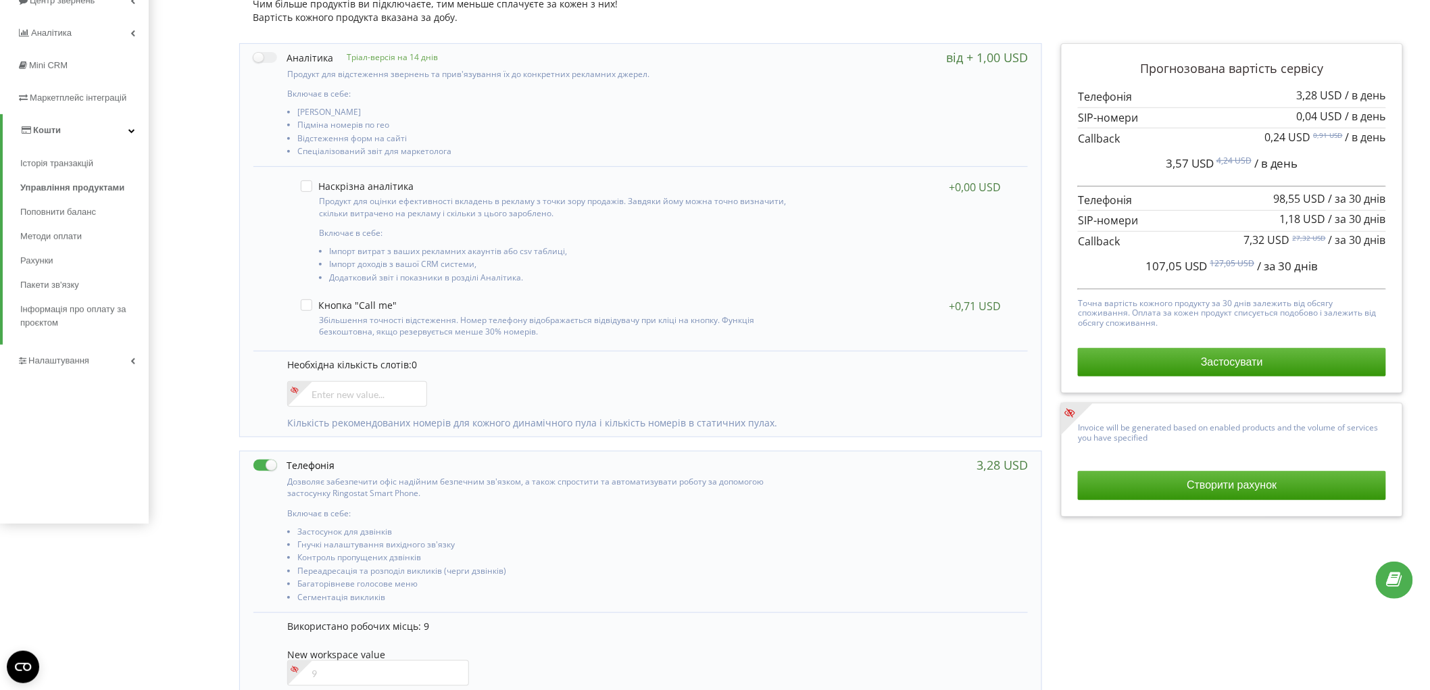
scroll to position [450, 0]
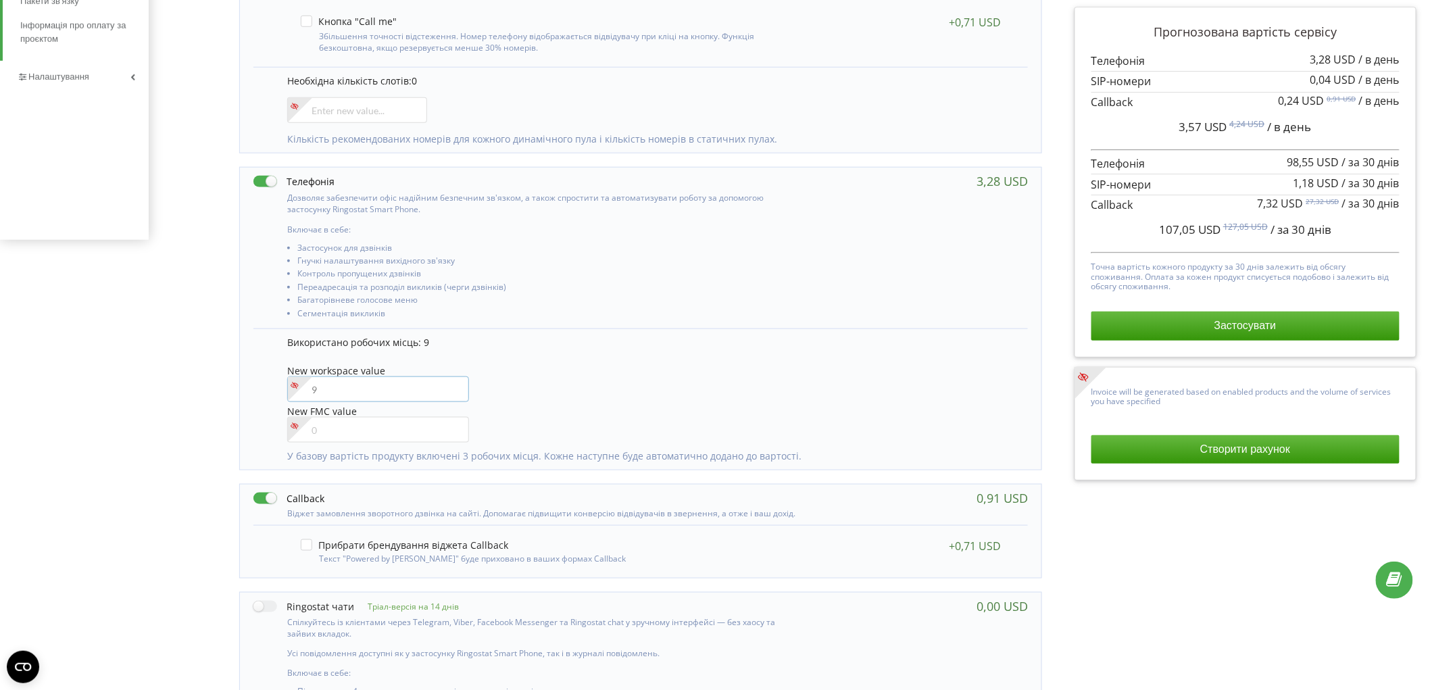
click at [346, 389] on input"] "number" at bounding box center [378, 389] width 182 height 26
type input"] "10"
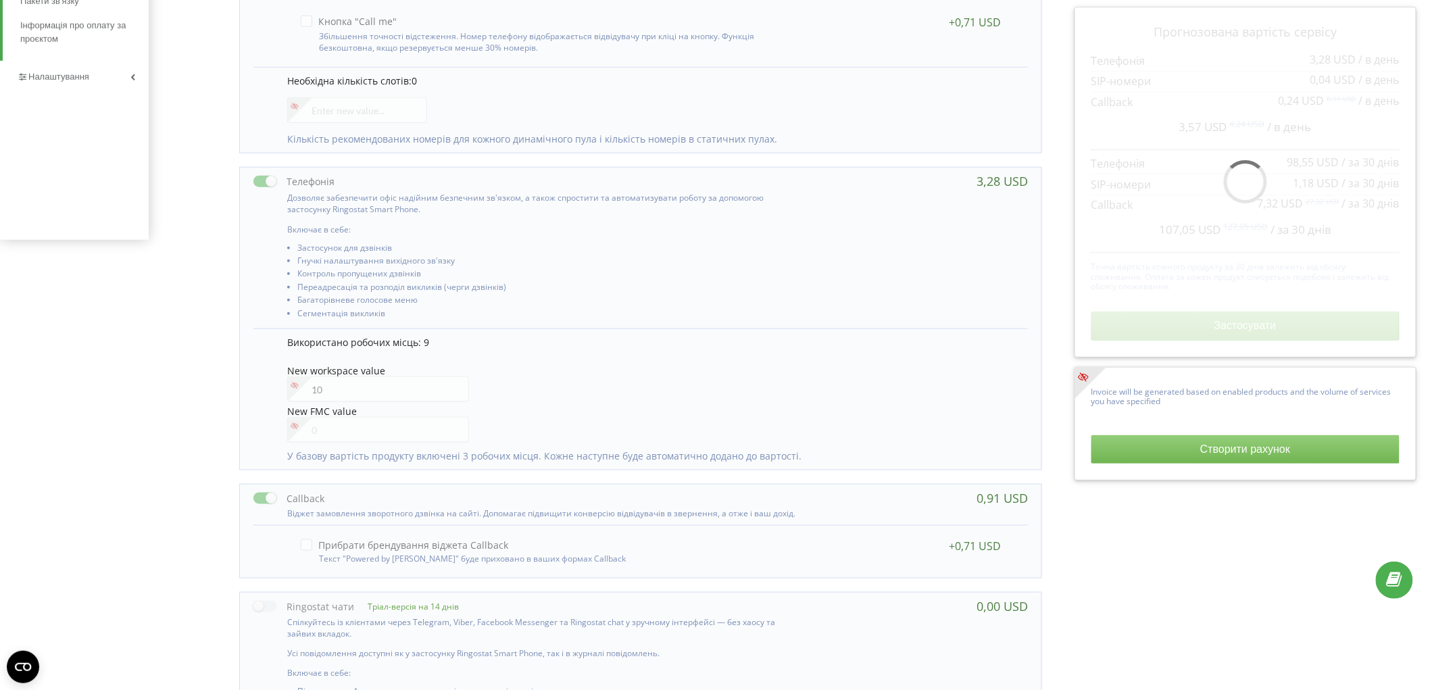
drag, startPoint x: 220, startPoint y: 353, endPoint x: 566, endPoint y: 632, distance: 444.9
click at [219, 352] on div "Управління продуктами проєкту Оберіть продукти: Чим більше продуктів ви підключ…" at bounding box center [789, 289] width 1272 height 1284
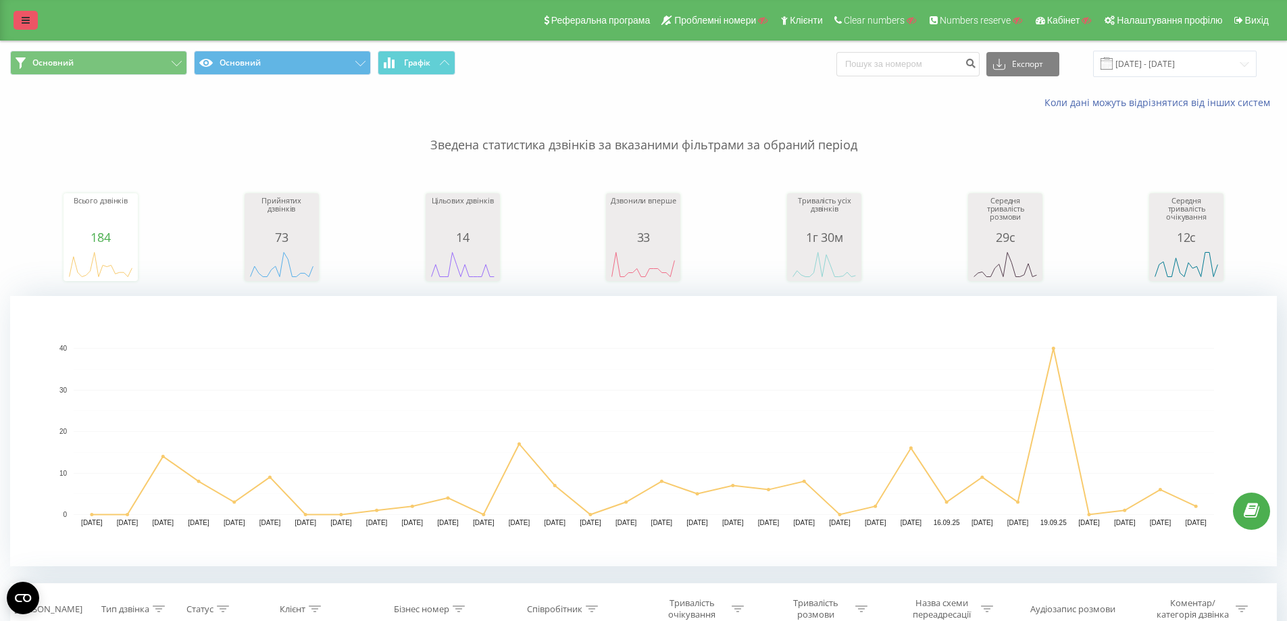
click at [29, 25] on link at bounding box center [26, 20] width 24 height 19
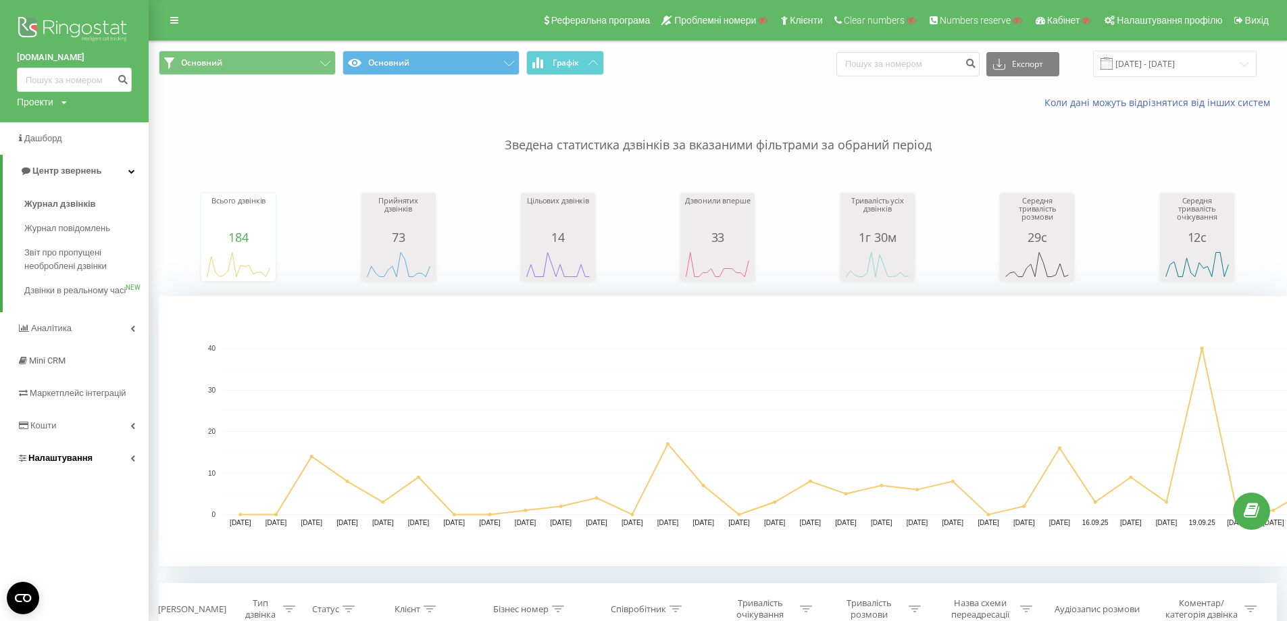
click at [67, 463] on span "Налаштування" at bounding box center [60, 458] width 64 height 10
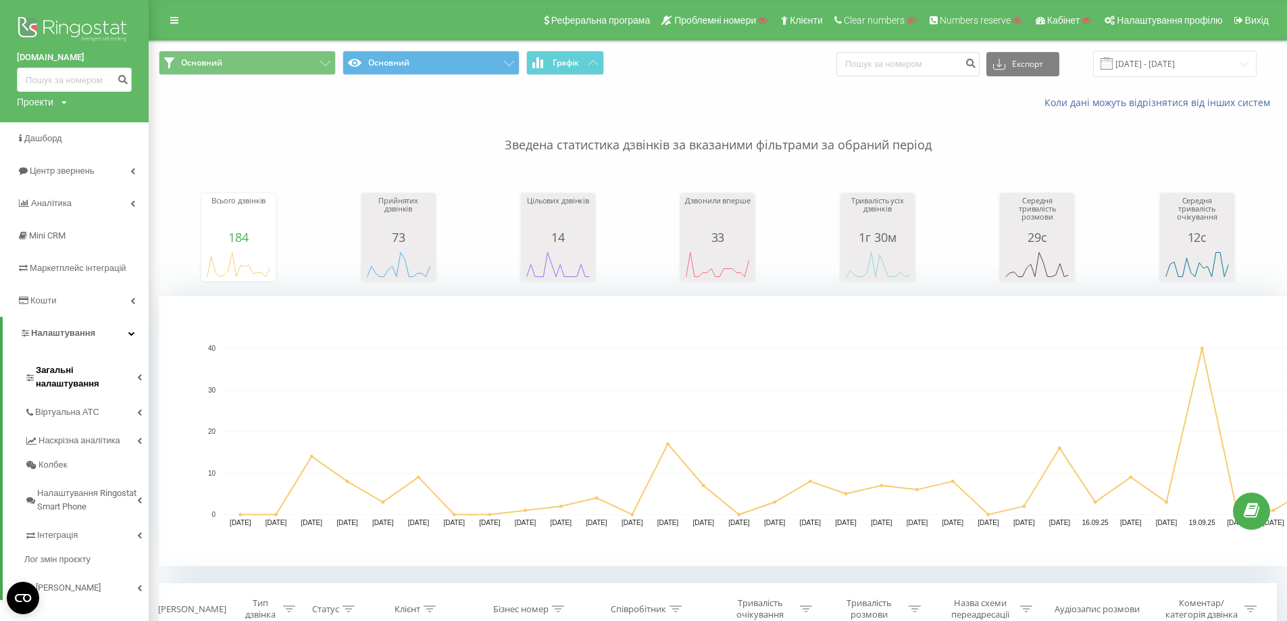
click at [93, 373] on span "Загальні налаштування" at bounding box center [86, 377] width 101 height 27
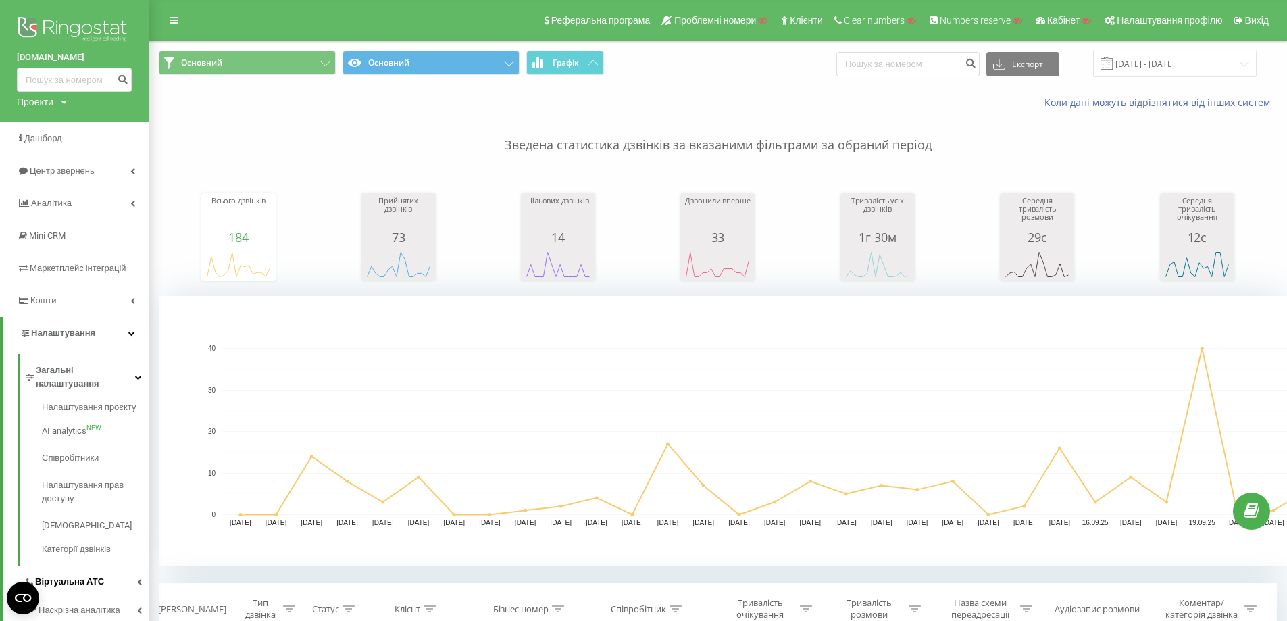
click at [86, 575] on span "Віртуальна АТС" at bounding box center [69, 582] width 69 height 14
